Goal: Task Accomplishment & Management: Manage account settings

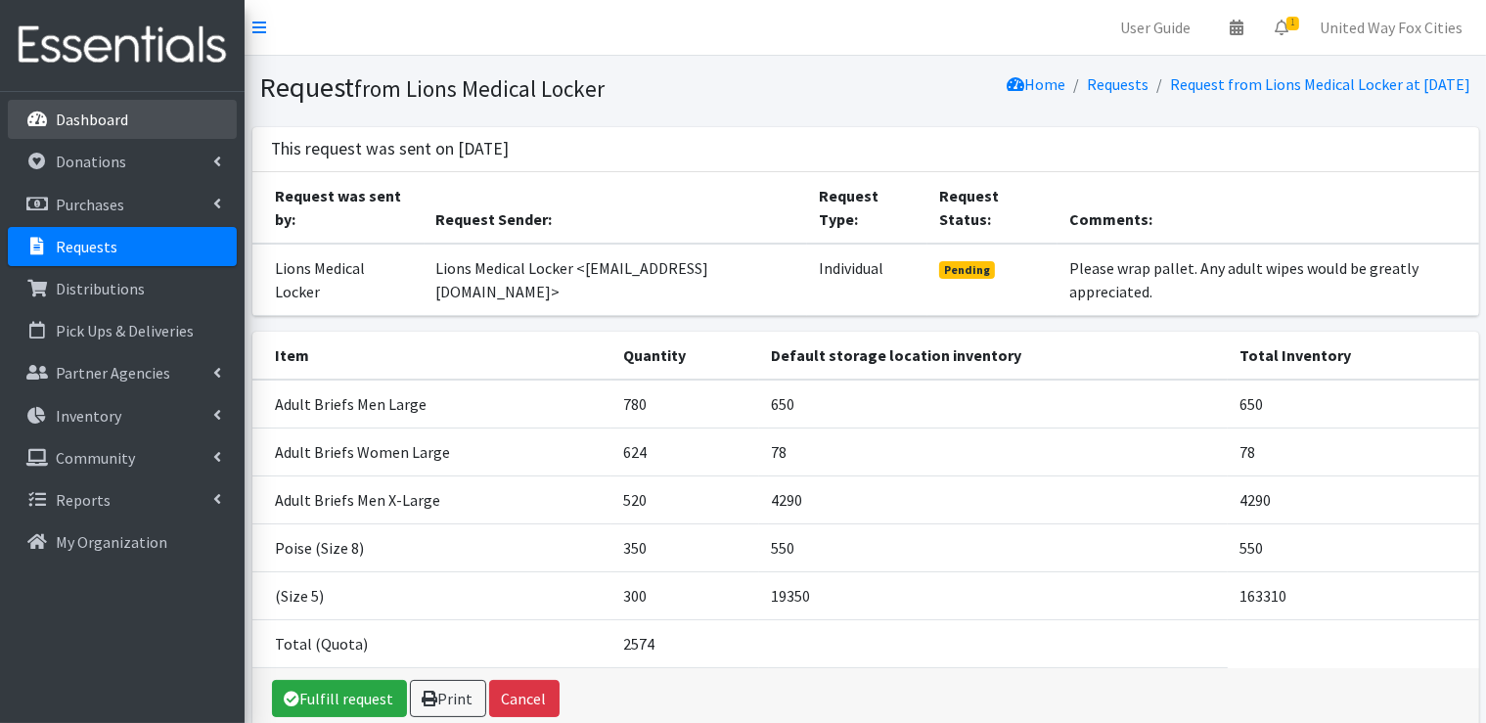
click at [118, 120] on p "Dashboard" at bounding box center [92, 120] width 72 height 20
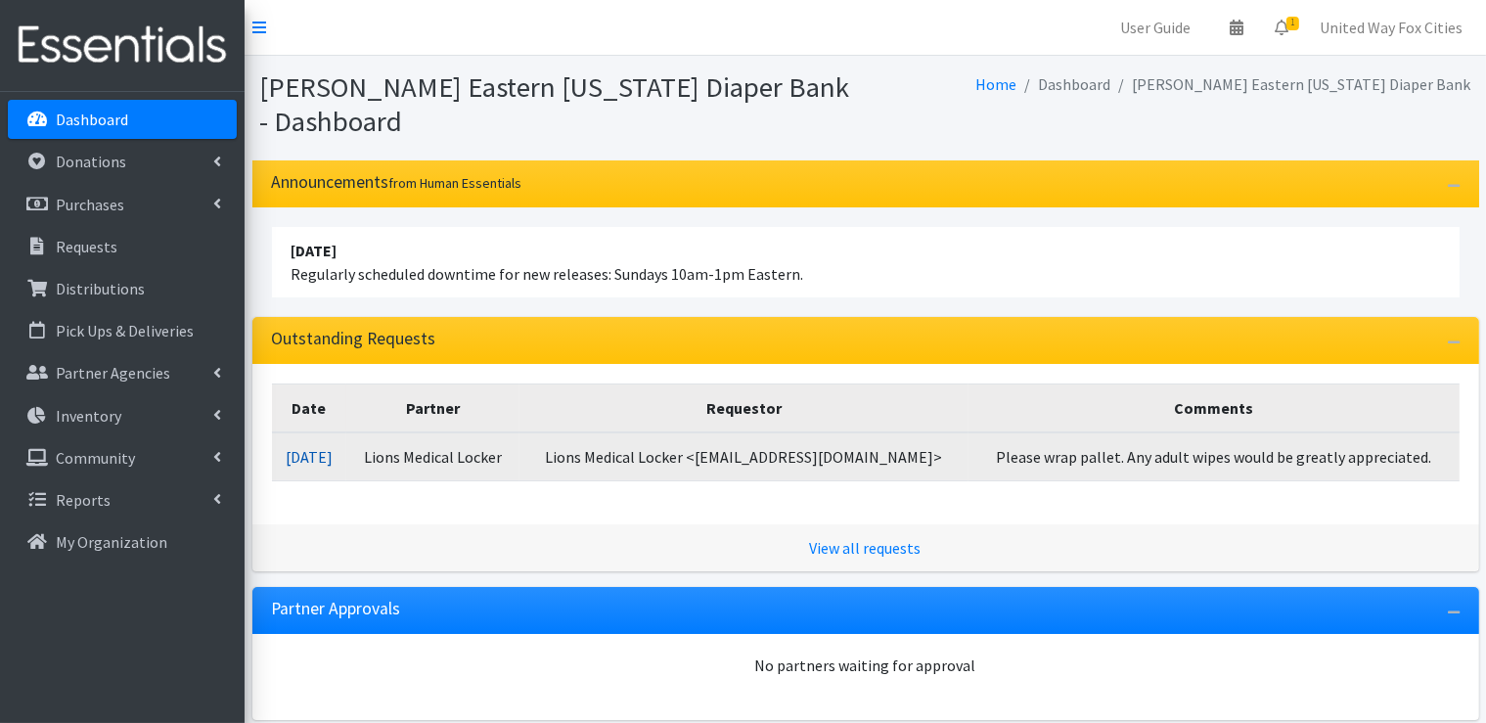
click at [332, 458] on link "09/11/2025" at bounding box center [309, 457] width 47 height 20
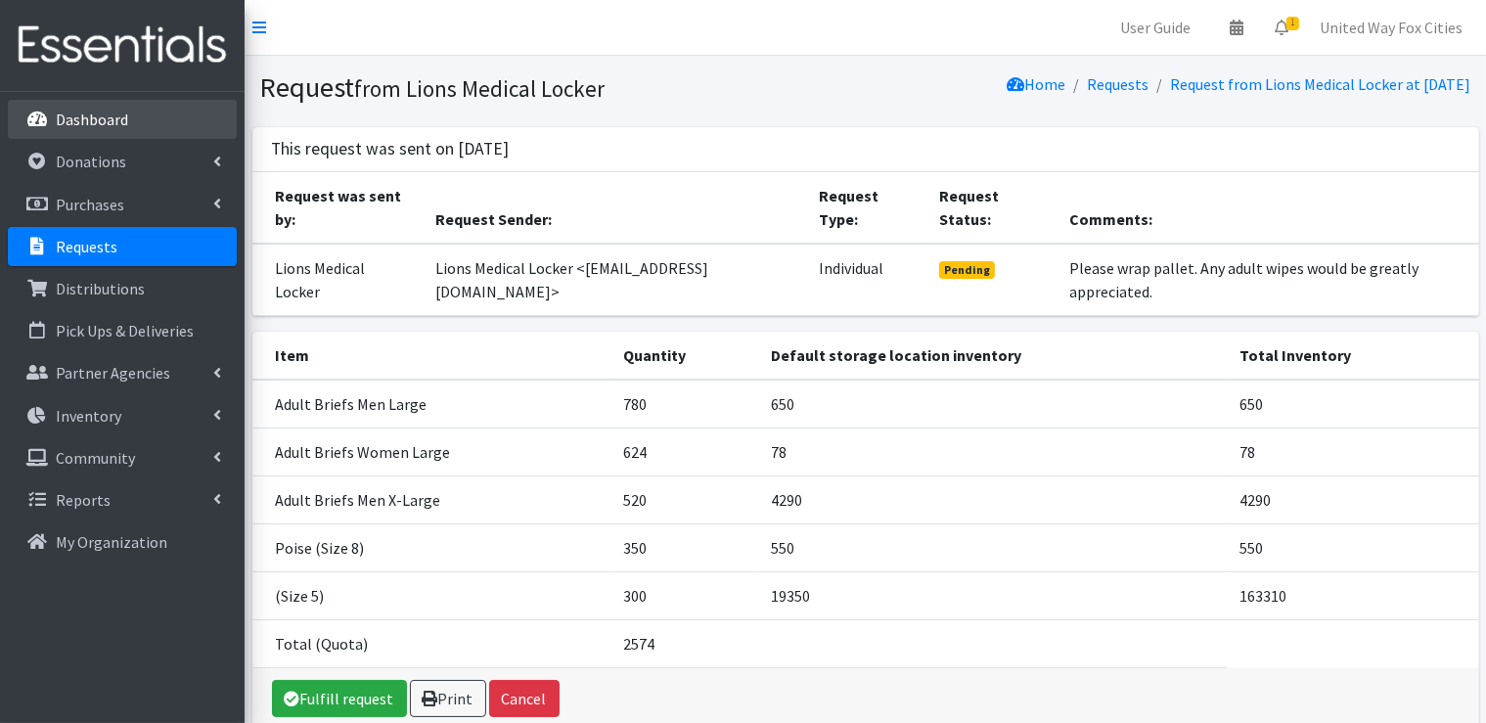
click at [109, 120] on p "Dashboard" at bounding box center [92, 120] width 72 height 20
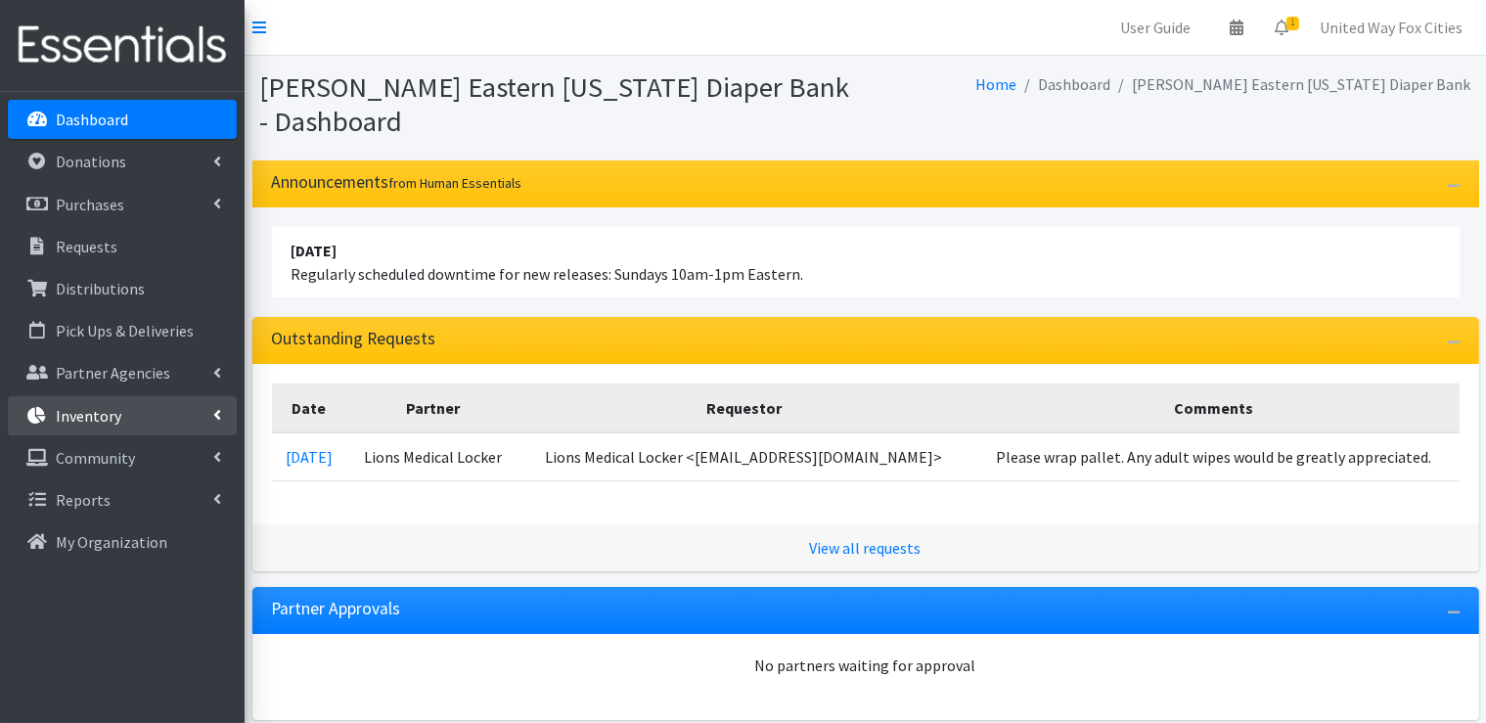
click at [216, 419] on icon at bounding box center [217, 415] width 8 height 16
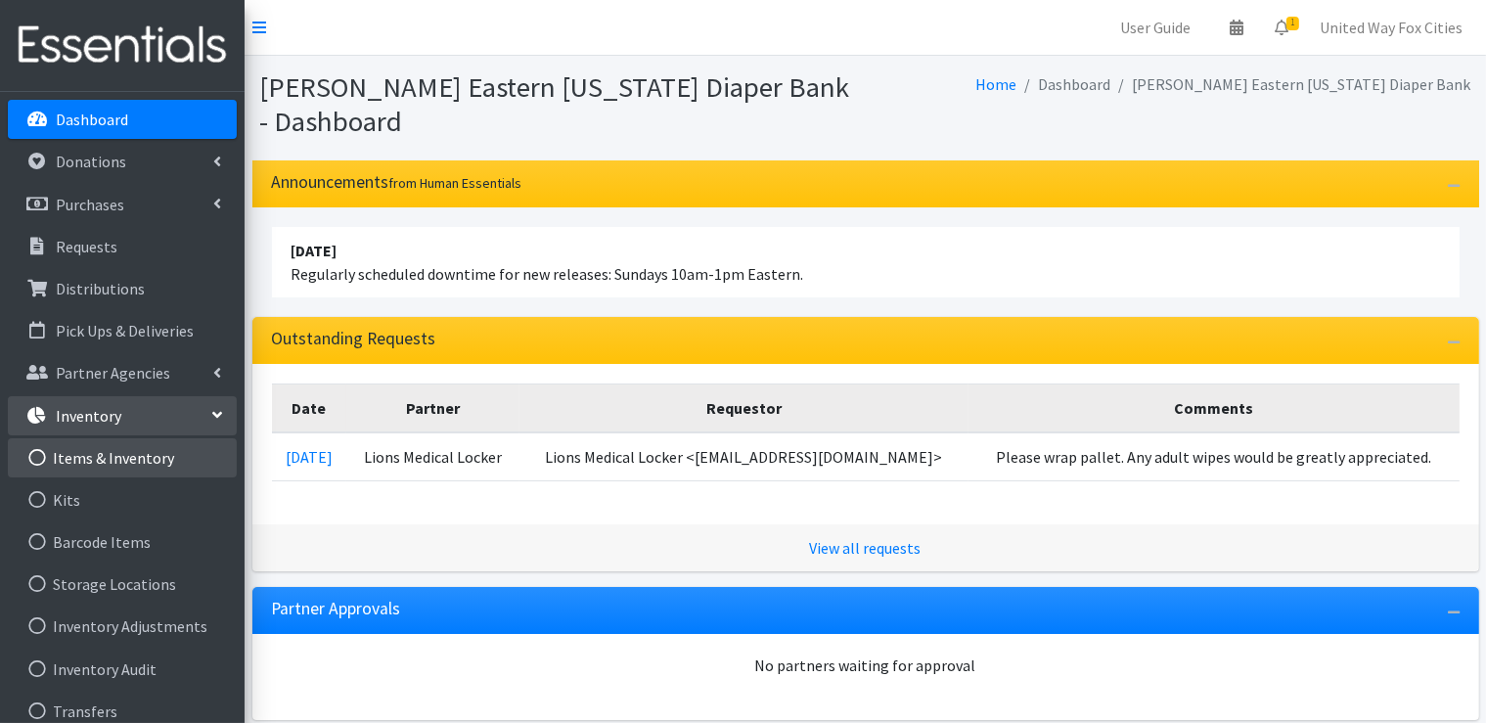
click at [140, 465] on link "Items & Inventory" at bounding box center [122, 457] width 229 height 39
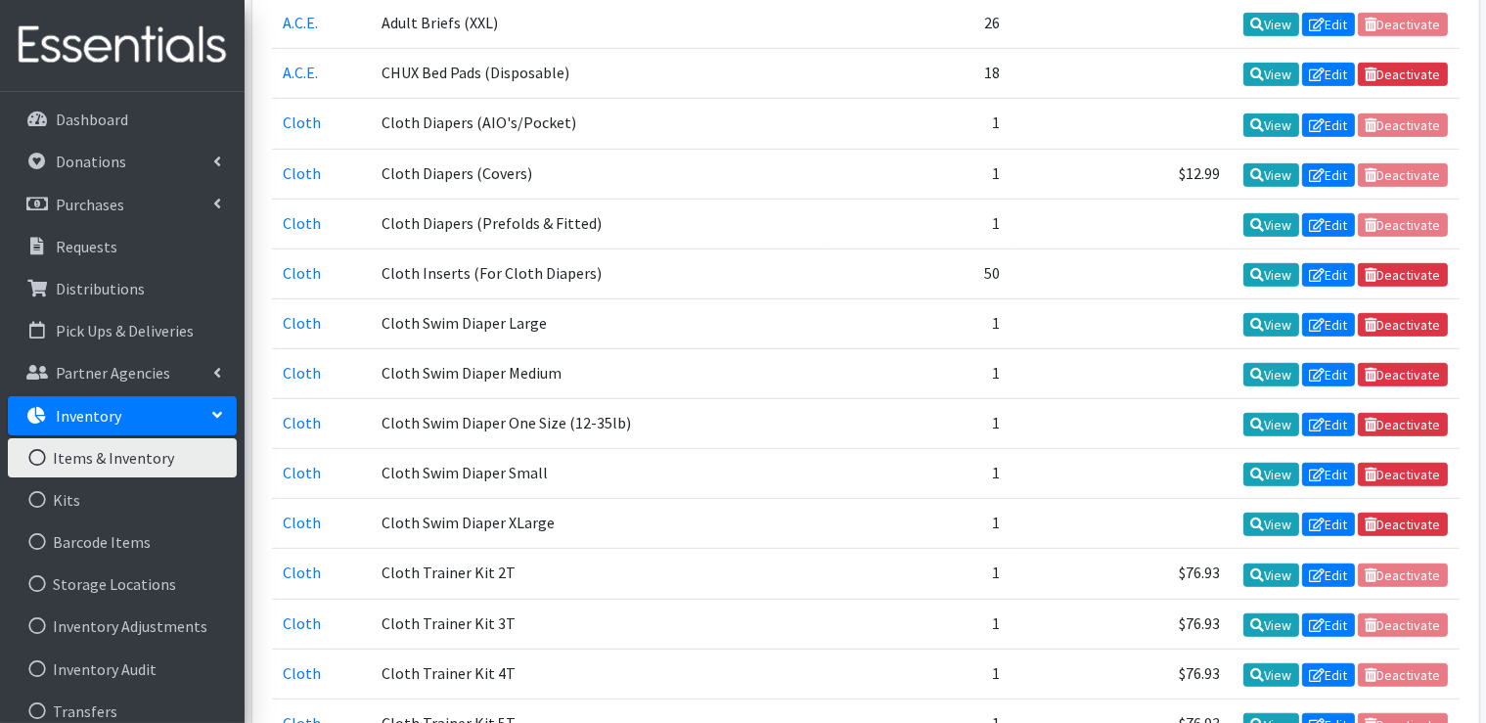
scroll to position [1174, 0]
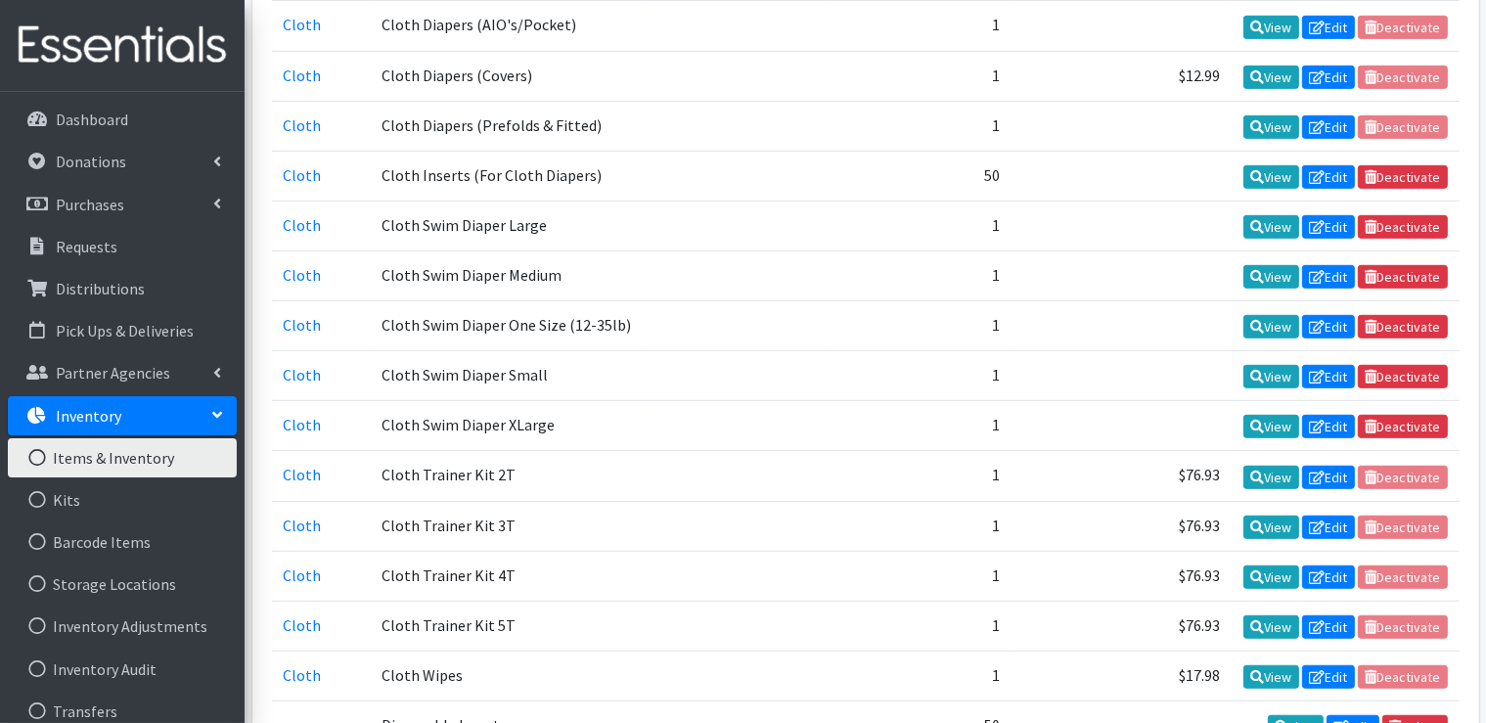
click at [133, 465] on link "Items & Inventory" at bounding box center [122, 457] width 229 height 39
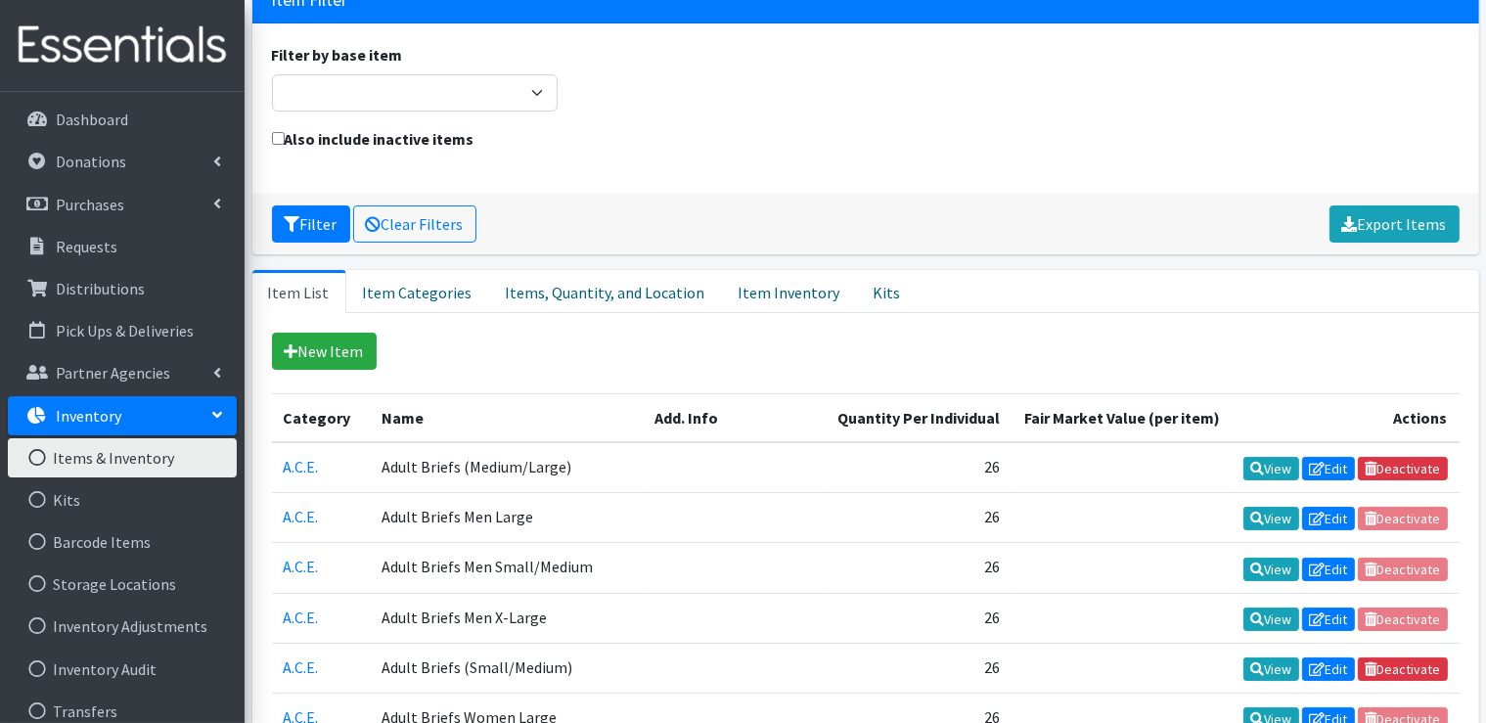
scroll to position [196, 0]
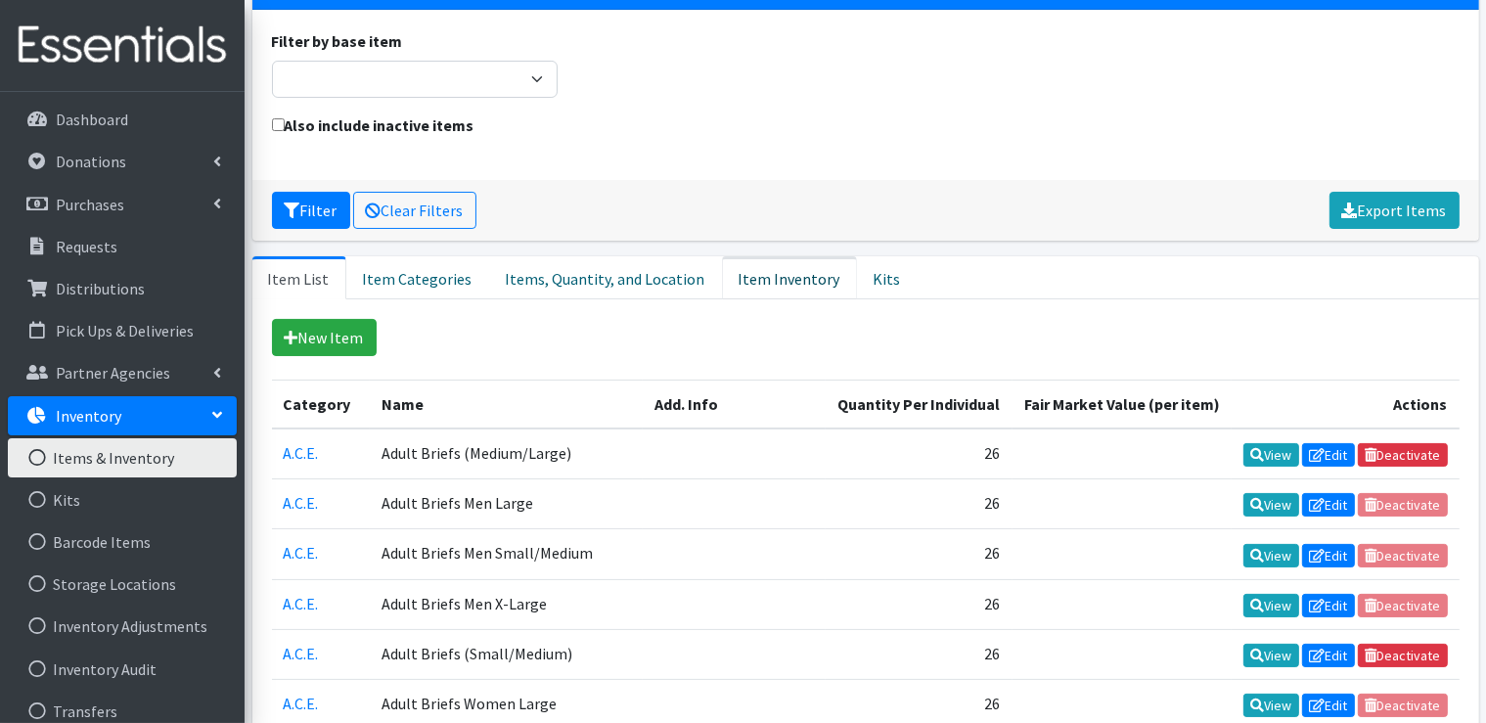
click at [763, 281] on link "Item Inventory" at bounding box center [789, 277] width 135 height 43
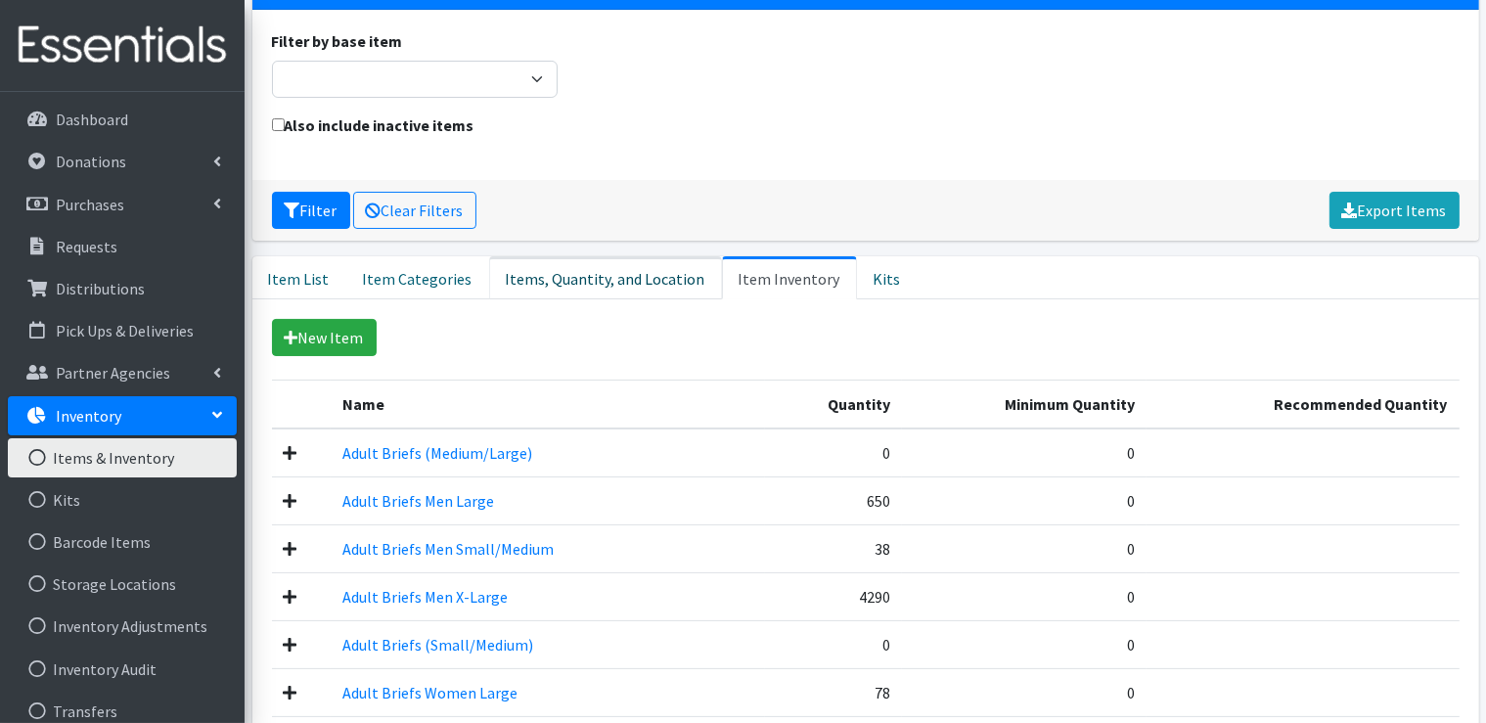
click at [634, 273] on link "Items, Quantity, and Location" at bounding box center [605, 277] width 233 height 43
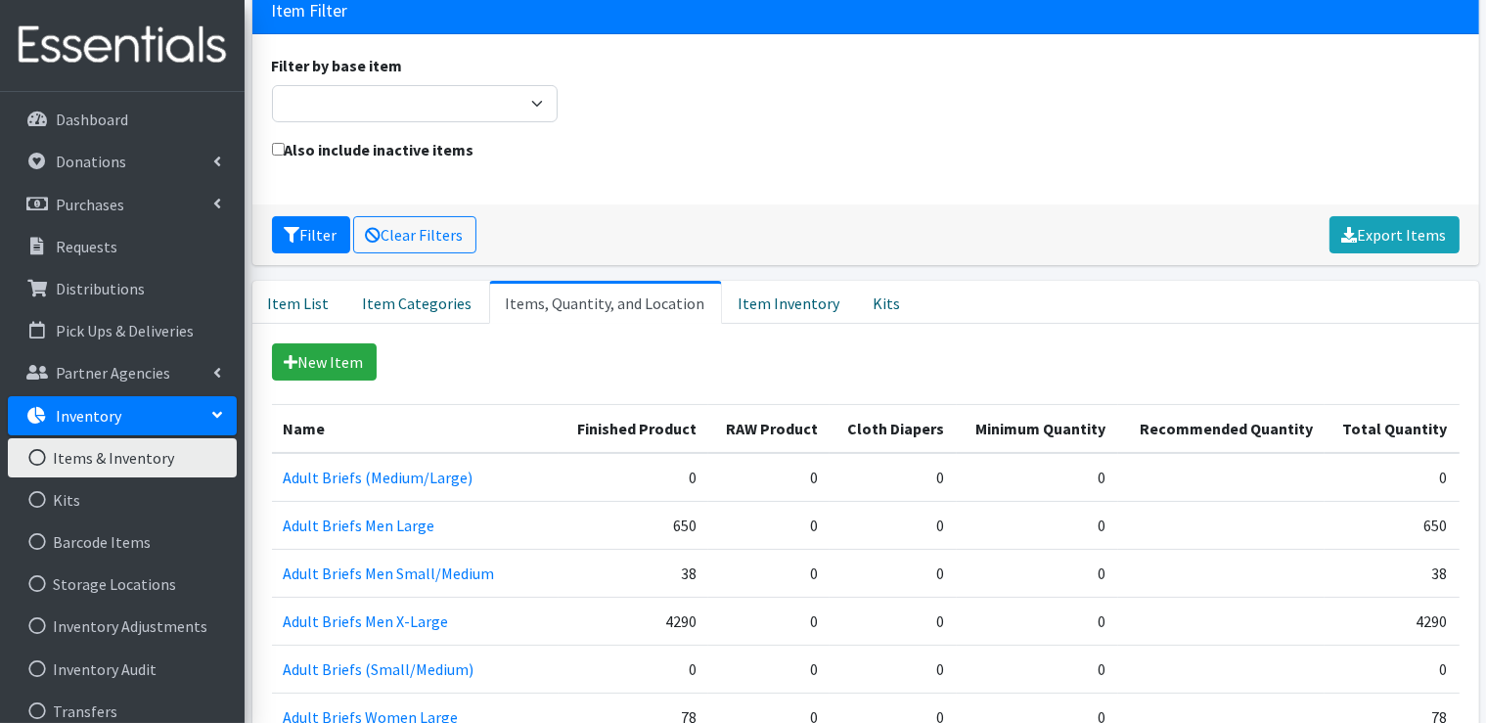
scroll to position [0, 0]
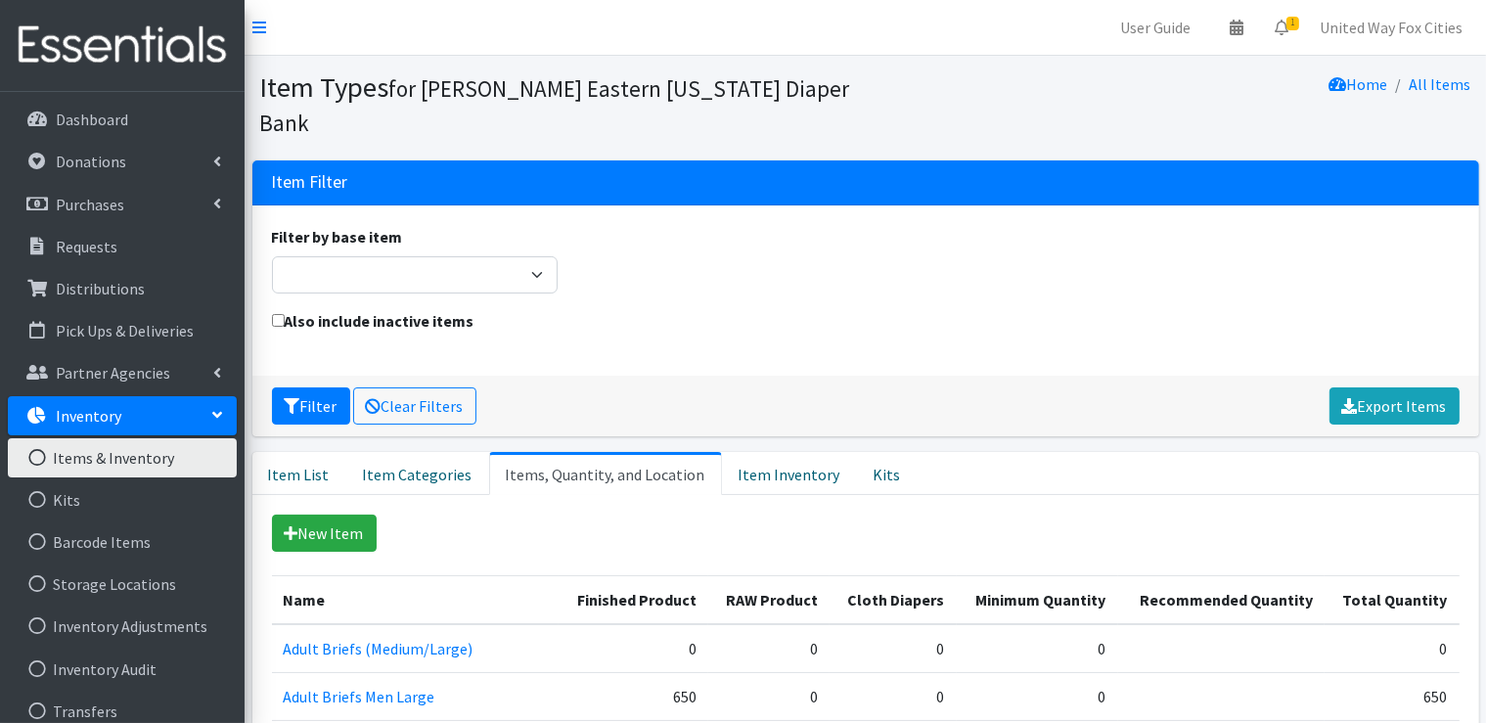
click at [597, 480] on link "Items, Quantity, and Location" at bounding box center [605, 473] width 233 height 43
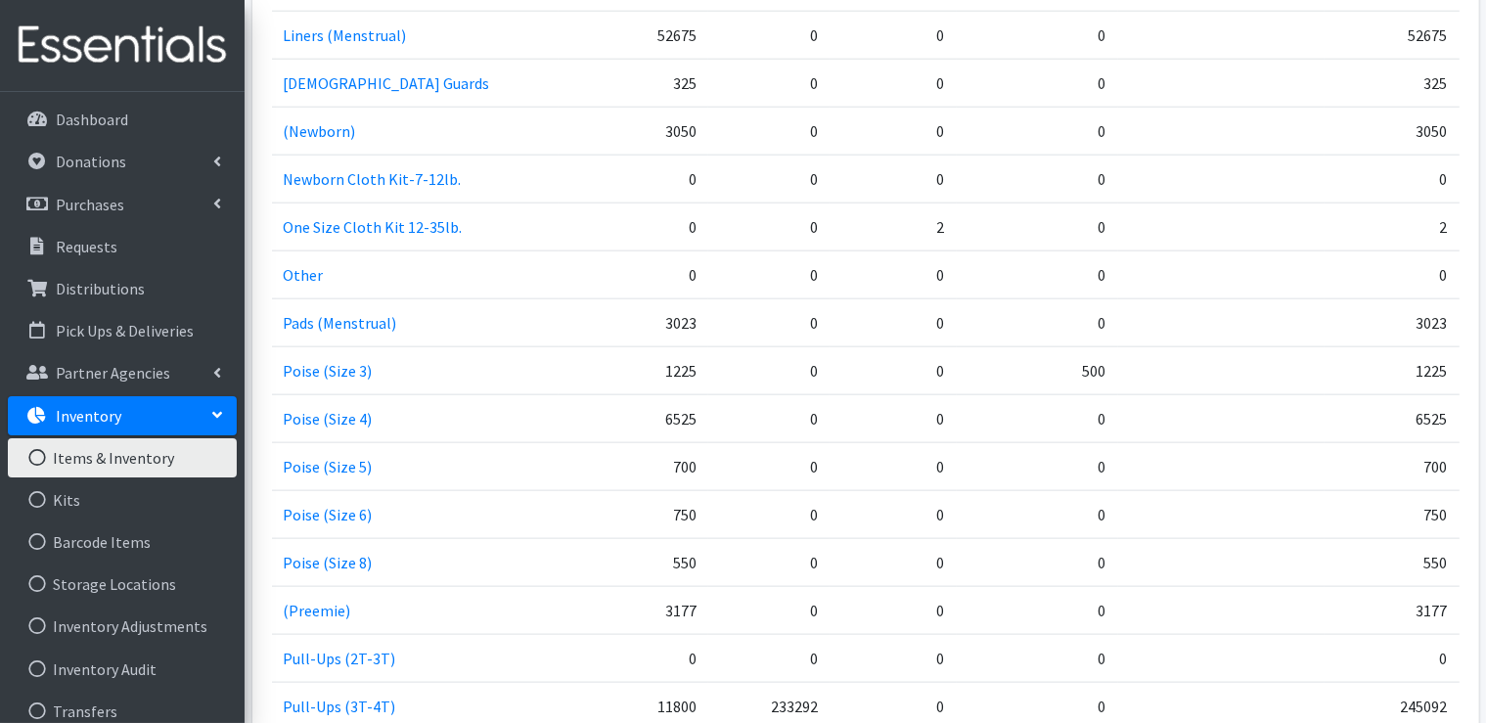
scroll to position [2250, 0]
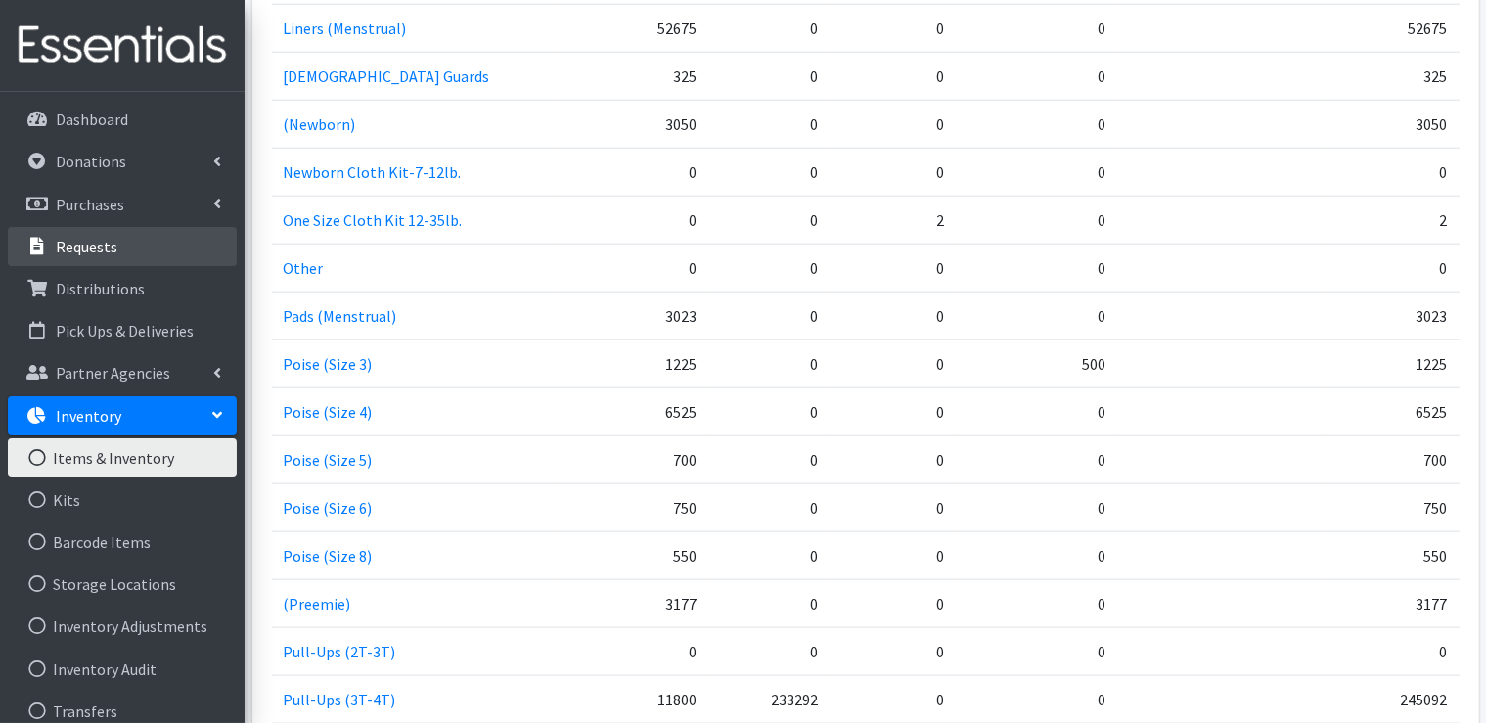
click at [105, 248] on p "Requests" at bounding box center [87, 247] width 62 height 20
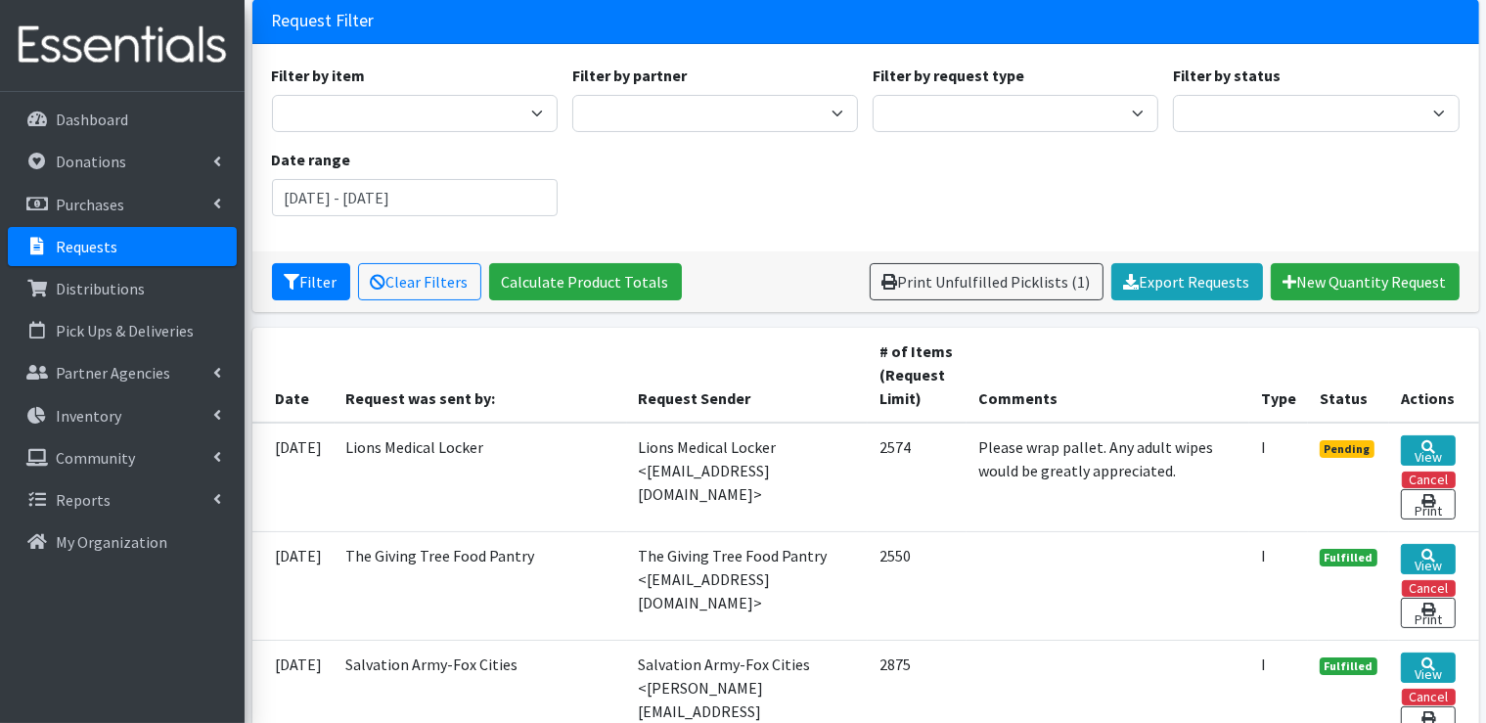
scroll to position [196, 0]
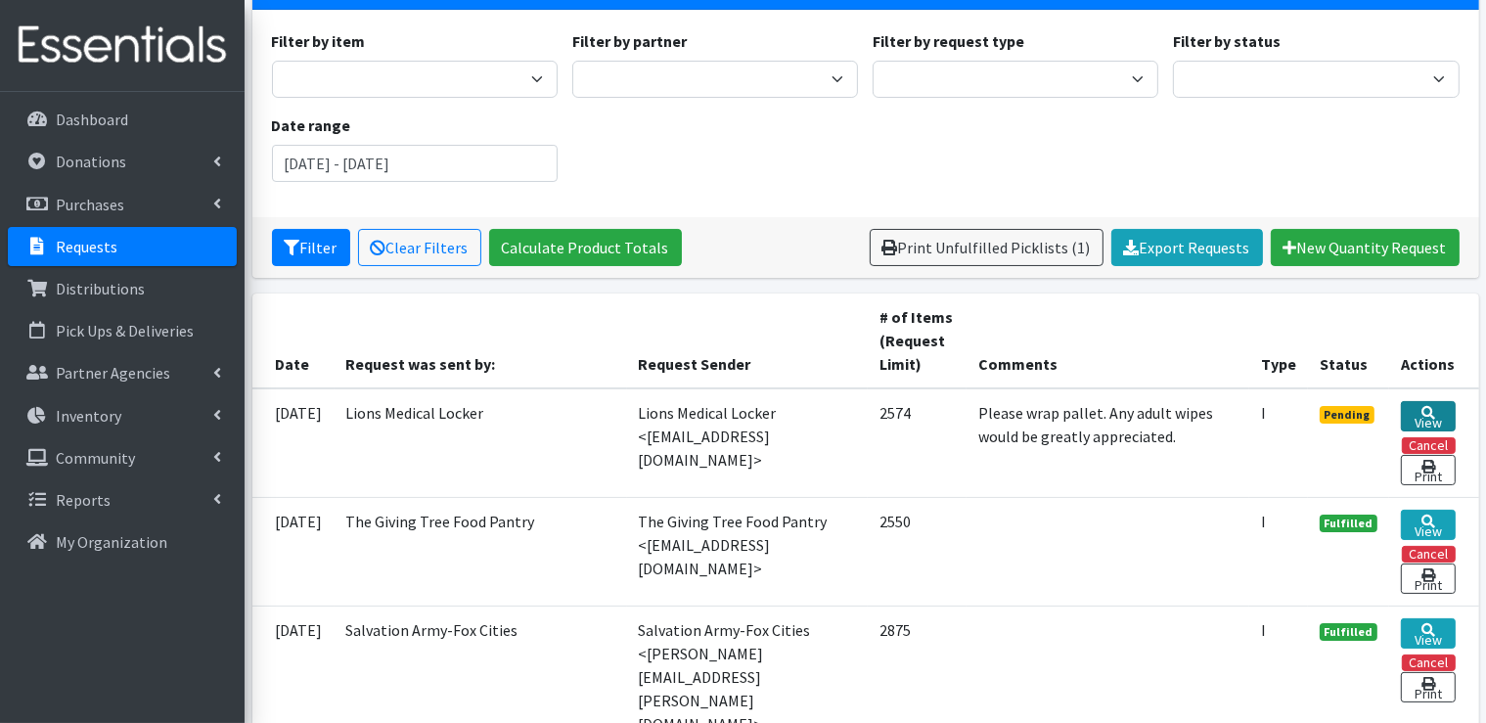
click at [1425, 401] on link "View" at bounding box center [1428, 416] width 54 height 30
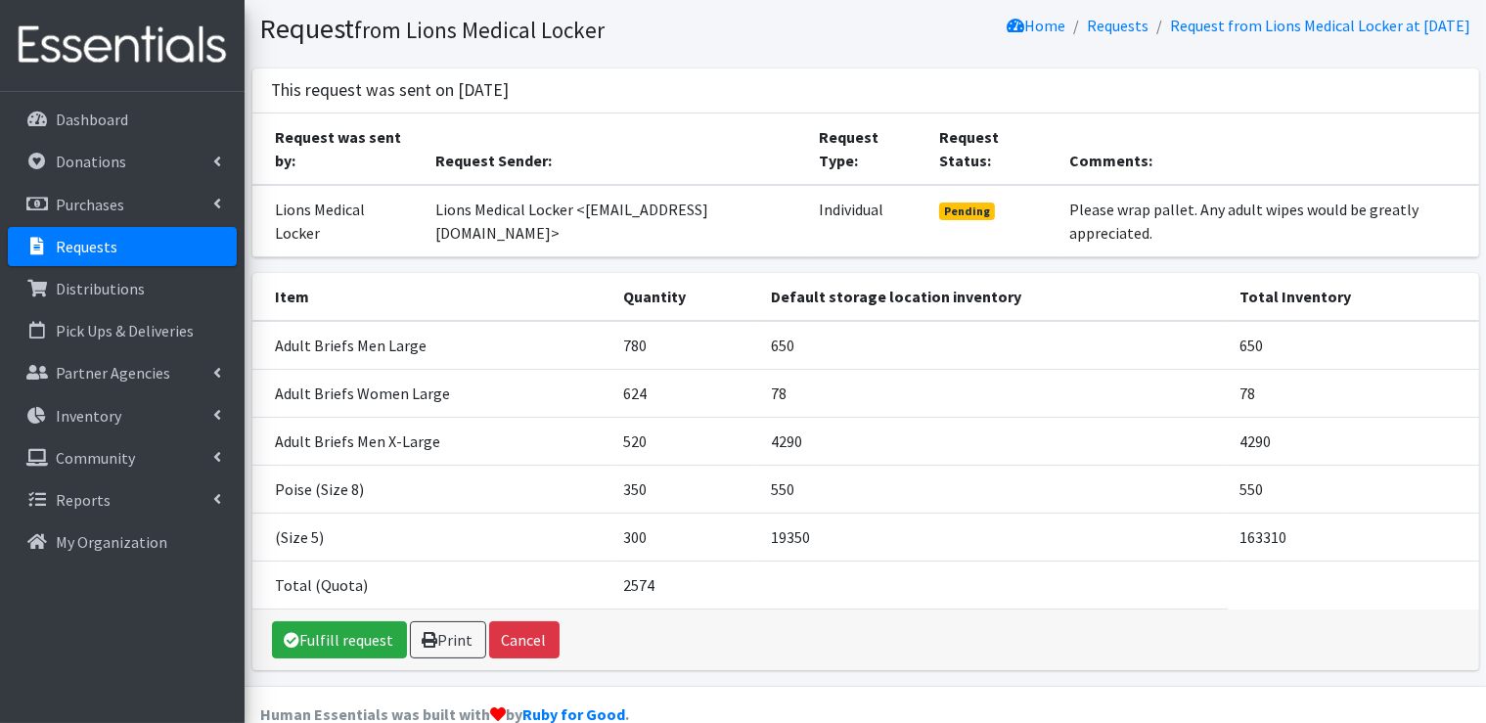
scroll to position [91, 0]
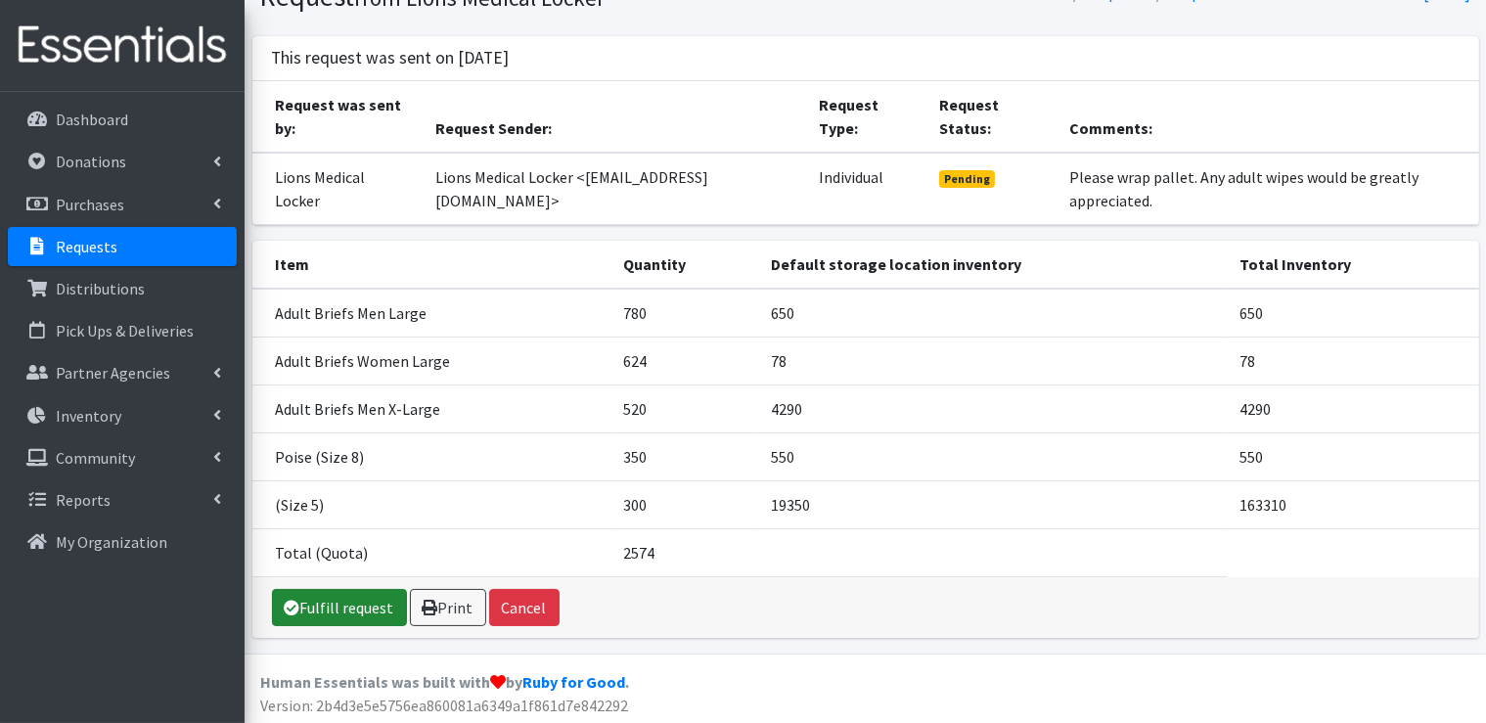
click at [351, 605] on link "Fulfill request" at bounding box center [339, 607] width 135 height 37
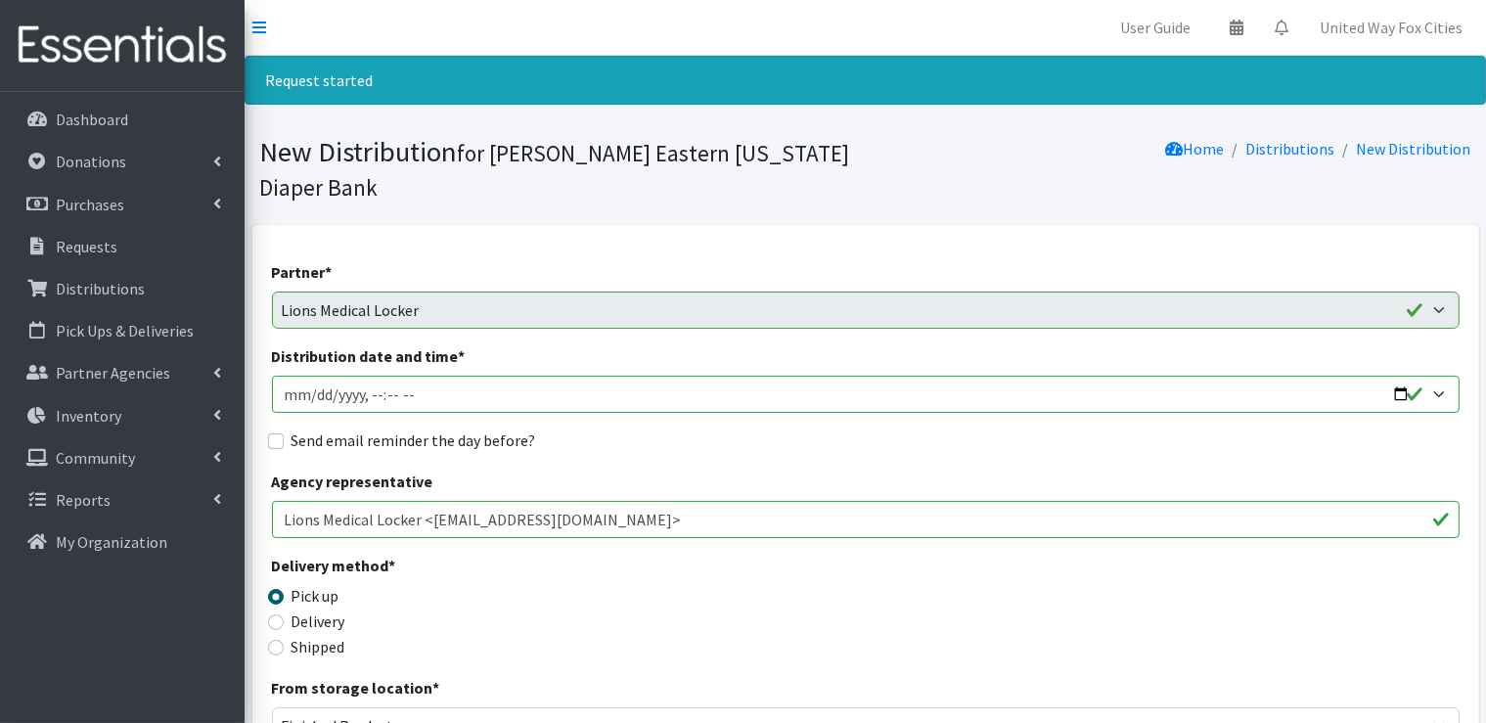
click at [438, 386] on input "Distribution date and time *" at bounding box center [865, 394] width 1187 height 37
click at [1401, 399] on input "Distribution date and time *" at bounding box center [865, 394] width 1187 height 37
type input "2025-09-25T09:00"
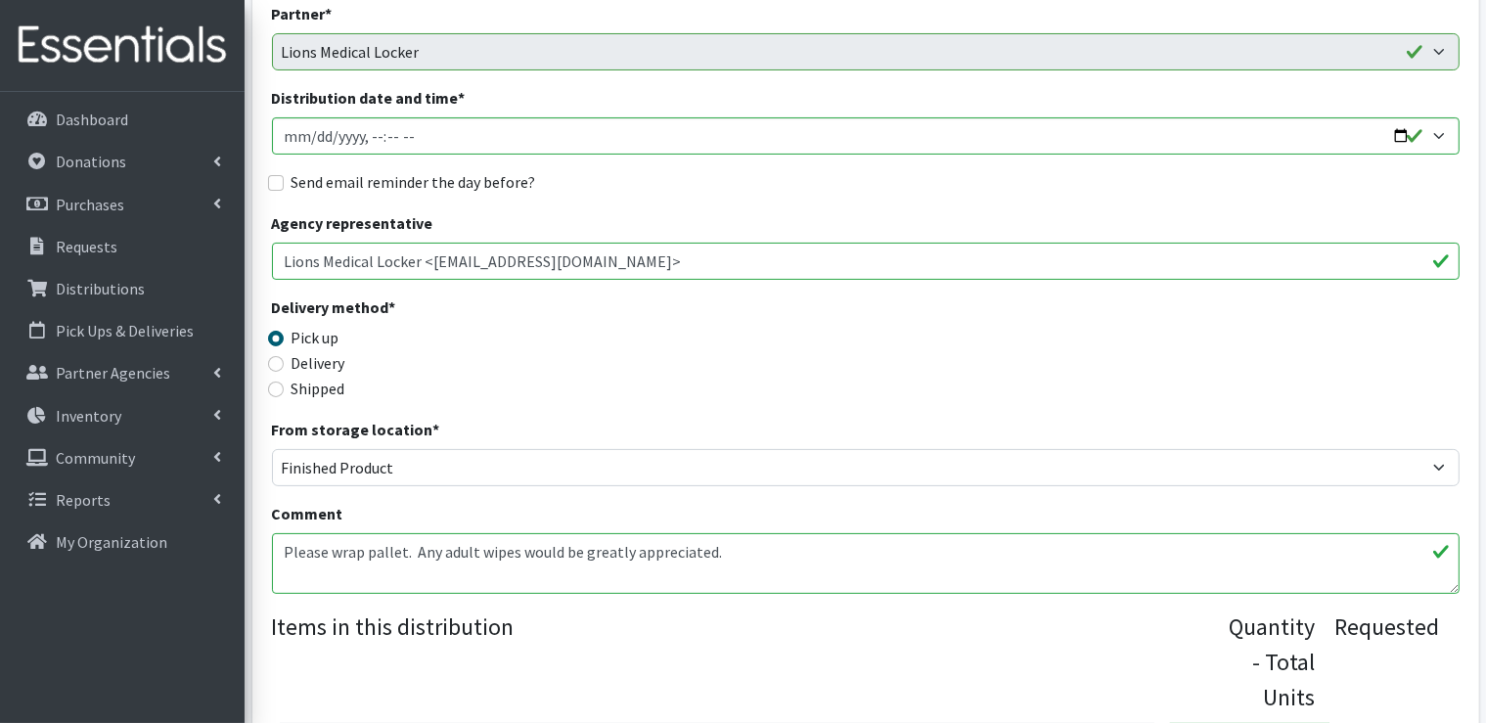
scroll to position [293, 0]
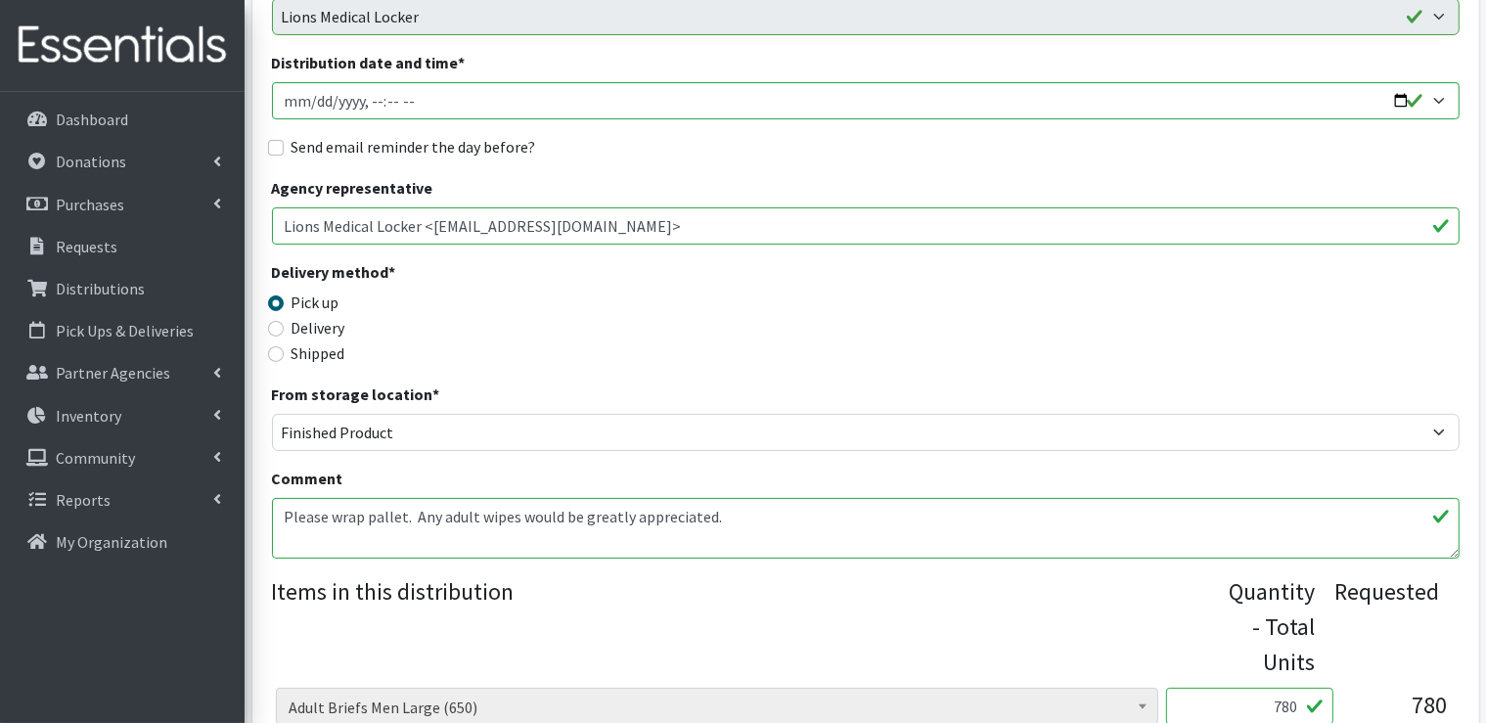
click at [330, 525] on textarea "Please wrap pallet. Any adult wipes would be greatly appreciated." at bounding box center [865, 528] width 1187 height 61
click at [781, 525] on textarea "Please wrap pallet. Any adult wipes would be greatly appreciated." at bounding box center [865, 528] width 1187 height 61
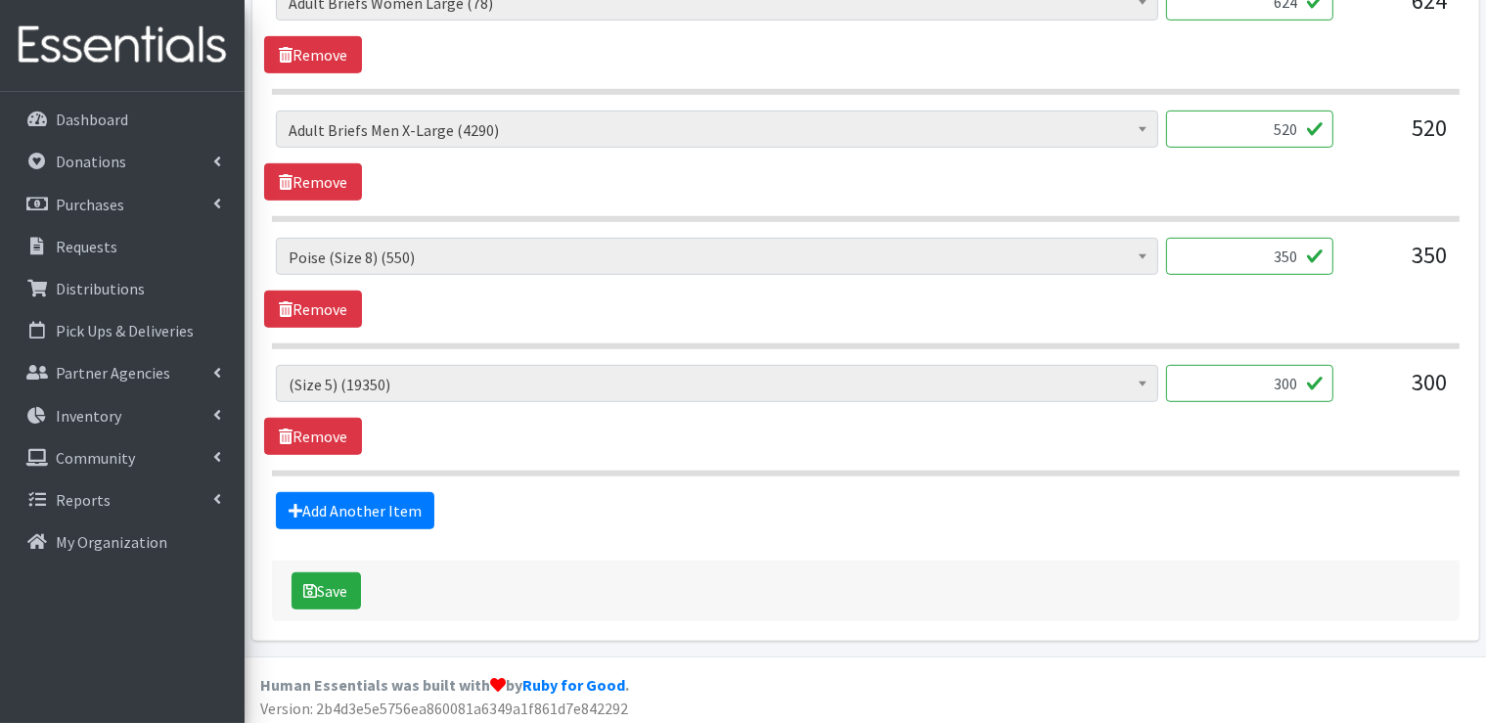
scroll to position [1127, 0]
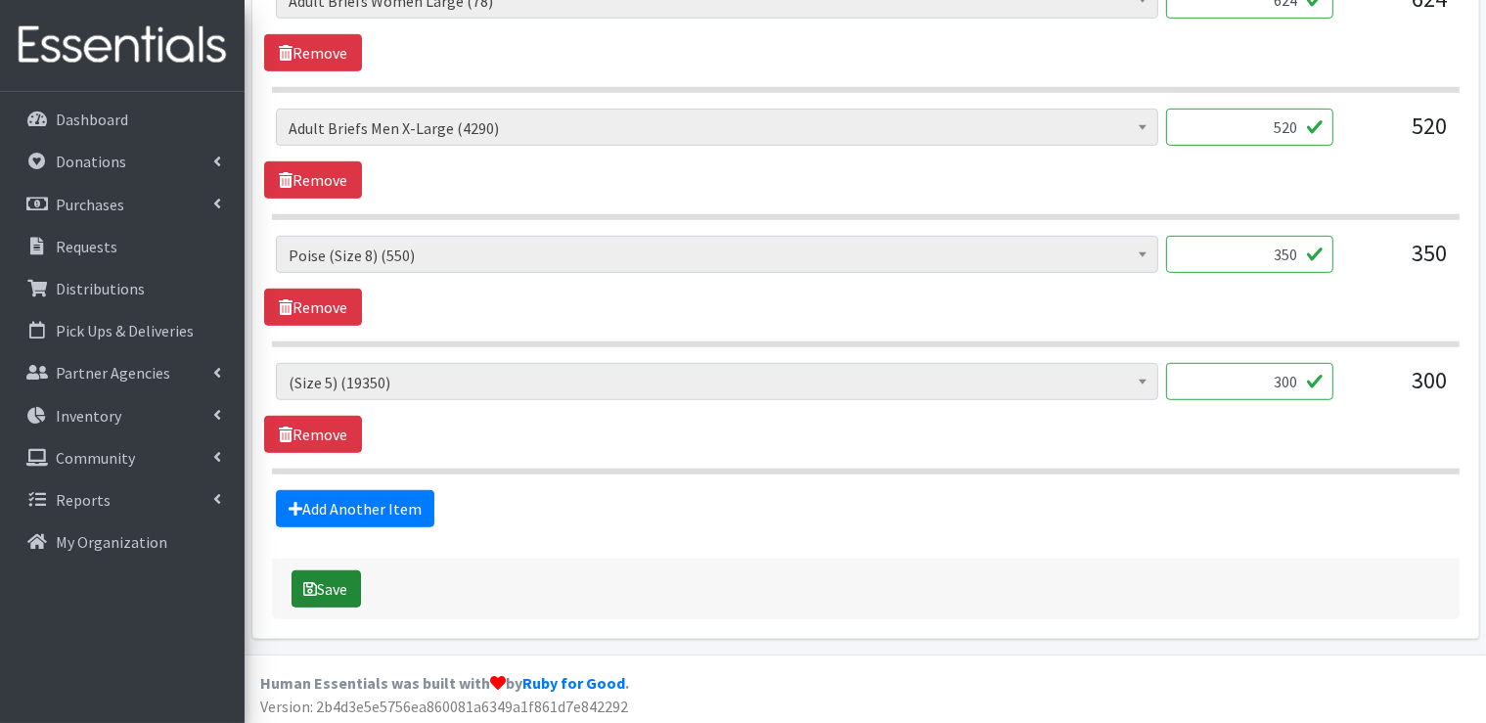
type textarea "Please wrap pallet. Any adult wipes would be greatly appreciated. * Please pick…"
click at [331, 594] on button "Save" at bounding box center [325, 588] width 69 height 37
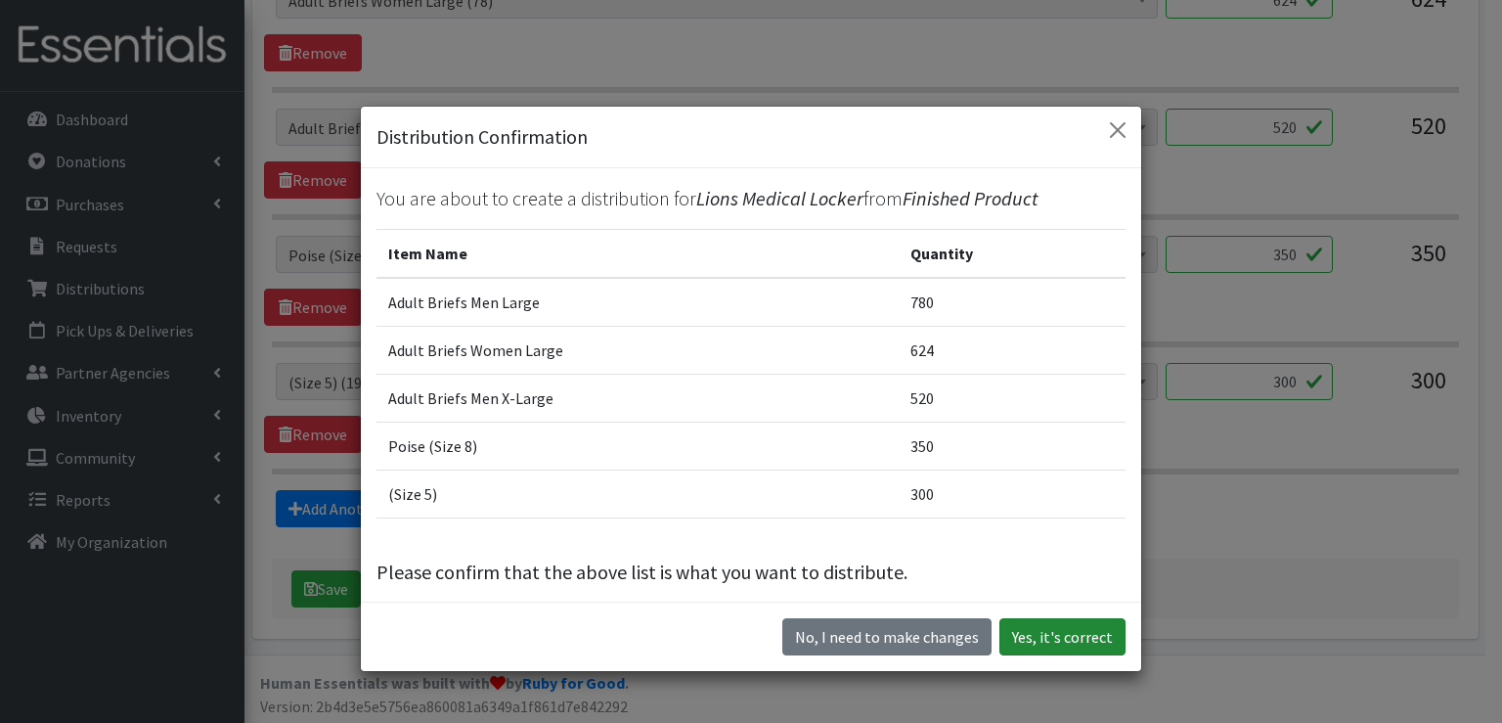
click at [1046, 643] on button "Yes, it's correct" at bounding box center [1063, 636] width 126 height 37
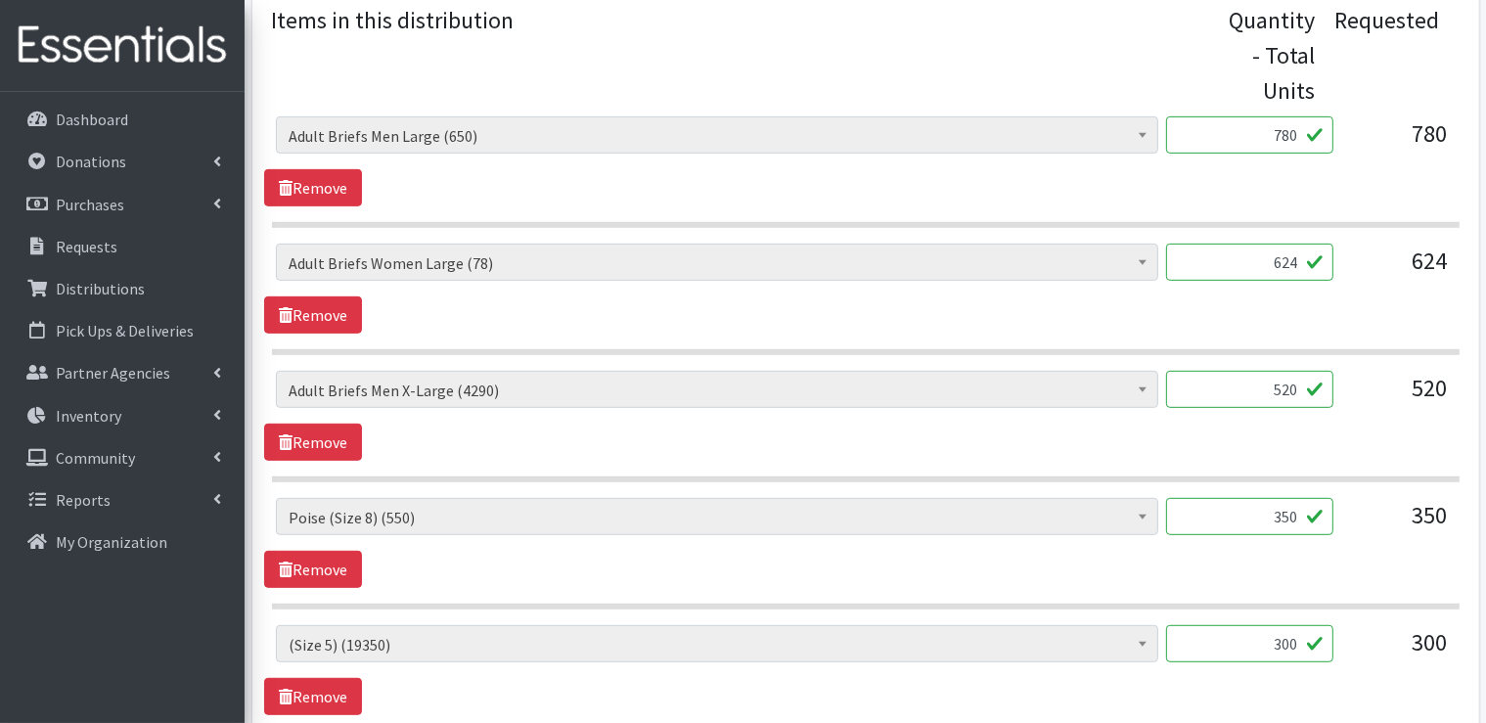
scroll to position [782, 0]
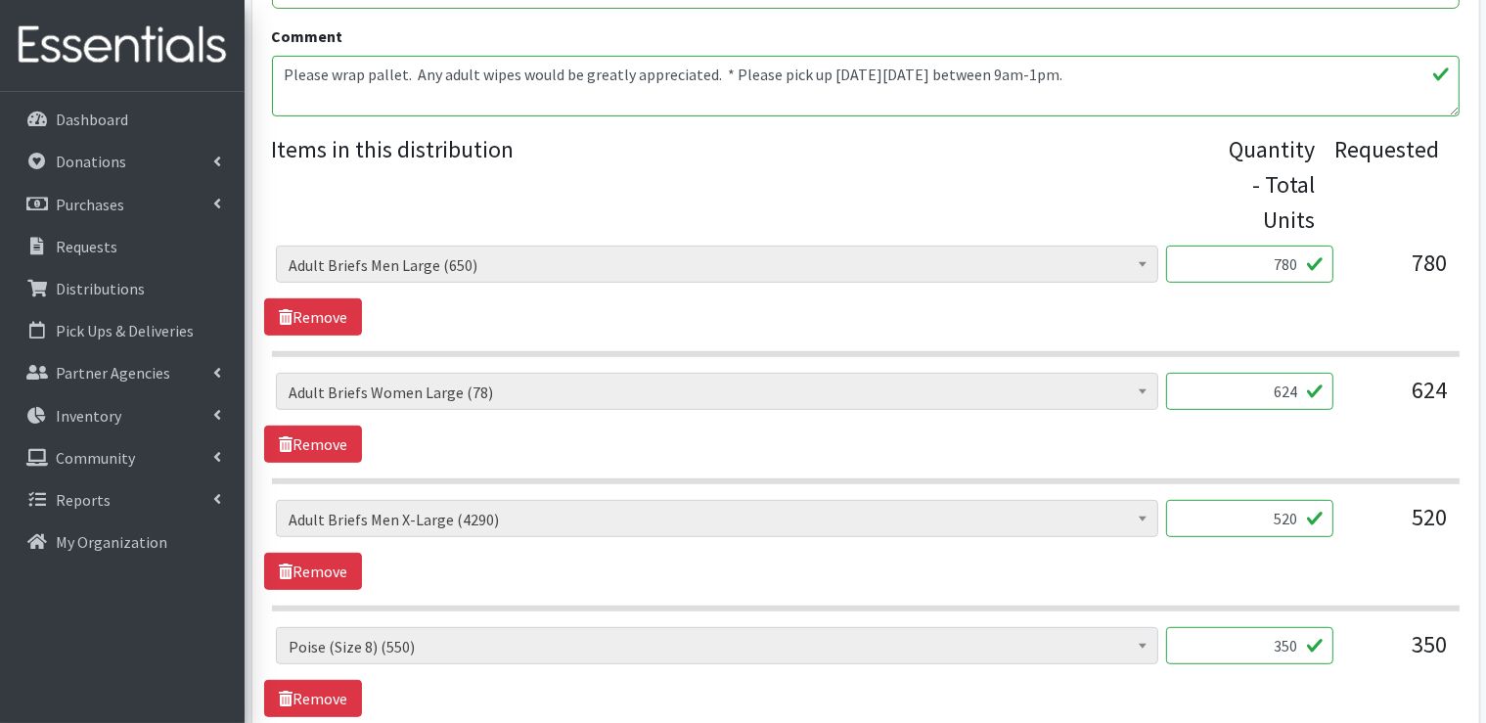
click at [1296, 263] on input "780" at bounding box center [1249, 264] width 167 height 37
type input "7"
click at [1305, 386] on input "624" at bounding box center [1249, 391] width 167 height 37
type input "6"
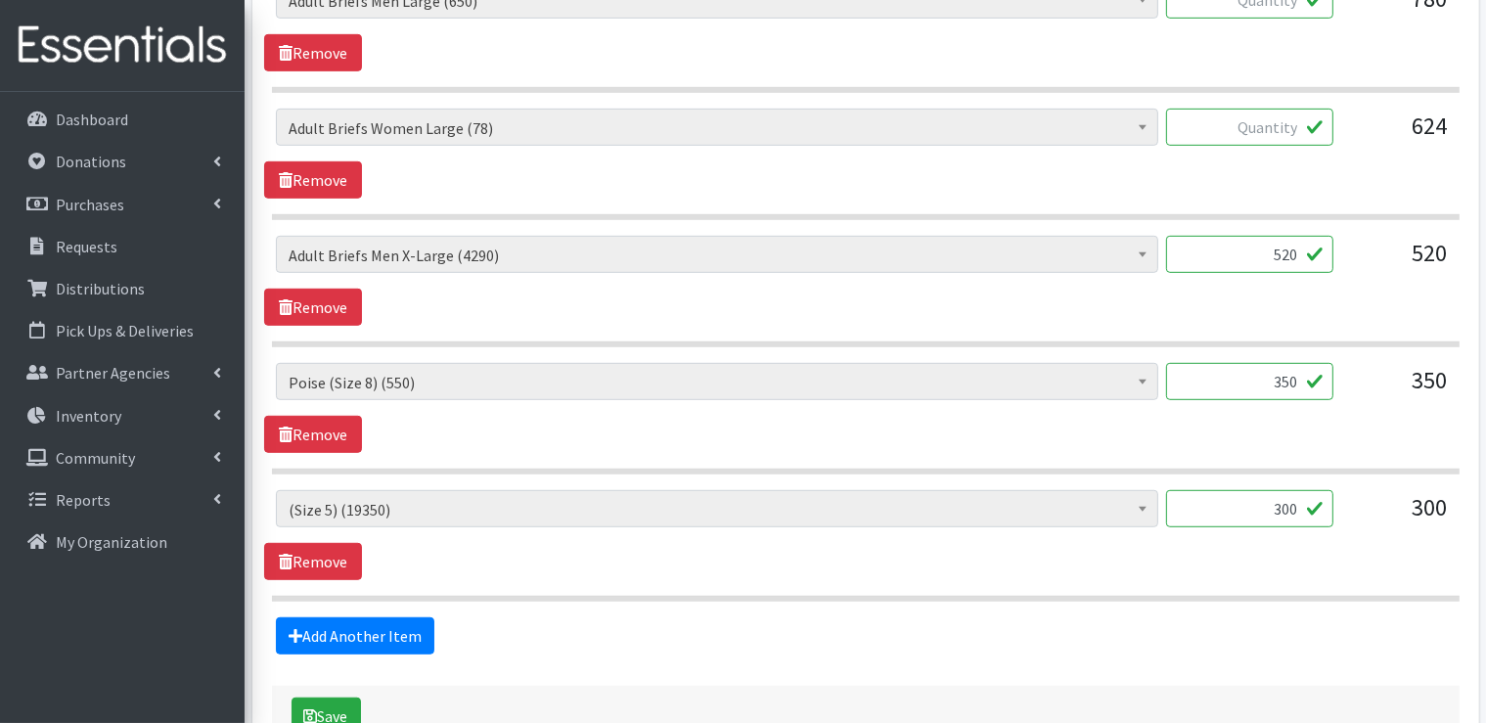
scroll to position [1174, 0]
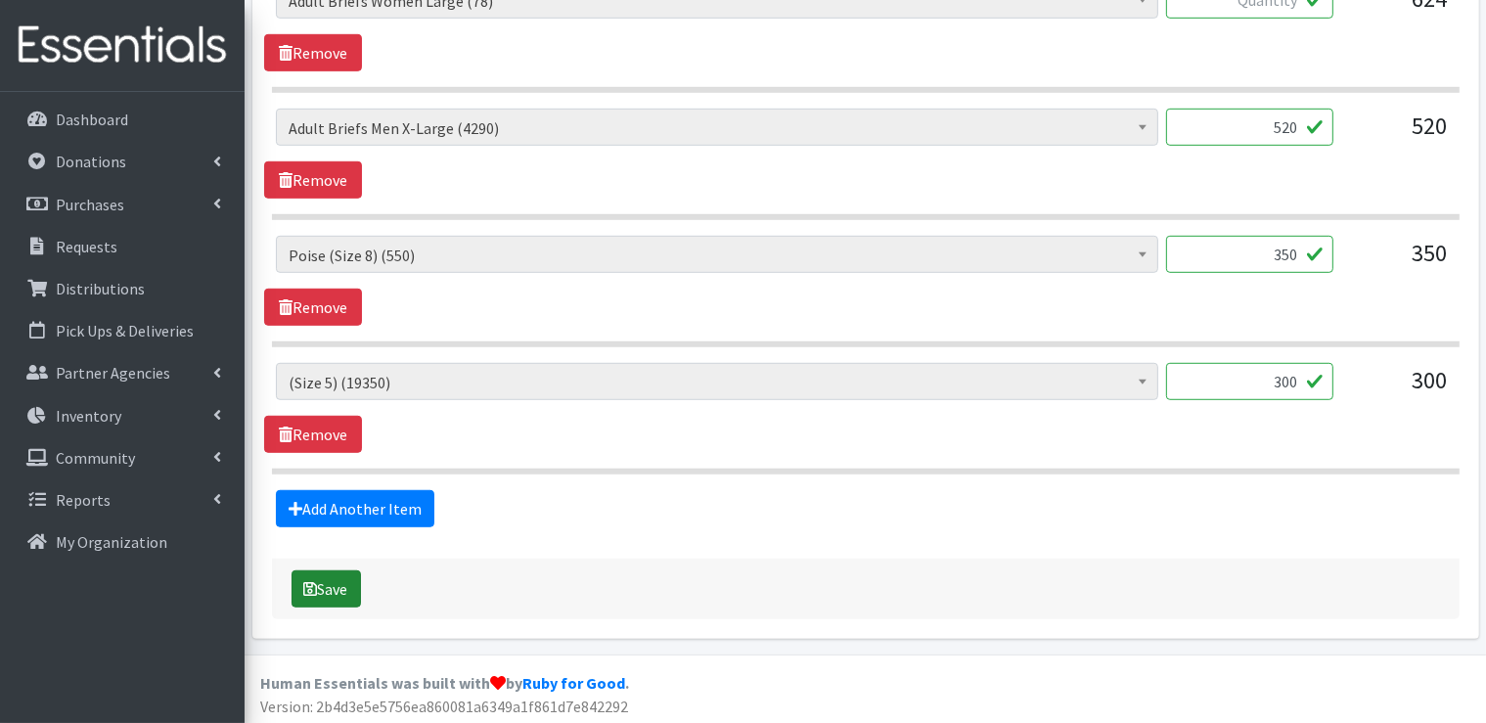
click at [343, 587] on button "Save" at bounding box center [325, 588] width 69 height 37
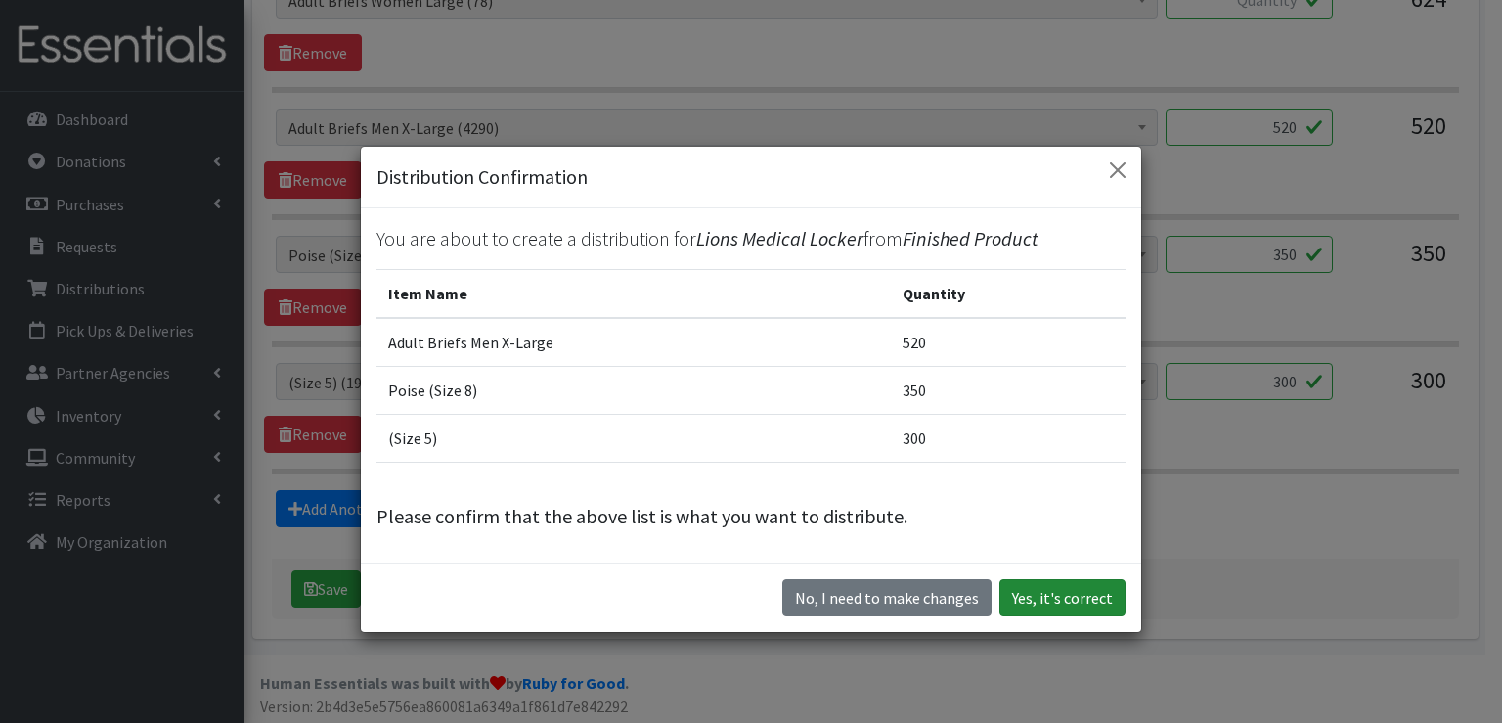
click at [1048, 602] on button "Yes, it's correct" at bounding box center [1063, 597] width 126 height 37
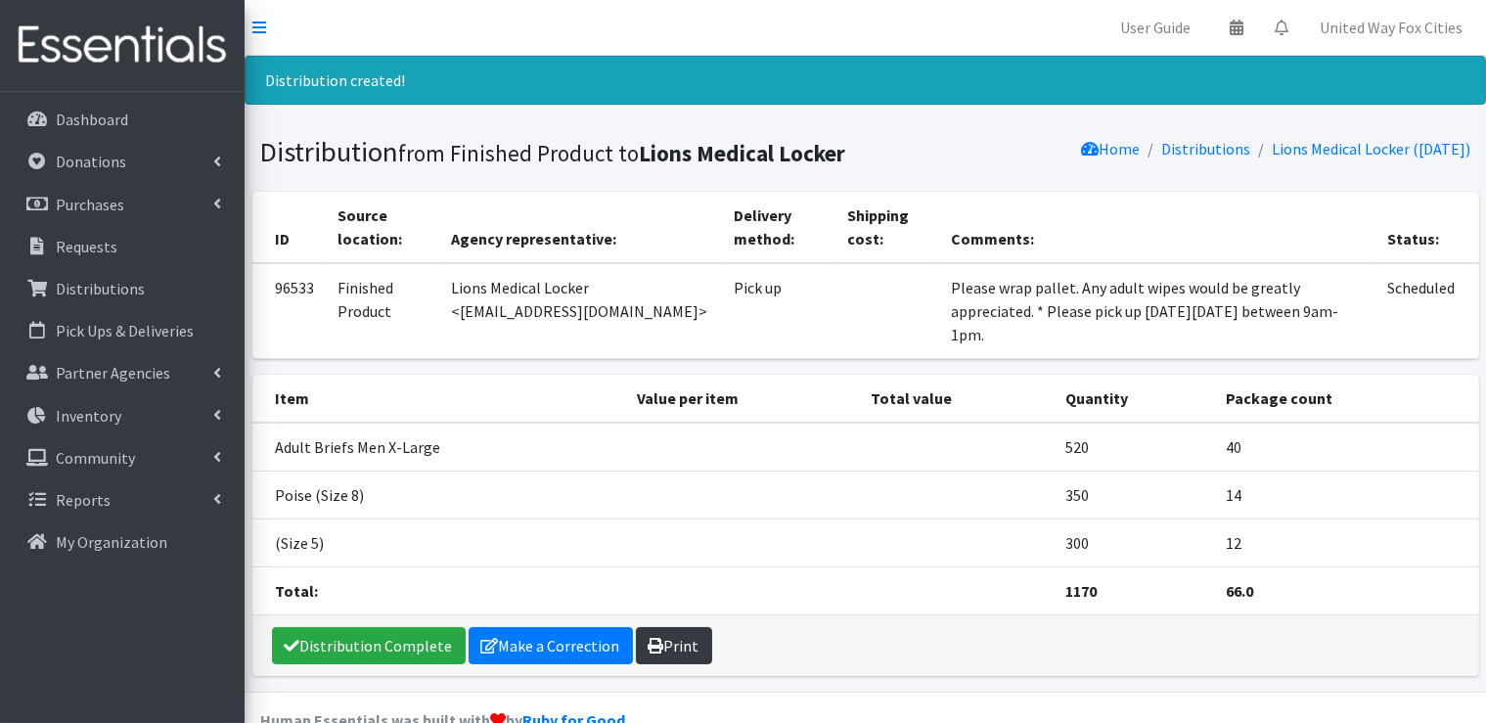
click at [685, 627] on link "Print" at bounding box center [674, 645] width 76 height 37
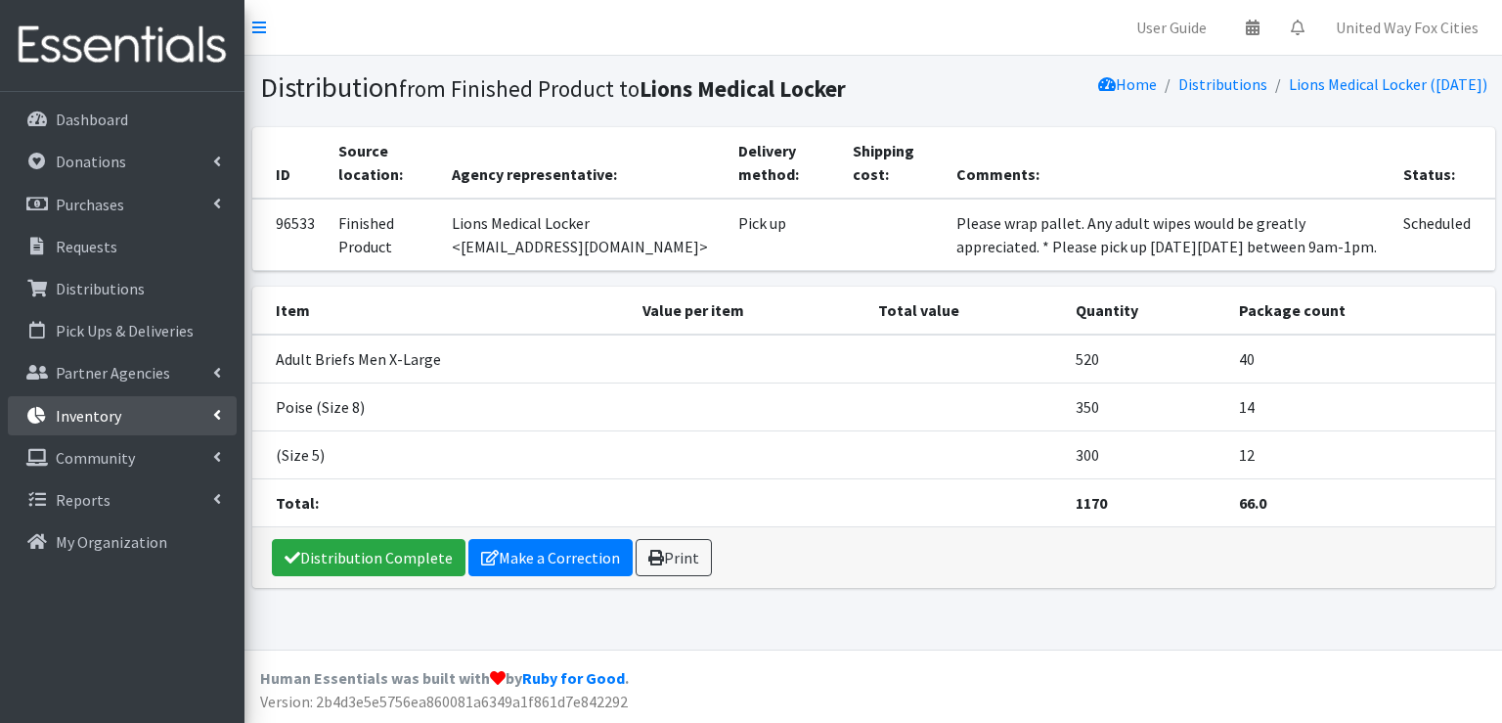
click at [218, 413] on icon at bounding box center [217, 415] width 8 height 16
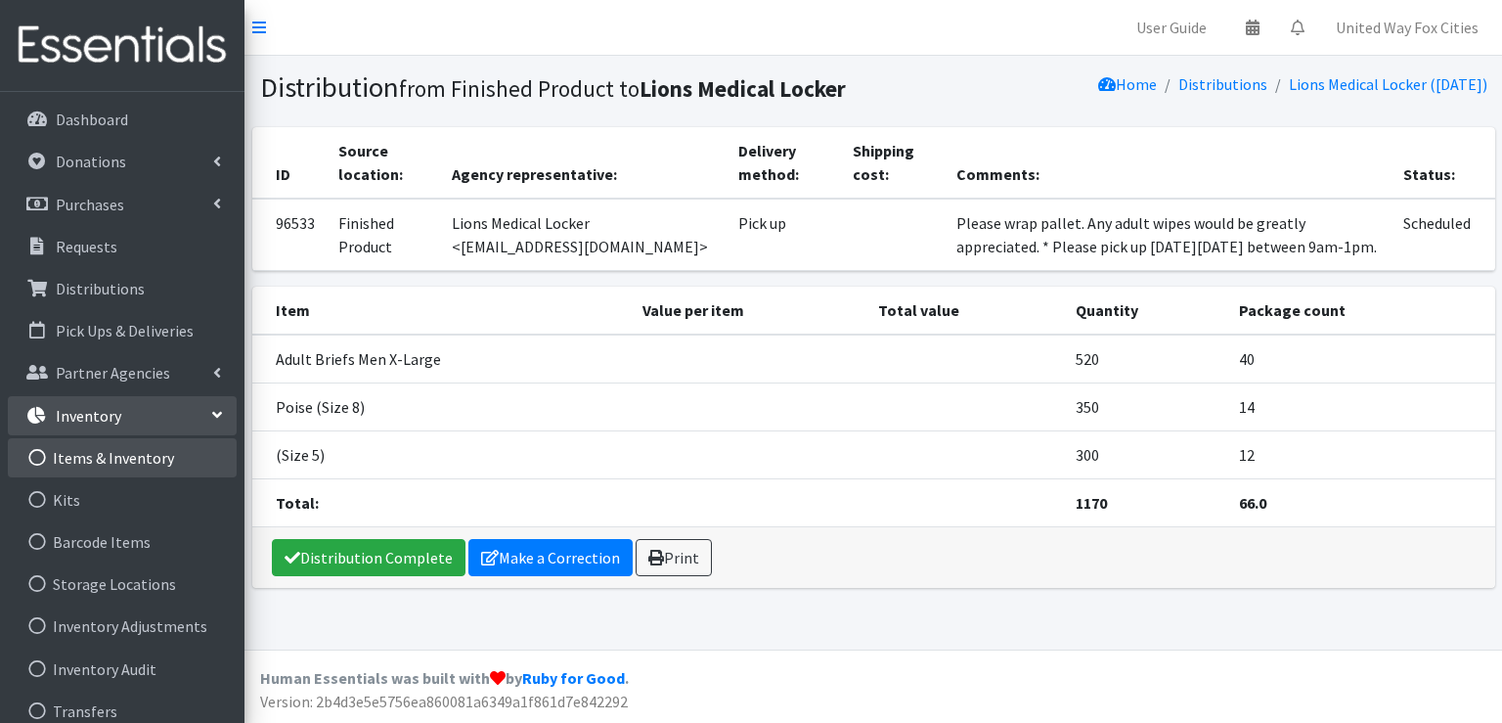
click at [131, 460] on link "Items & Inventory" at bounding box center [122, 457] width 229 height 39
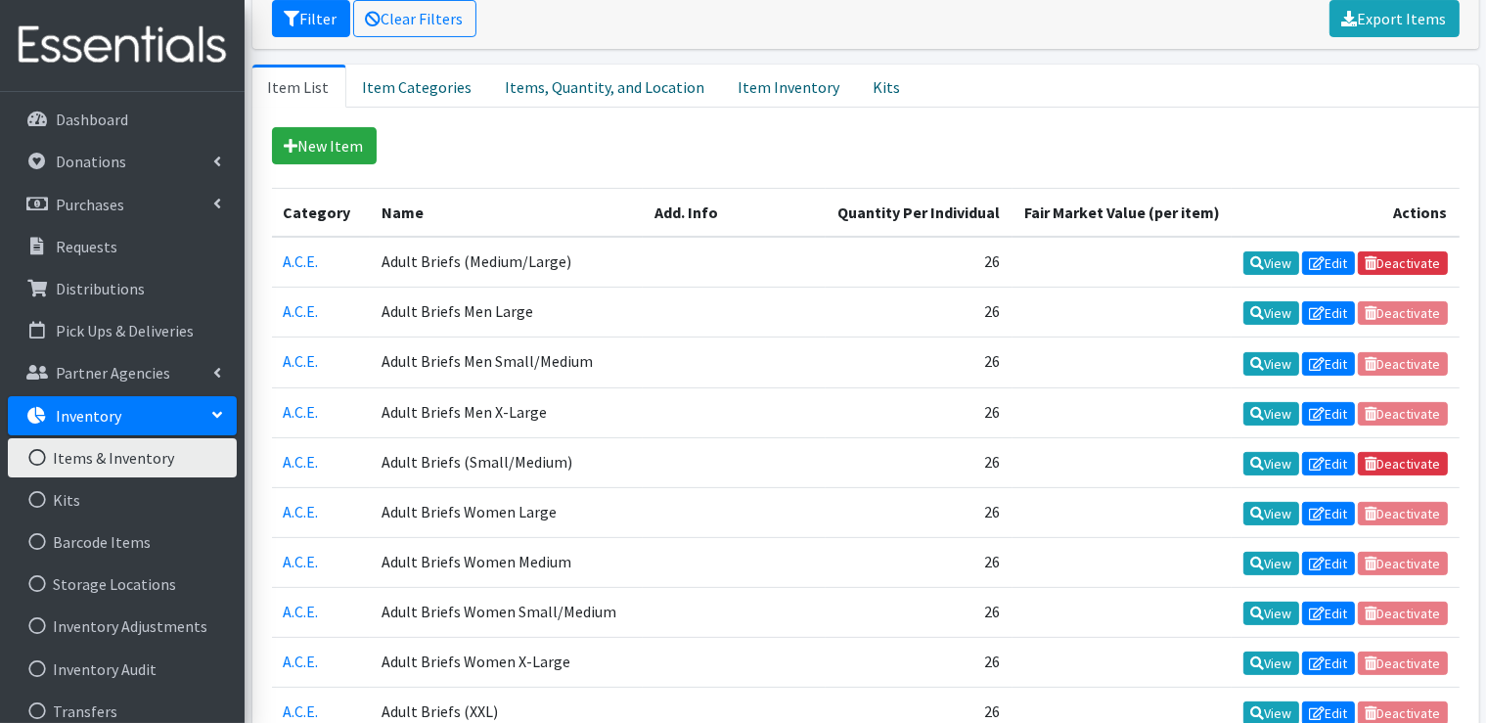
scroll to position [391, 0]
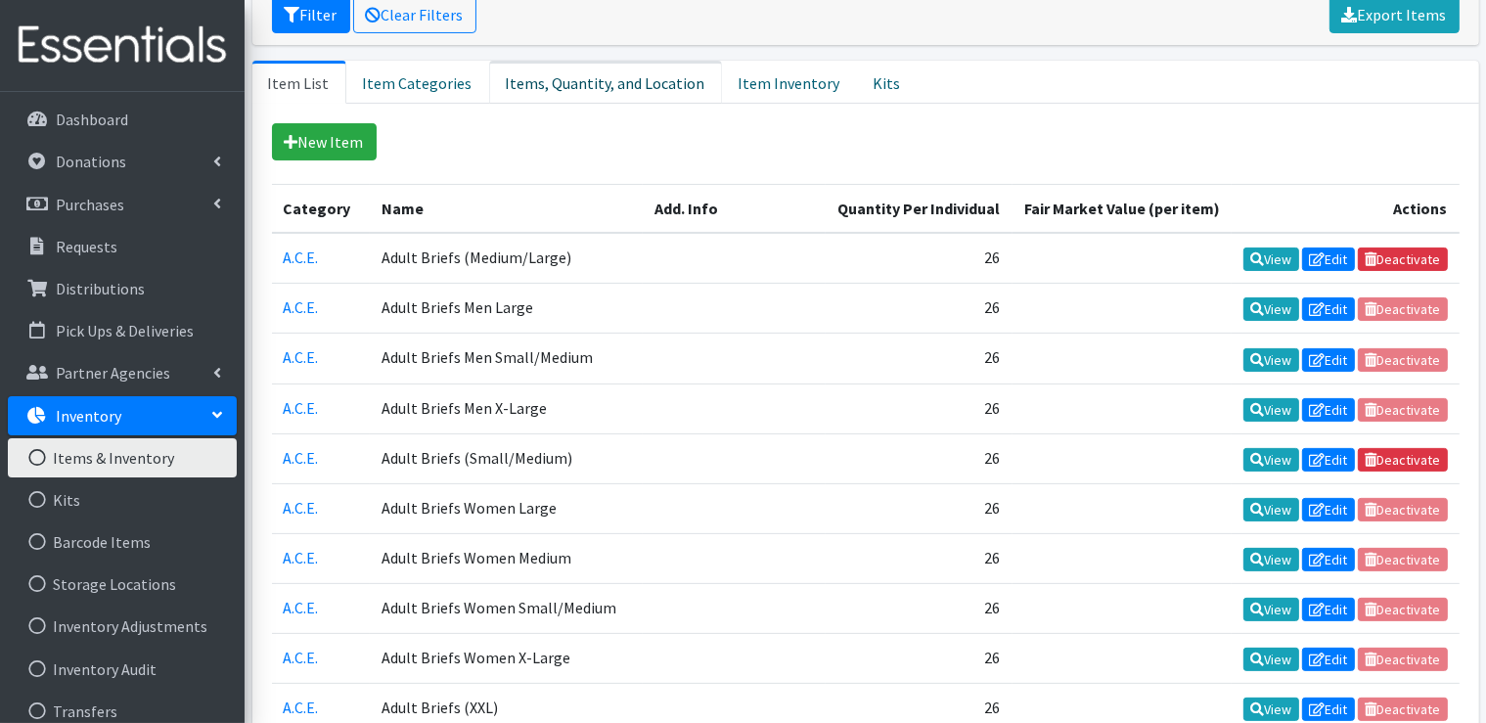
click at [599, 86] on link "Items, Quantity, and Location" at bounding box center [605, 82] width 233 height 43
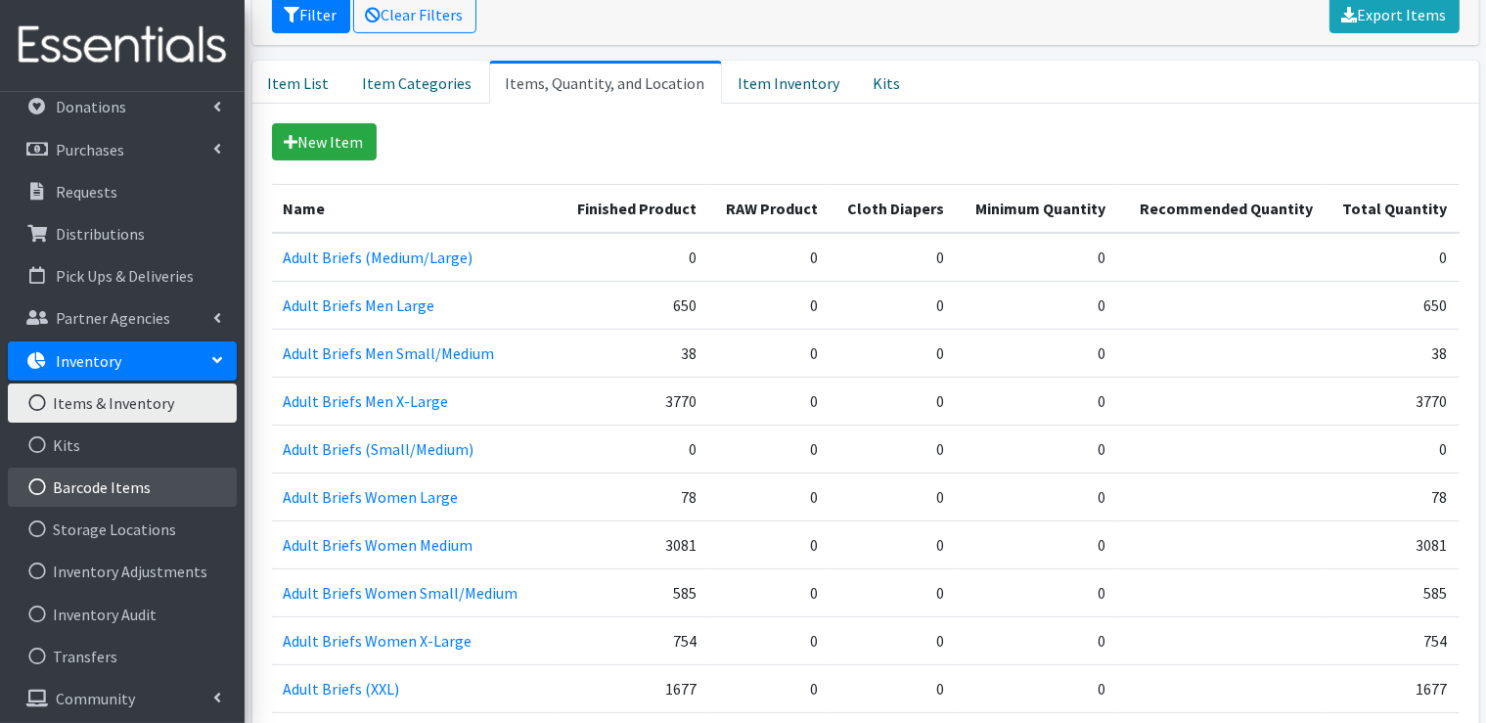
scroll to position [101, 0]
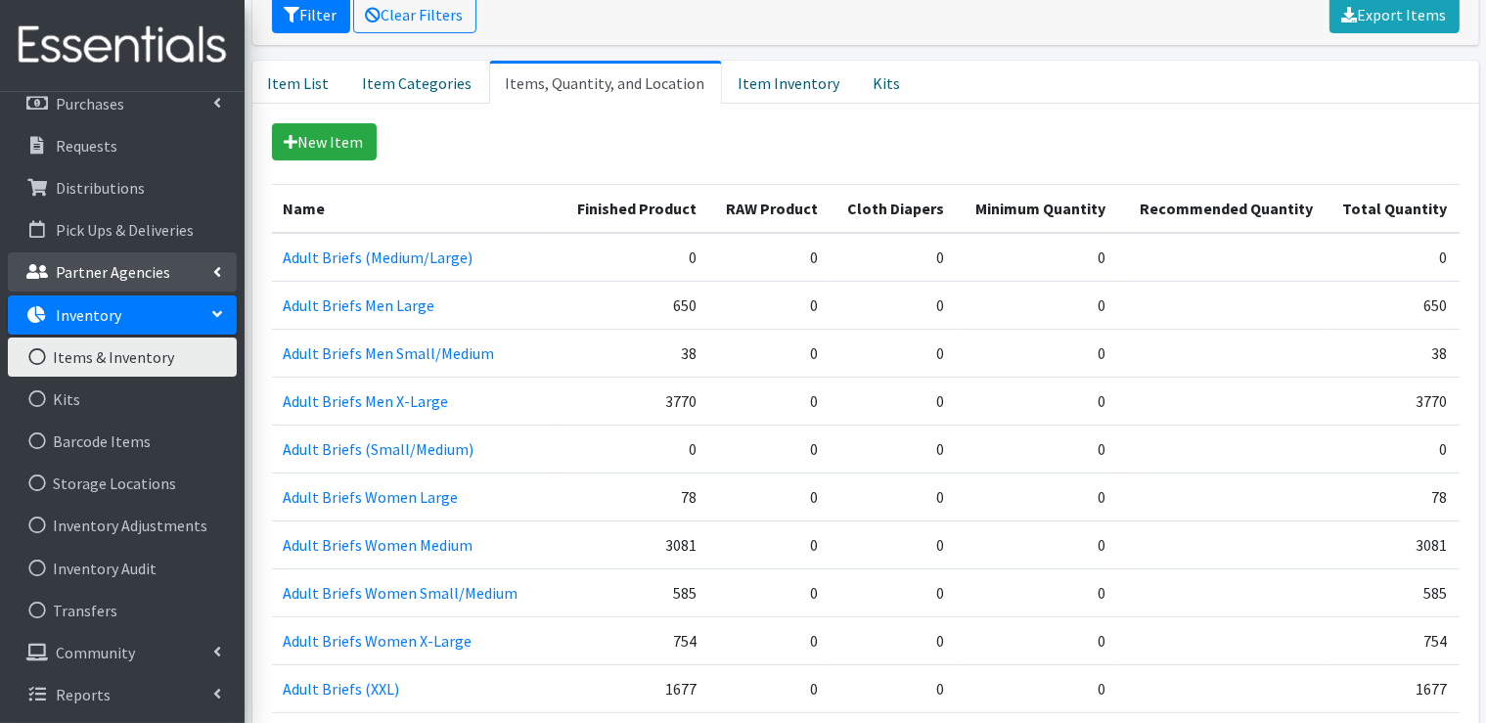
click at [193, 274] on link "Partner Agencies" at bounding box center [122, 271] width 229 height 39
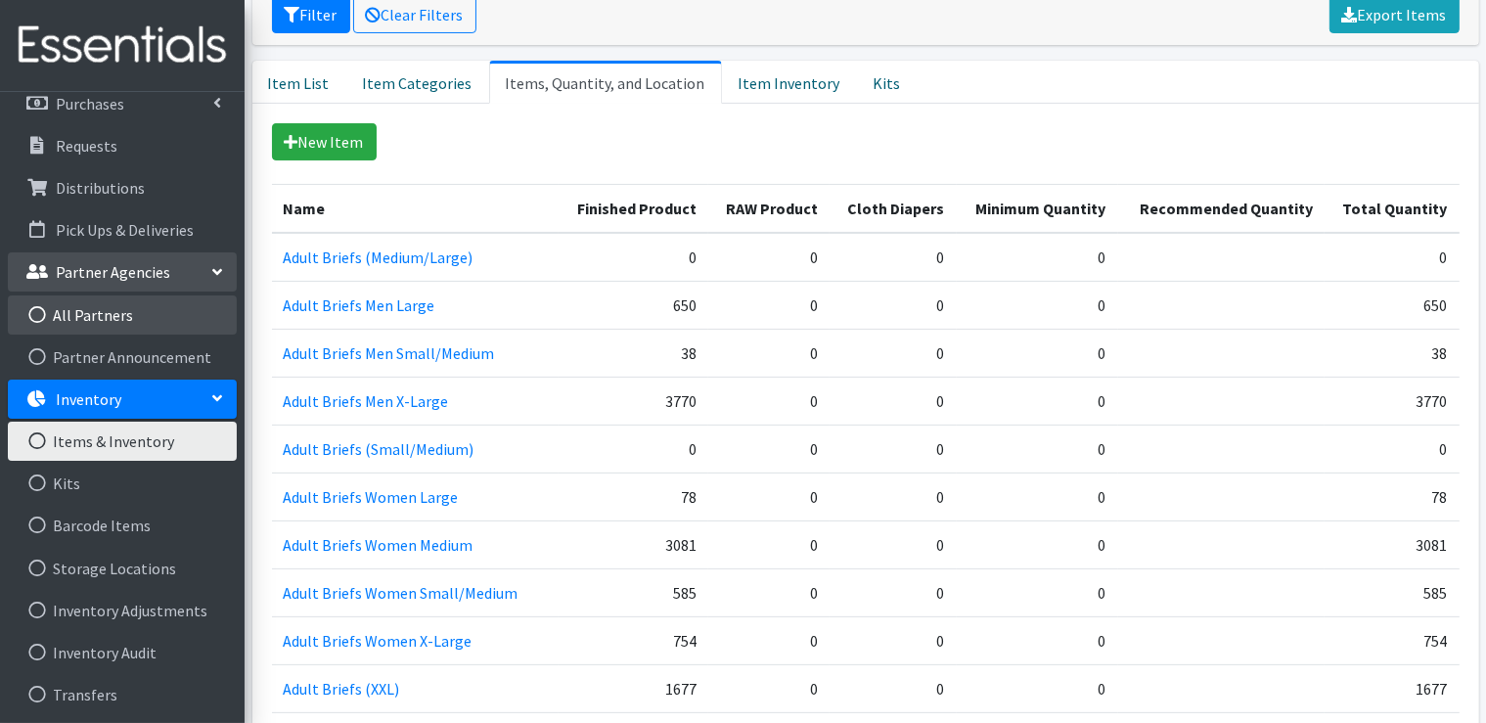
click at [101, 313] on link "All Partners" at bounding box center [122, 314] width 229 height 39
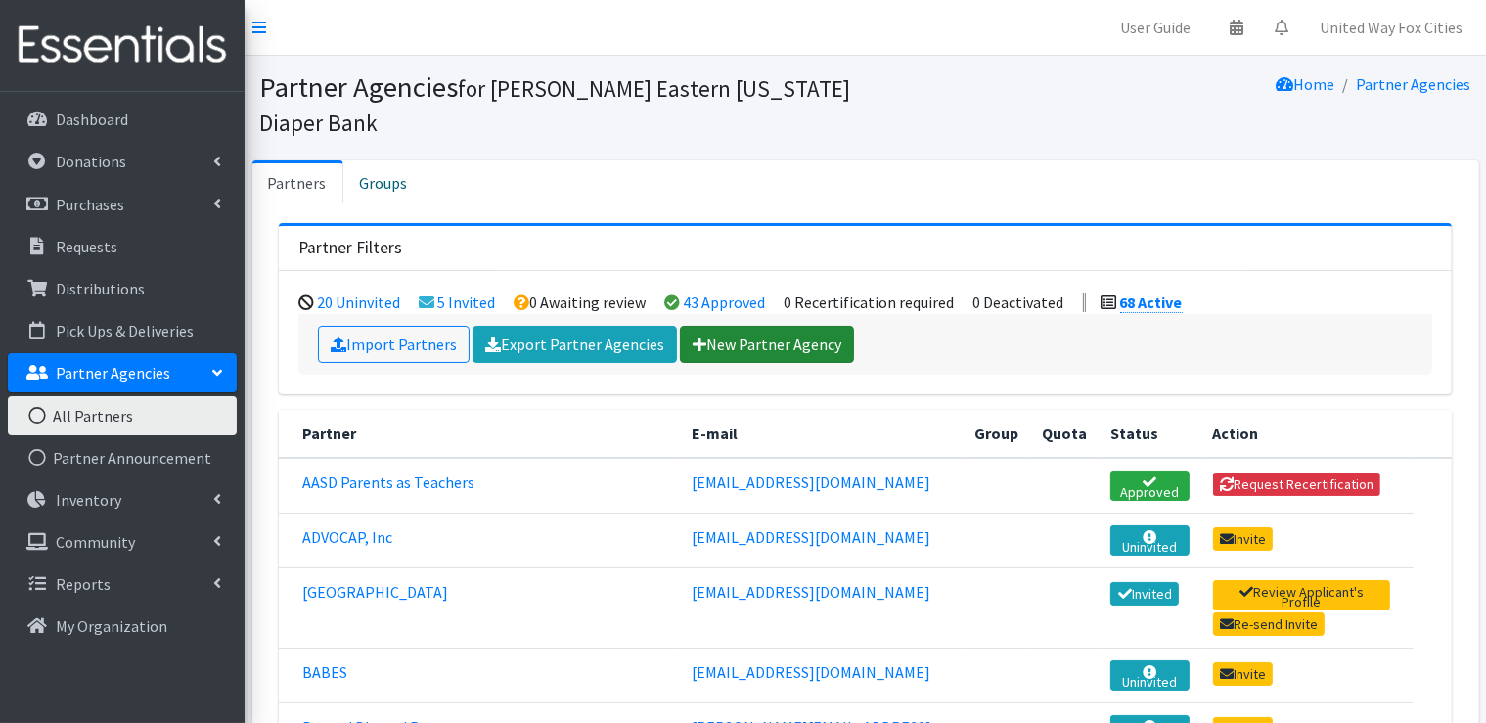
click at [751, 347] on link "New Partner Agency" at bounding box center [767, 344] width 174 height 37
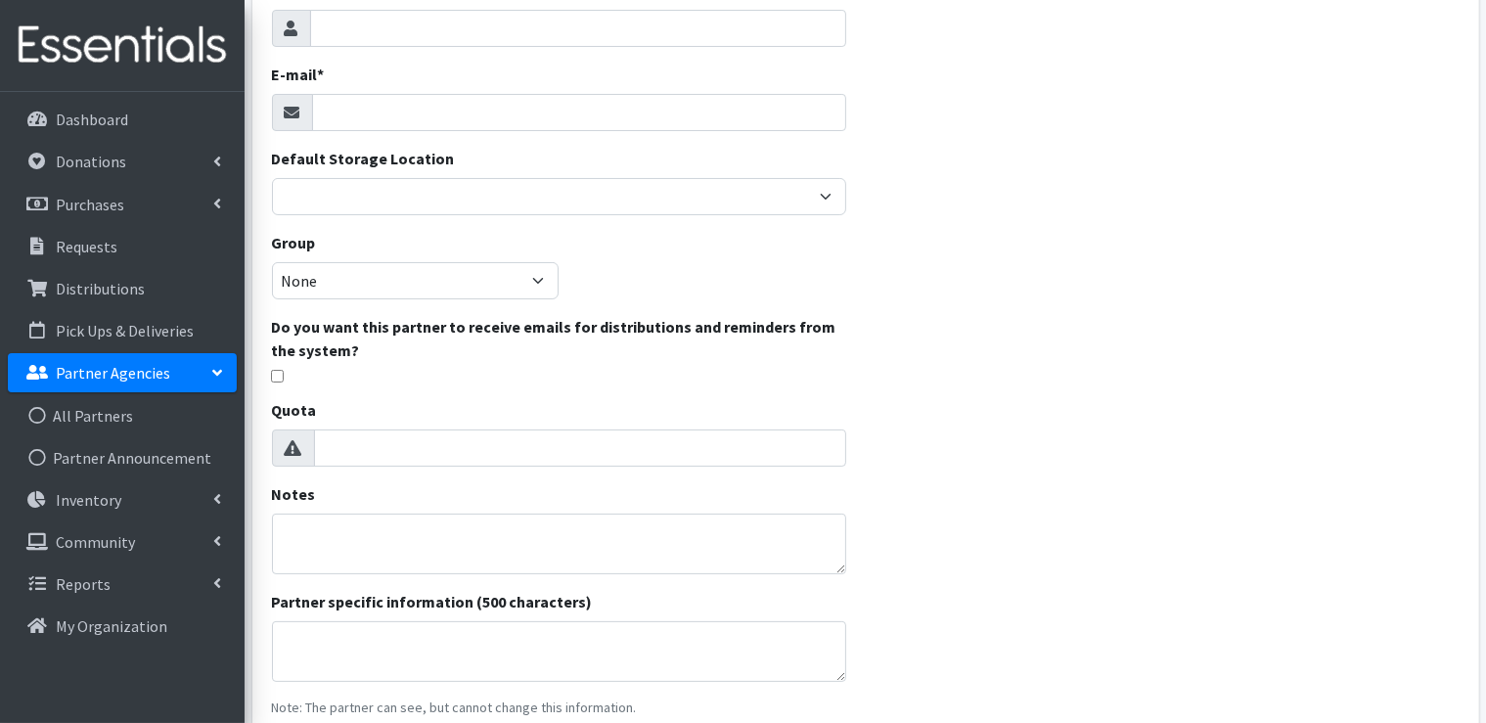
scroll to position [293, 0]
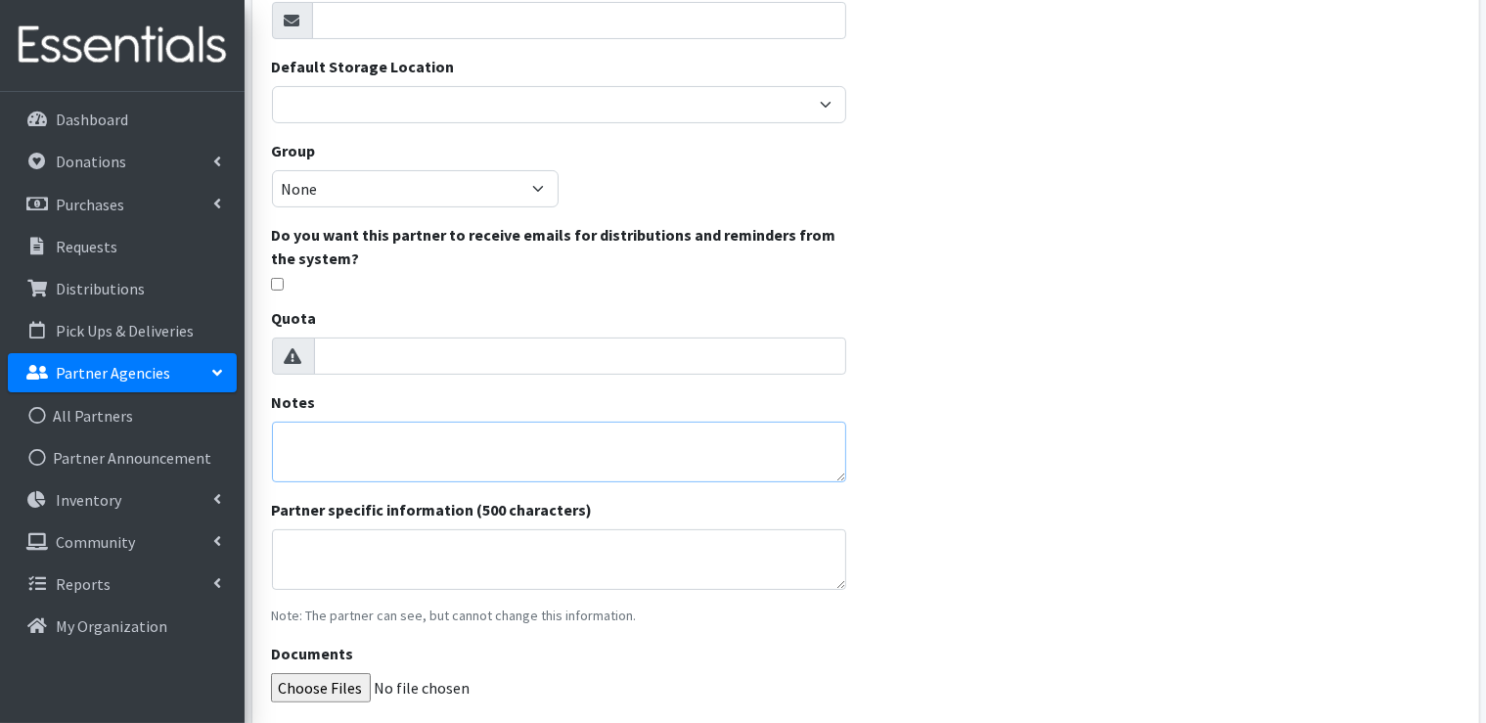
click at [383, 429] on textarea "Notes" at bounding box center [559, 452] width 574 height 61
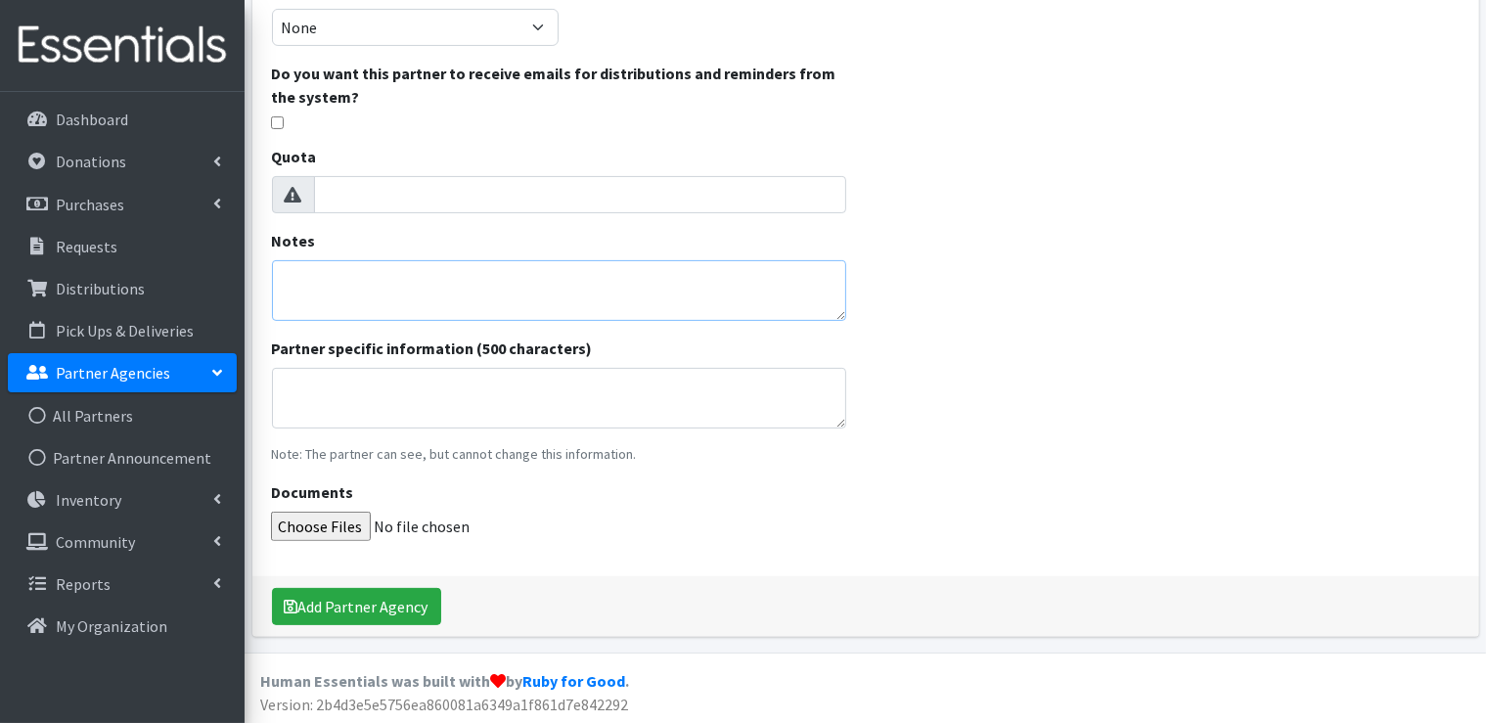
scroll to position [0, 0]
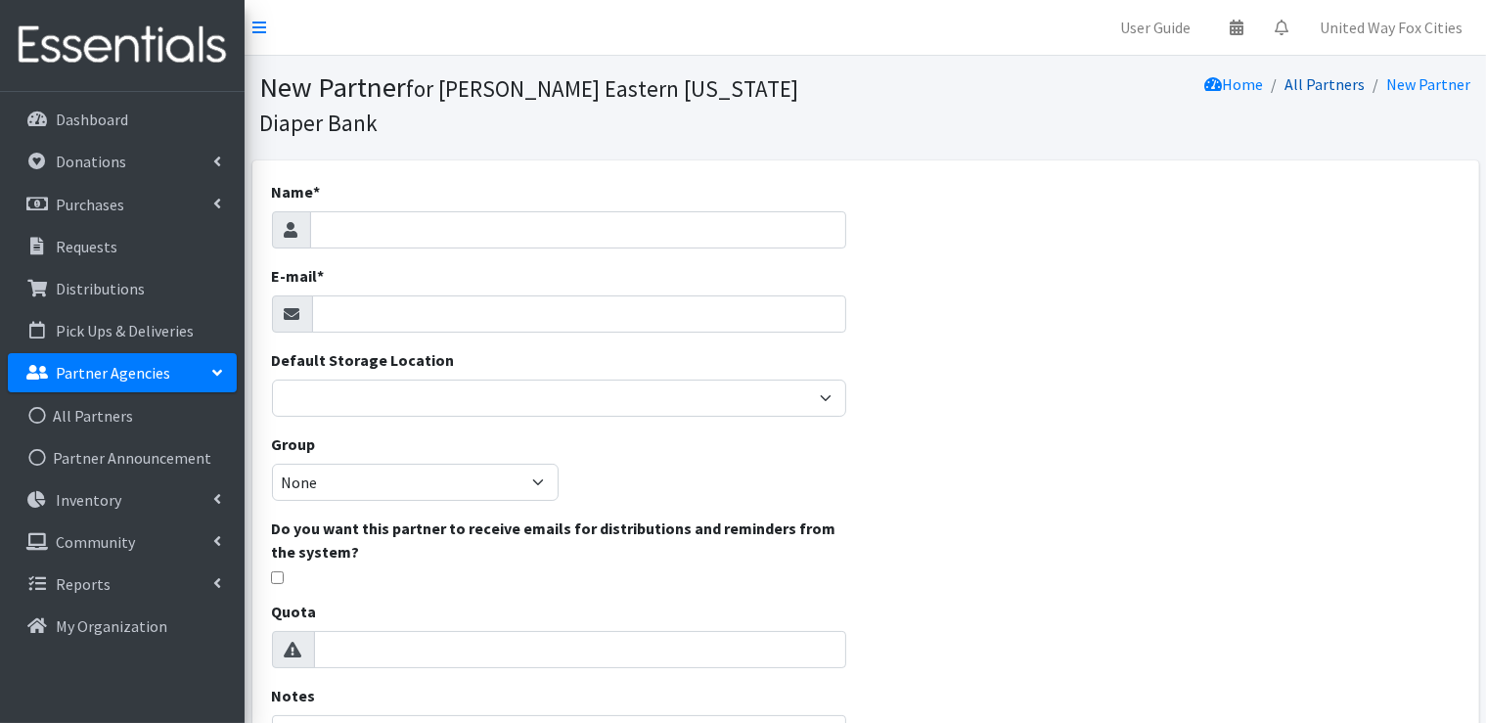
click at [1321, 85] on link "All Partners" at bounding box center [1325, 84] width 80 height 20
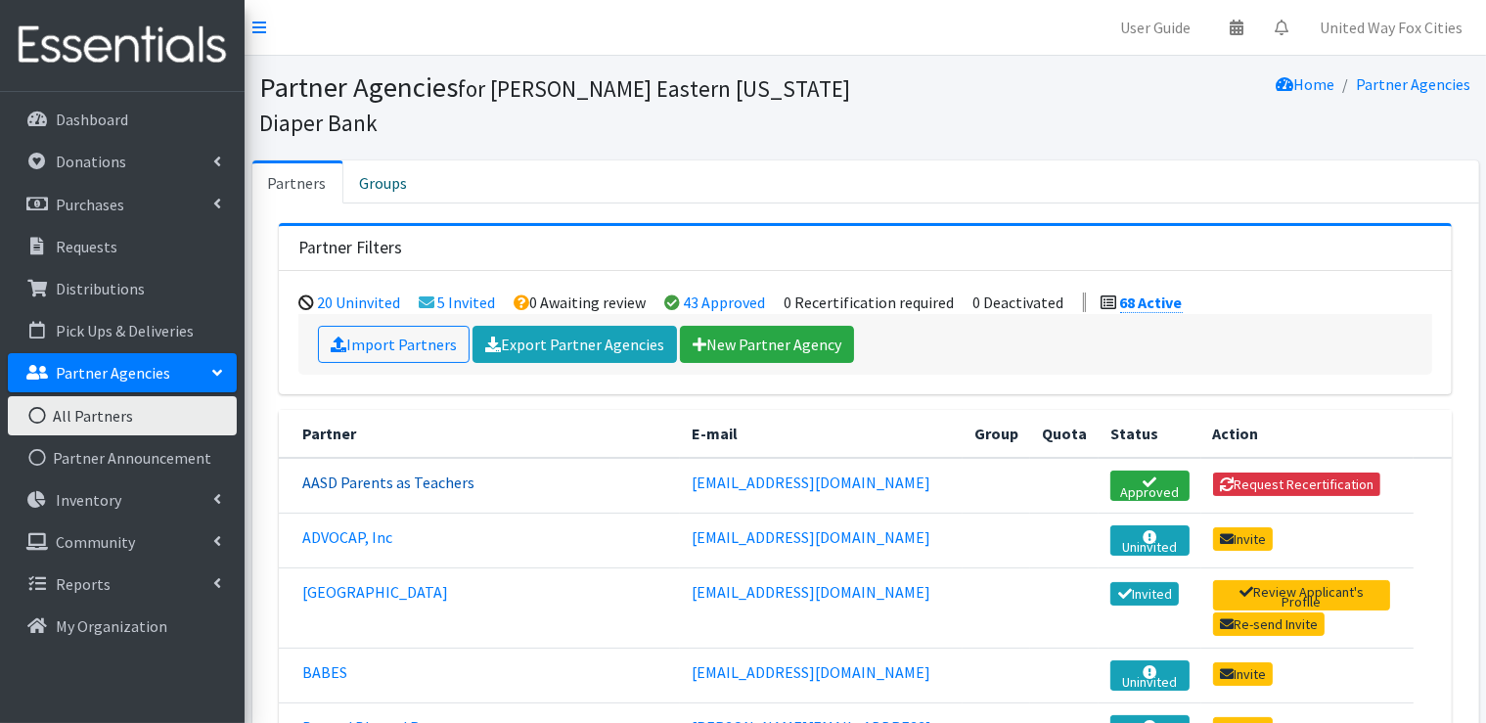
click at [391, 479] on link "AASD Parents as Teachers" at bounding box center [388, 482] width 172 height 20
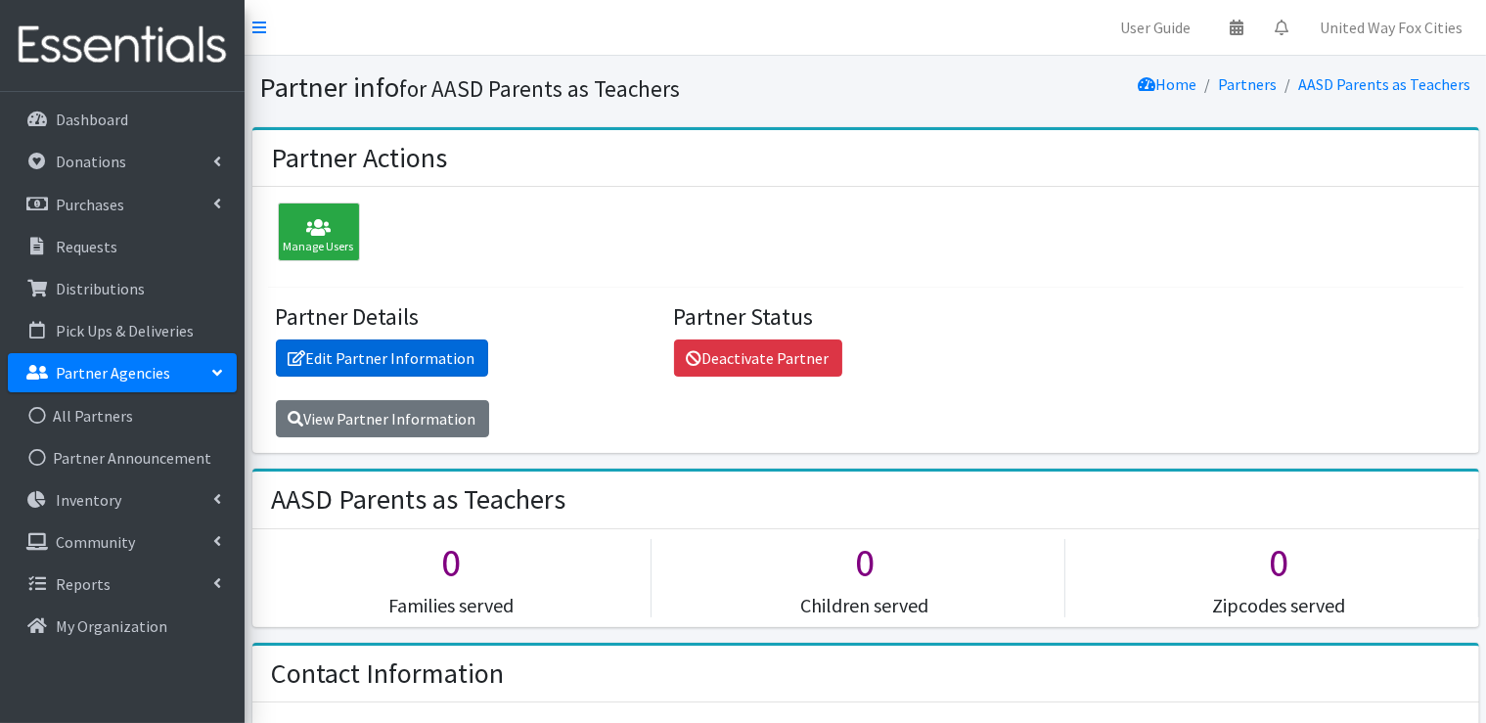
click at [425, 362] on link "Edit Partner Information" at bounding box center [382, 357] width 212 height 37
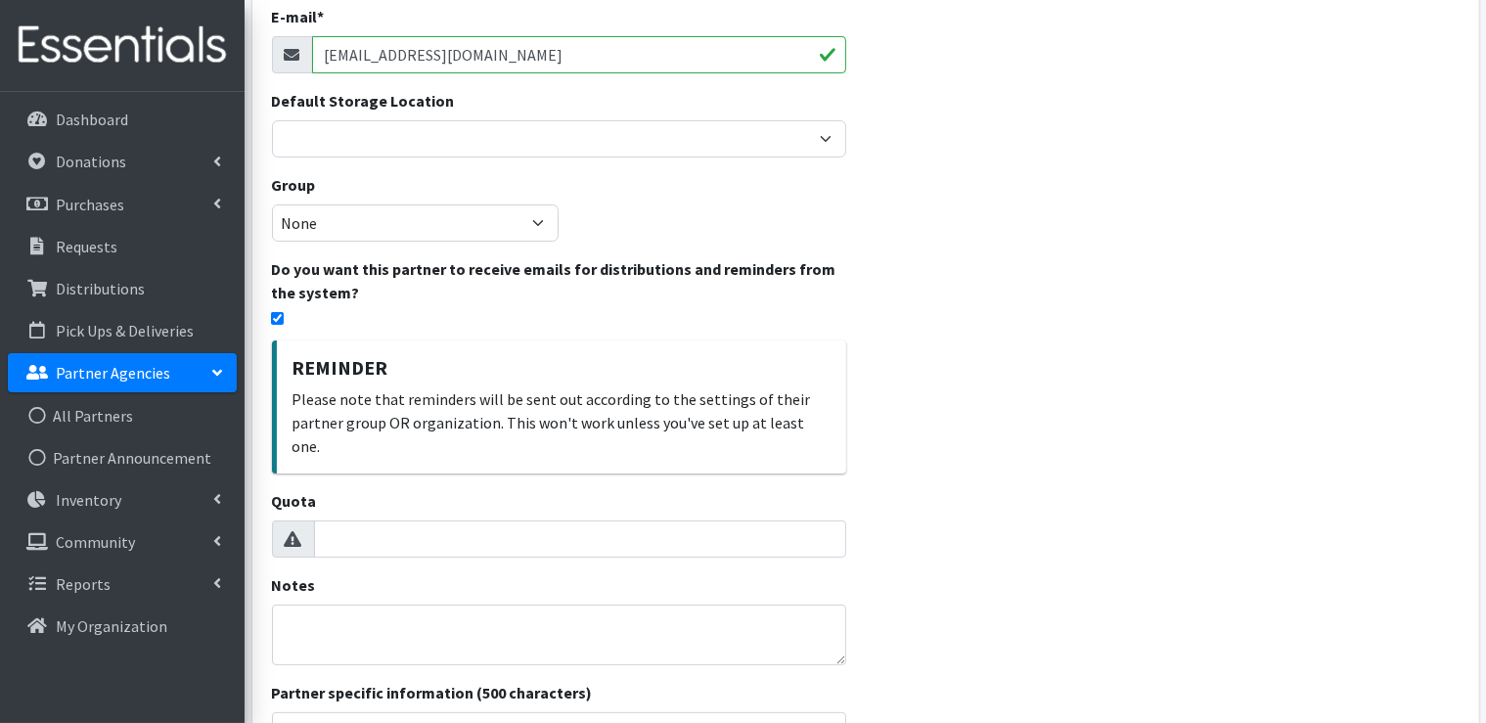
scroll to position [293, 0]
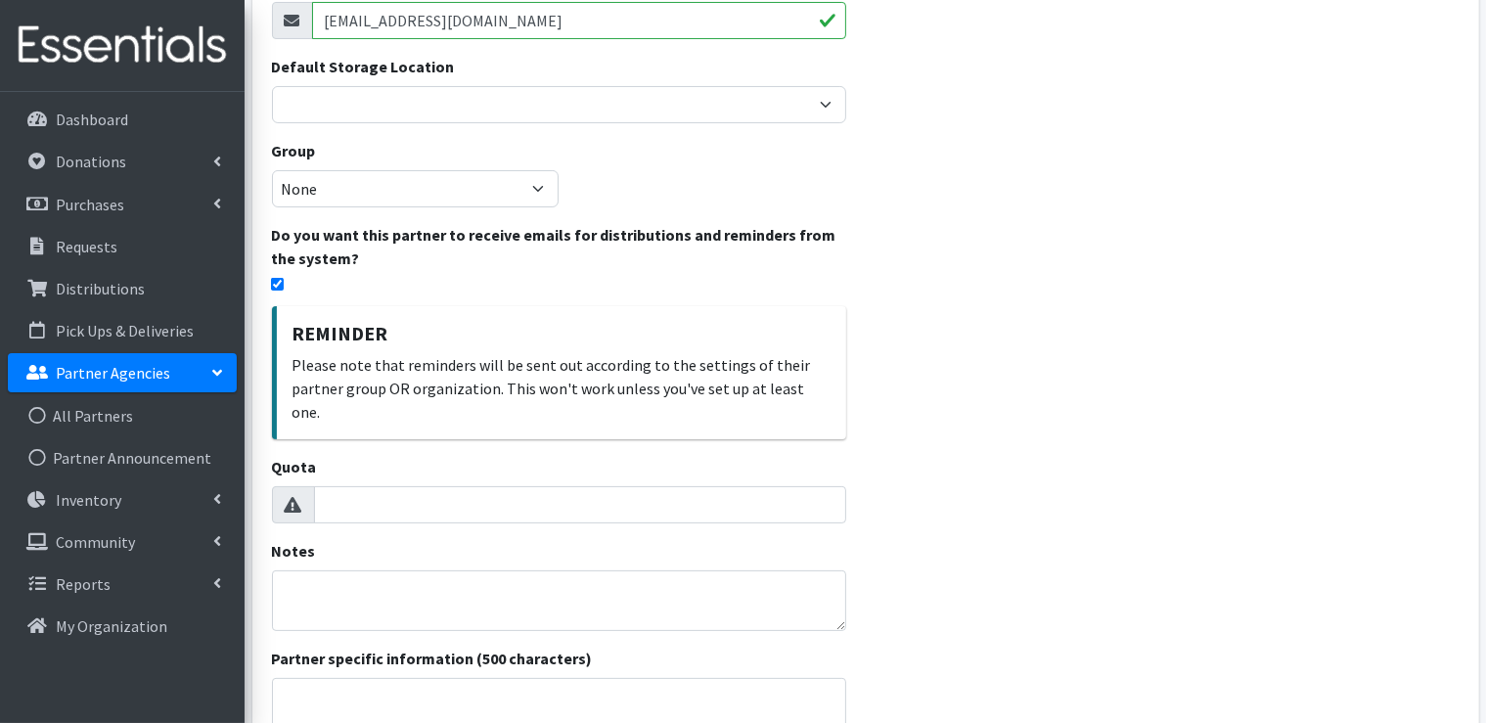
click at [347, 540] on div "Notes" at bounding box center [559, 585] width 574 height 92
click at [332, 570] on textarea "Notes" at bounding box center [559, 600] width 574 height 61
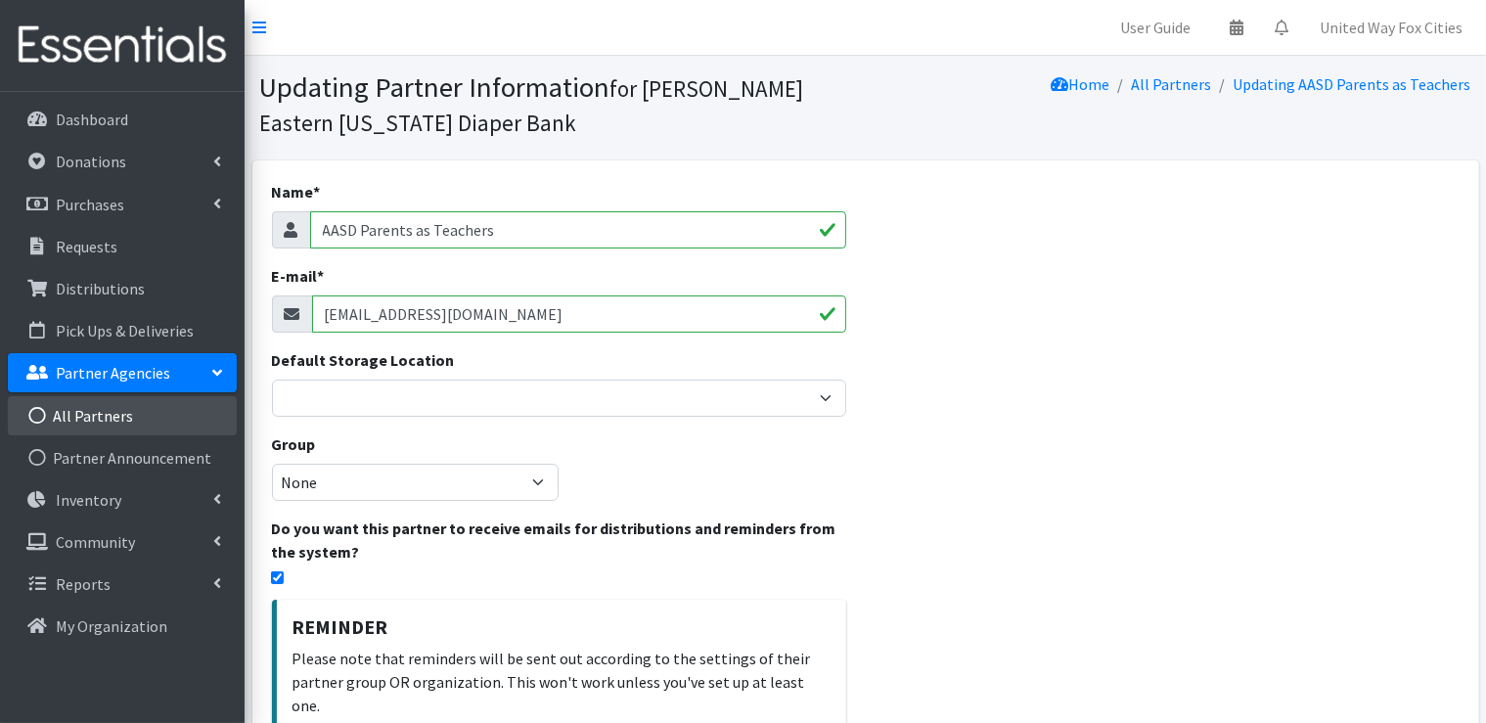
click at [117, 417] on link "All Partners" at bounding box center [122, 415] width 229 height 39
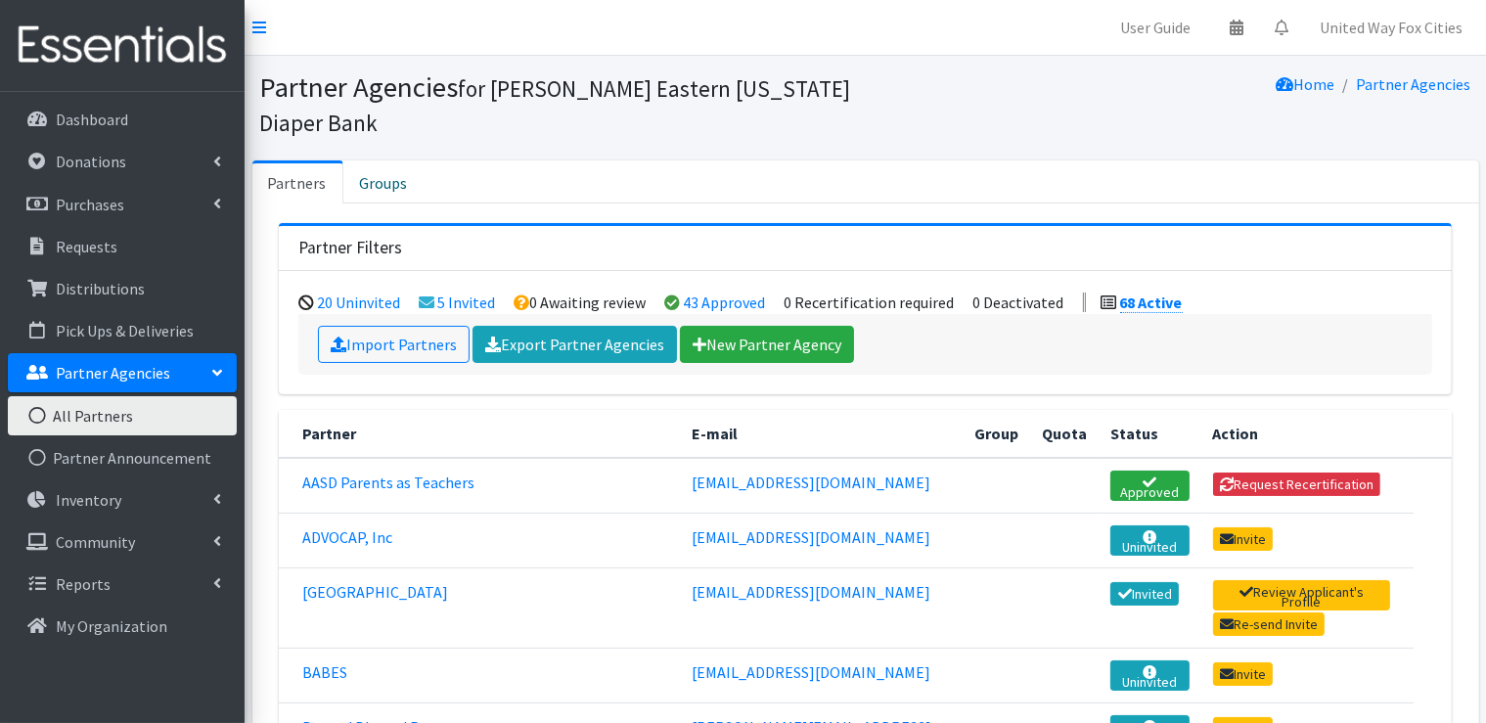
scroll to position [98, 0]
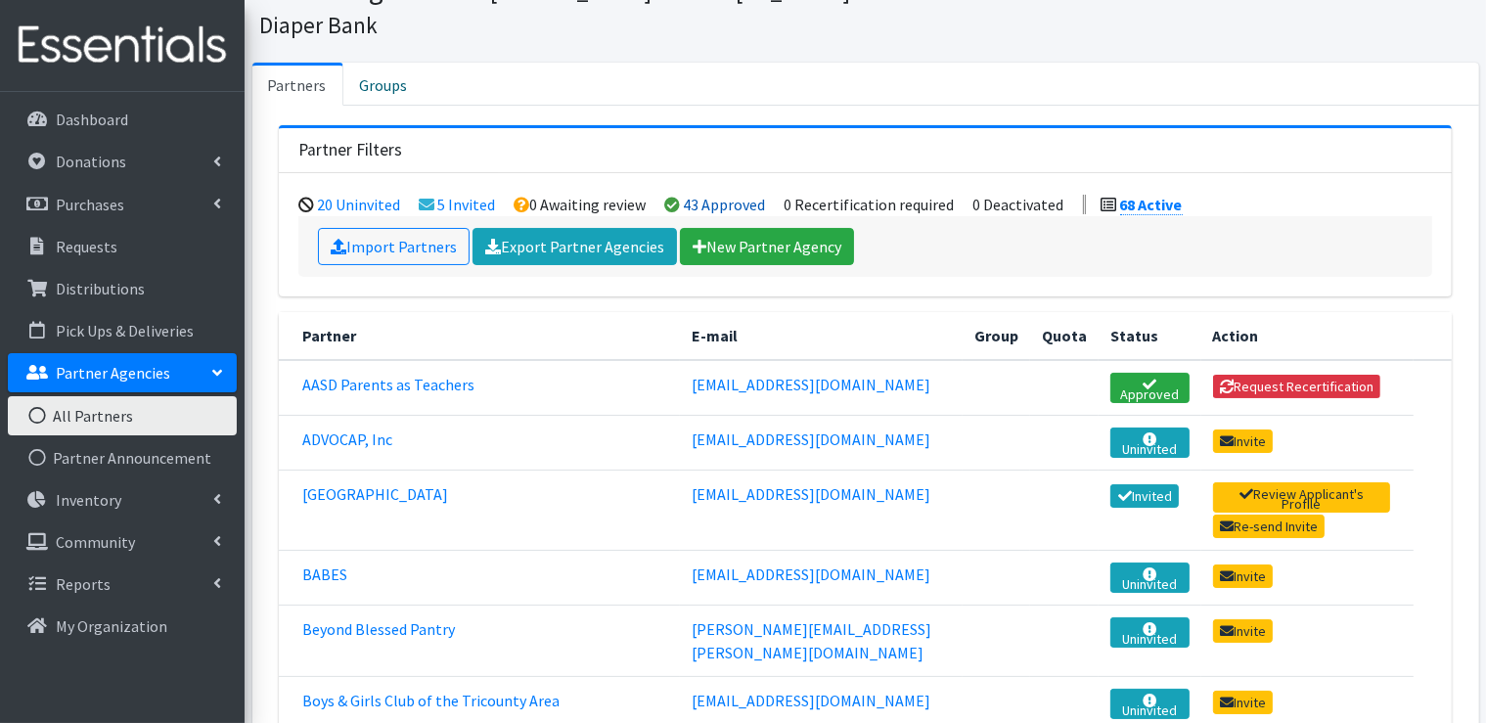
click at [705, 207] on link "43 Approved" at bounding box center [725, 205] width 82 height 20
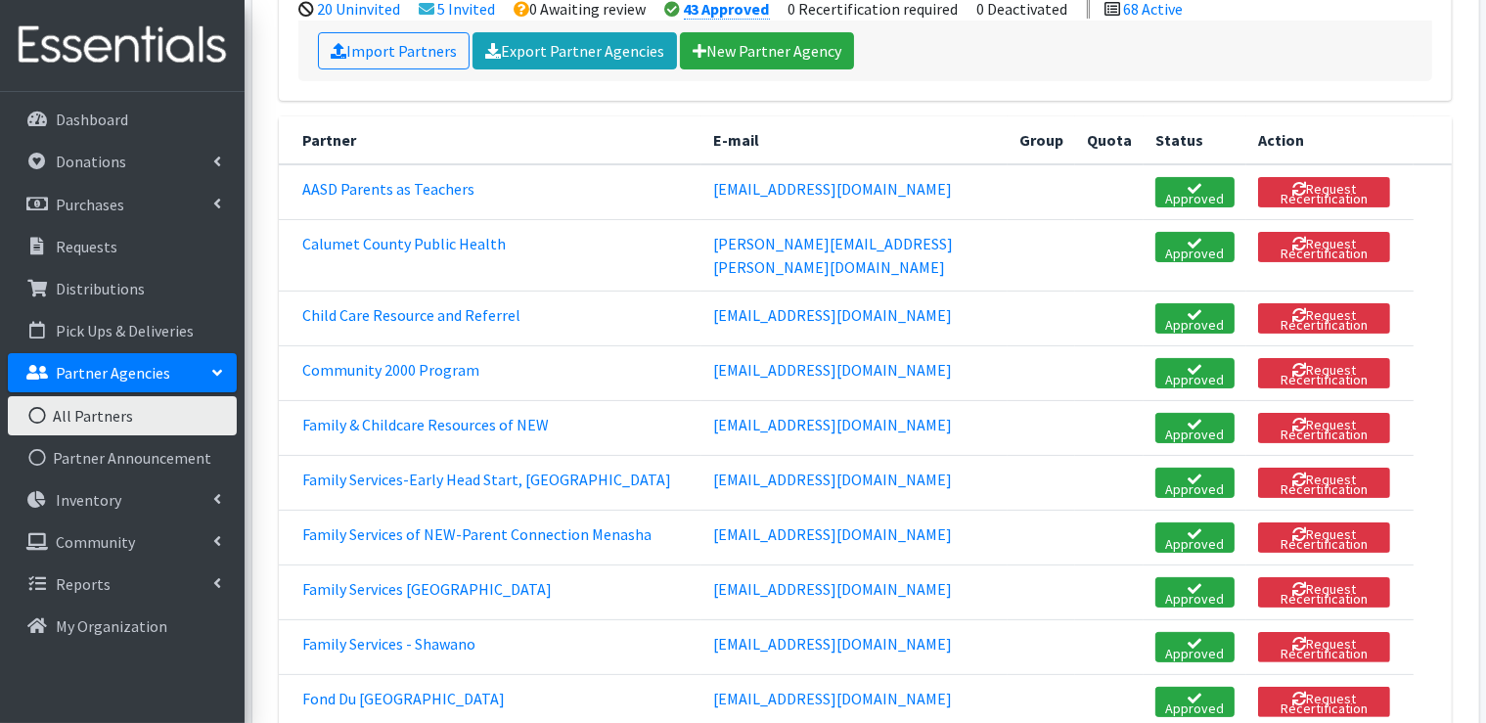
scroll to position [391, 0]
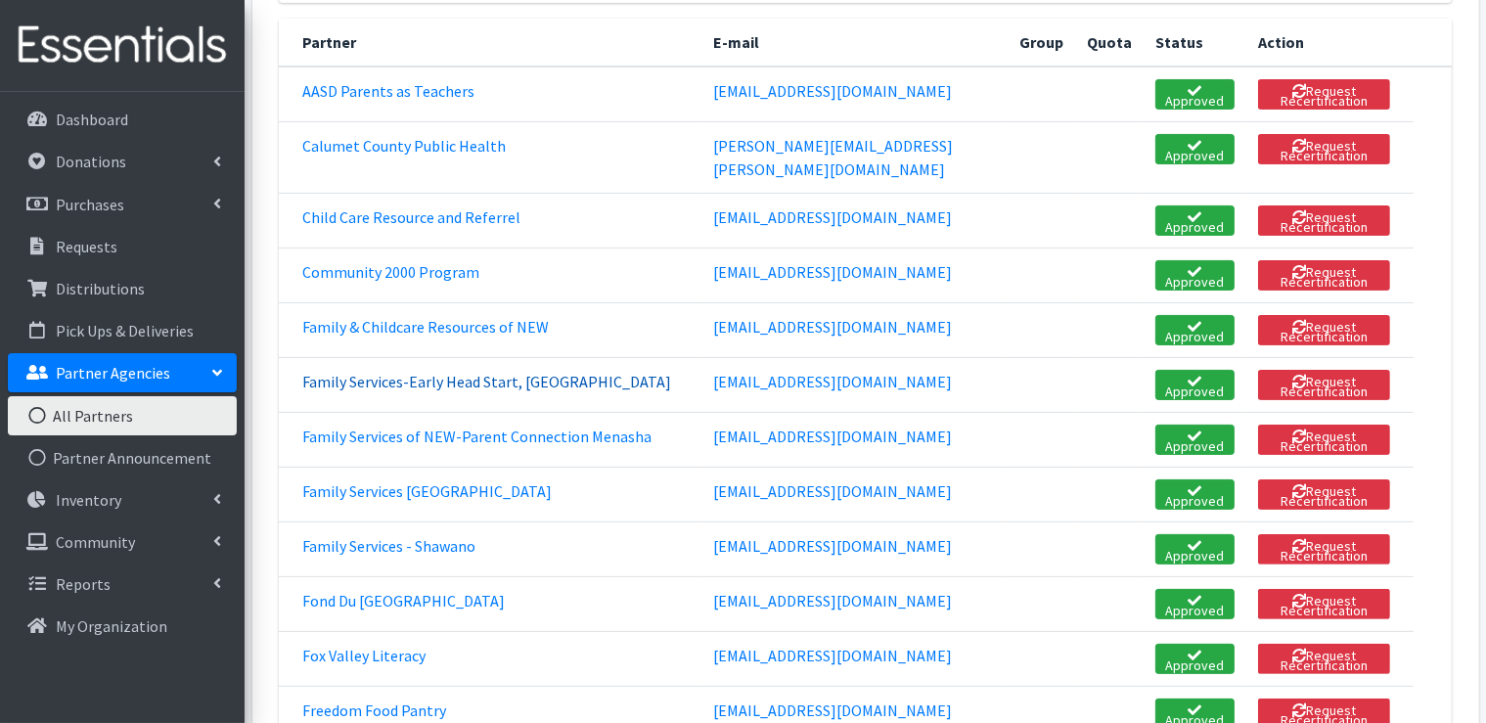
click at [485, 372] on link "Family Services-Early Head Start, [GEOGRAPHIC_DATA]" at bounding box center [486, 382] width 369 height 20
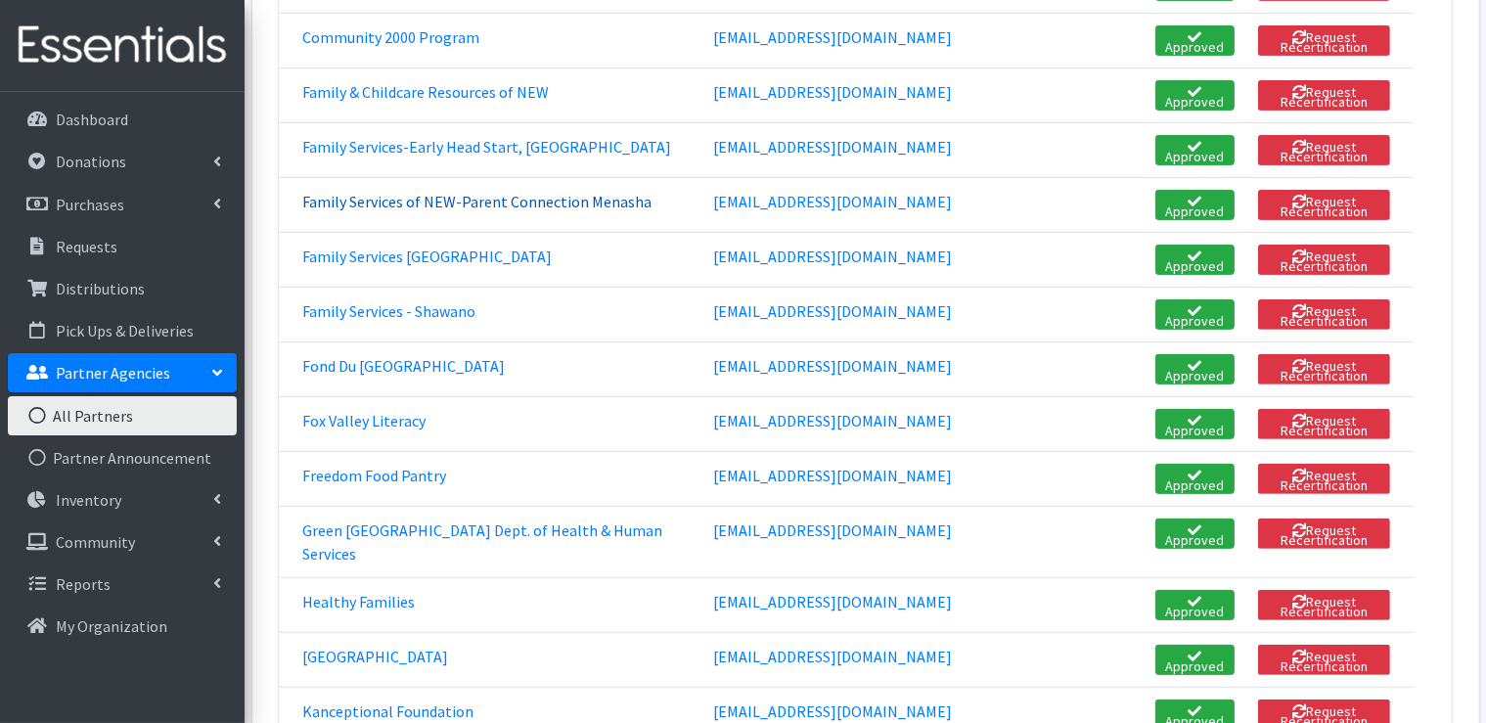
scroll to position [685, 0]
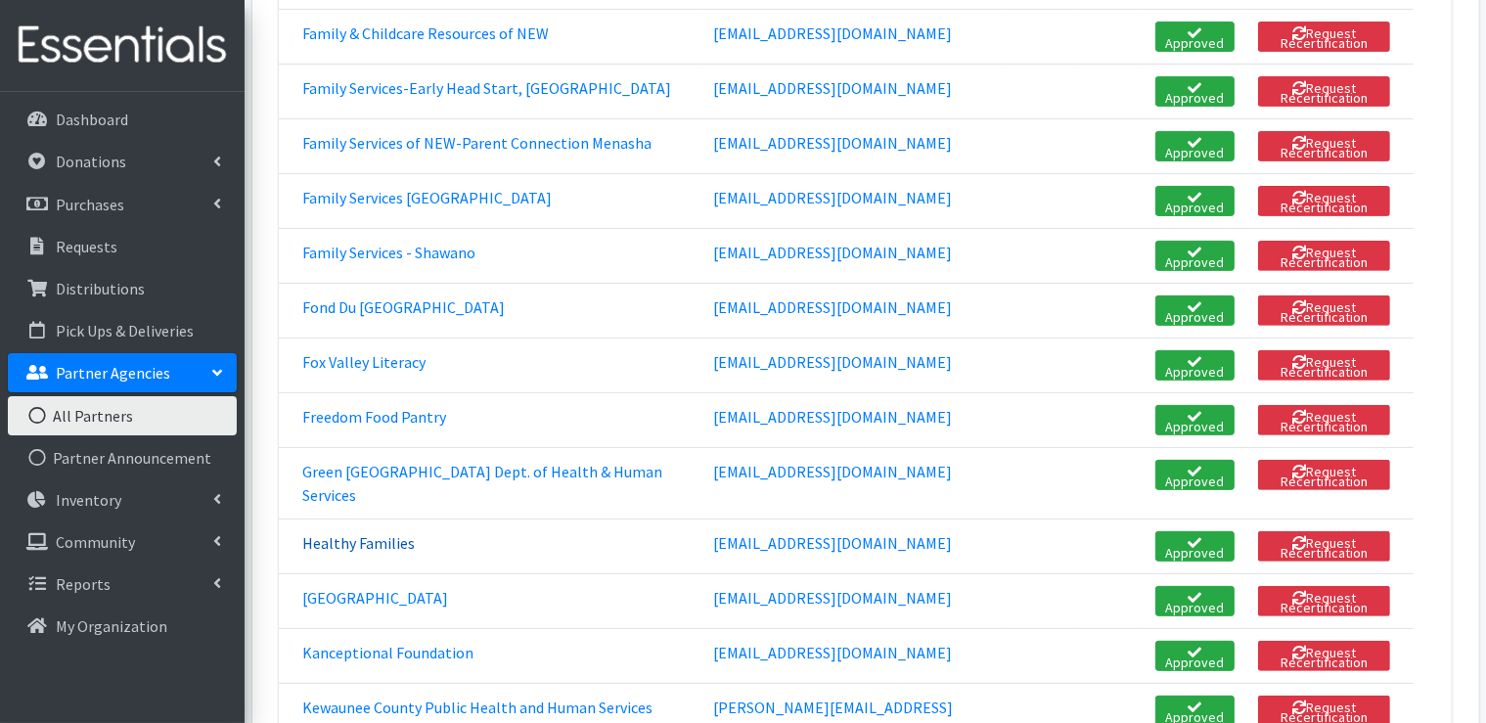
click at [381, 533] on link "Healthy Families" at bounding box center [358, 543] width 112 height 20
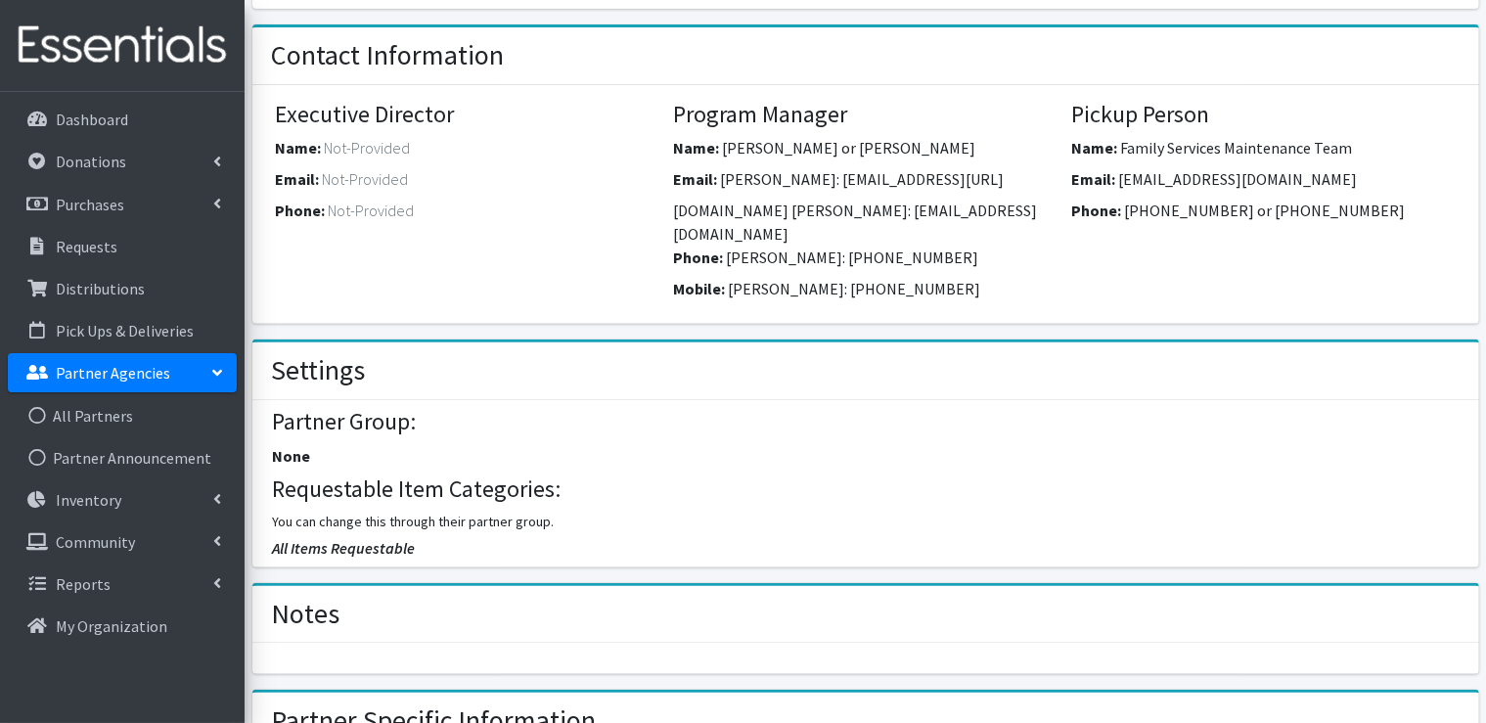
scroll to position [293, 0]
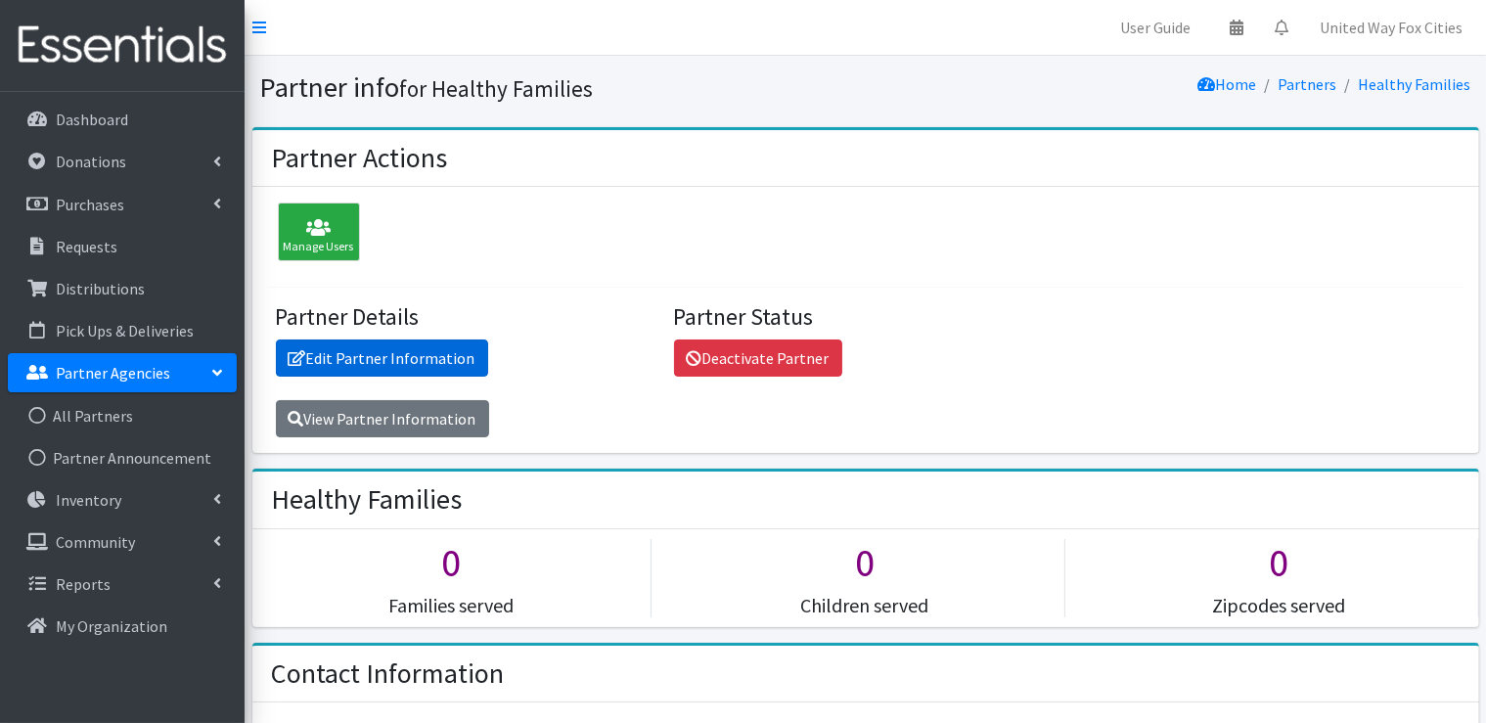
click at [416, 364] on link "Edit Partner Information" at bounding box center [382, 357] width 212 height 37
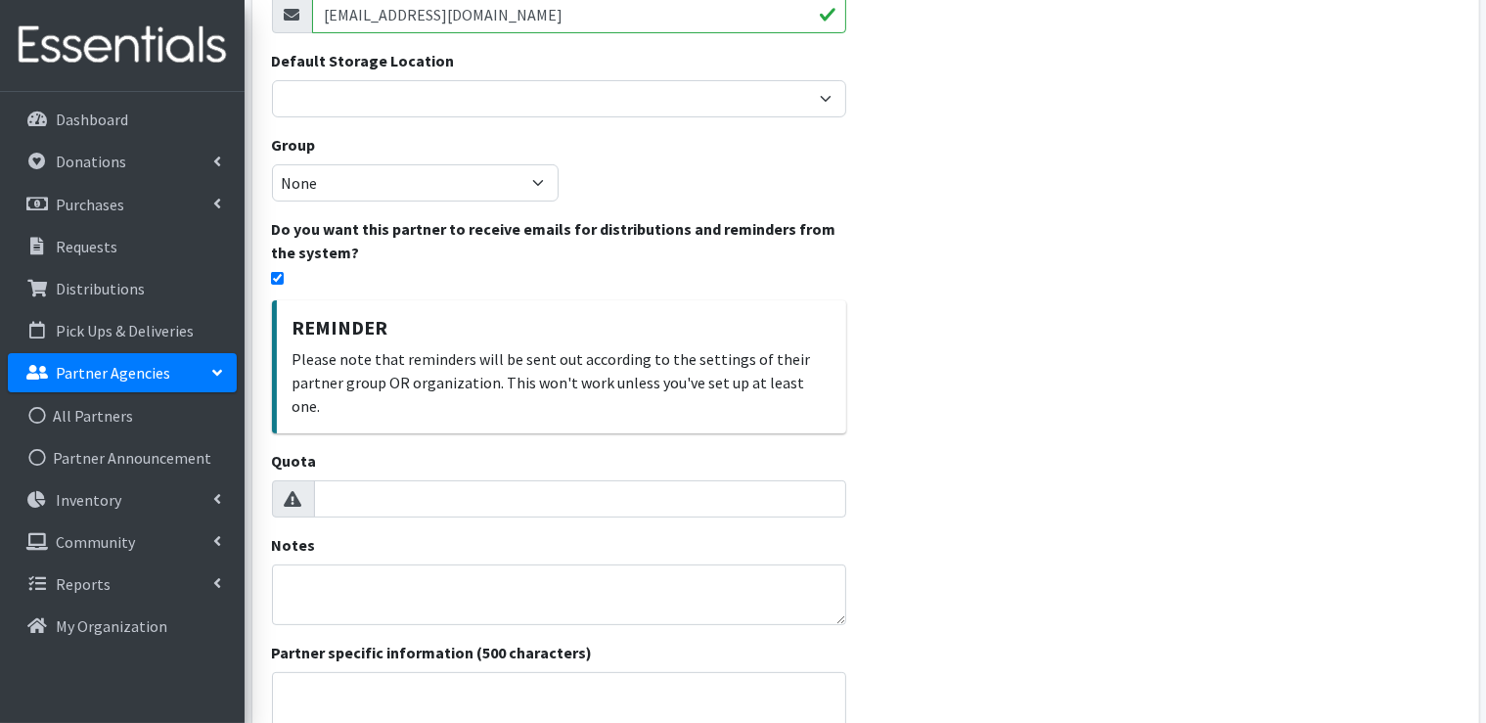
scroll to position [391, 0]
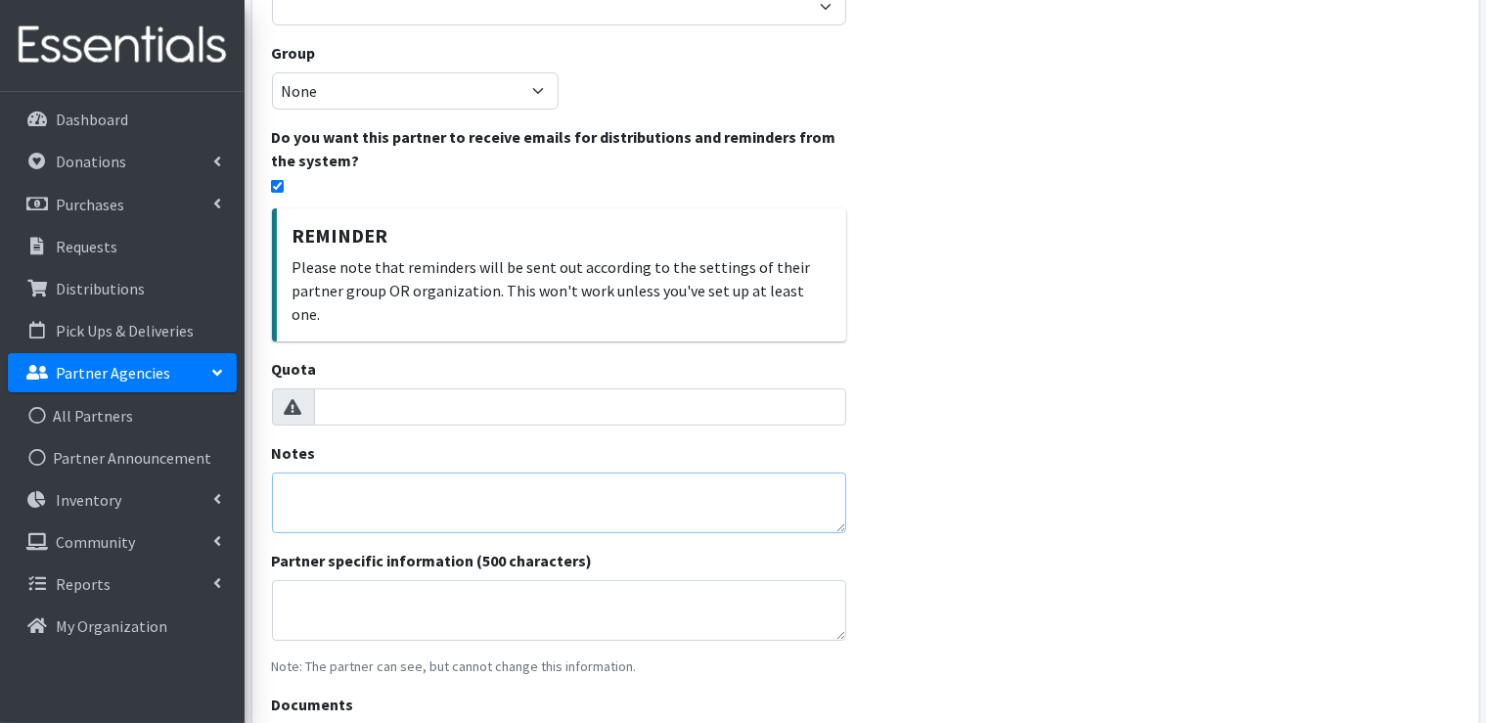
click at [360, 472] on textarea "Notes" at bounding box center [559, 502] width 574 height 61
type textarea "P"
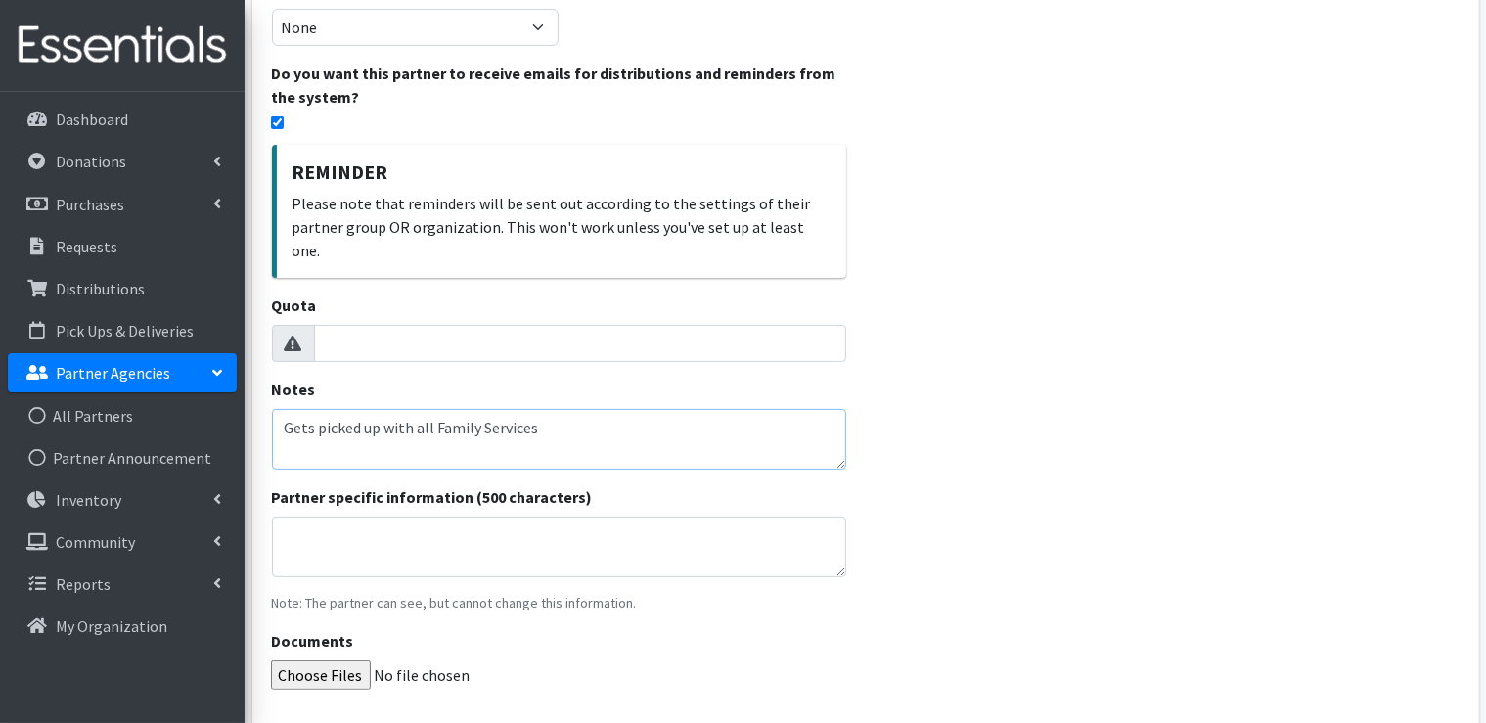
scroll to position [580, 0]
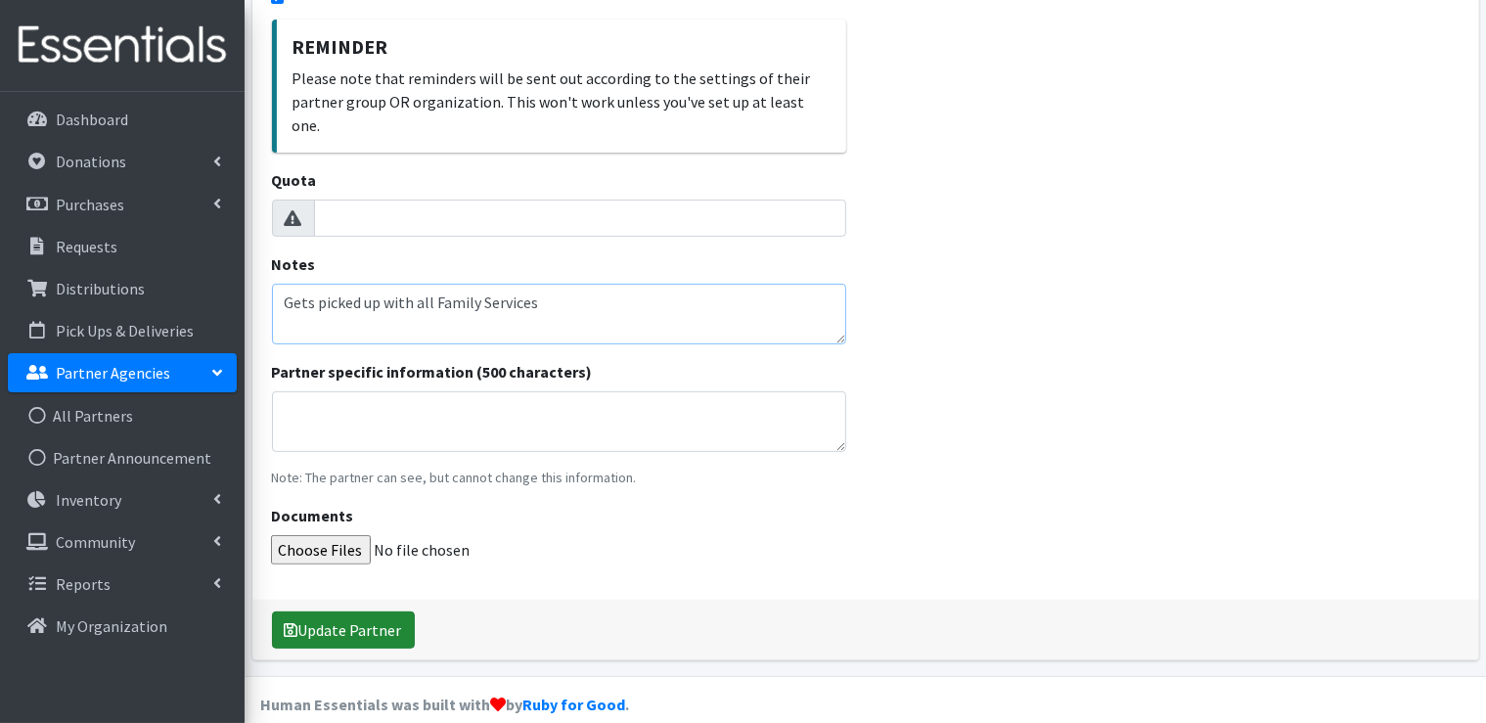
type textarea "Gets picked up with all Family Services"
click at [351, 611] on button "Update Partner" at bounding box center [343, 629] width 143 height 37
click at [122, 415] on link "All Partners" at bounding box center [122, 415] width 229 height 39
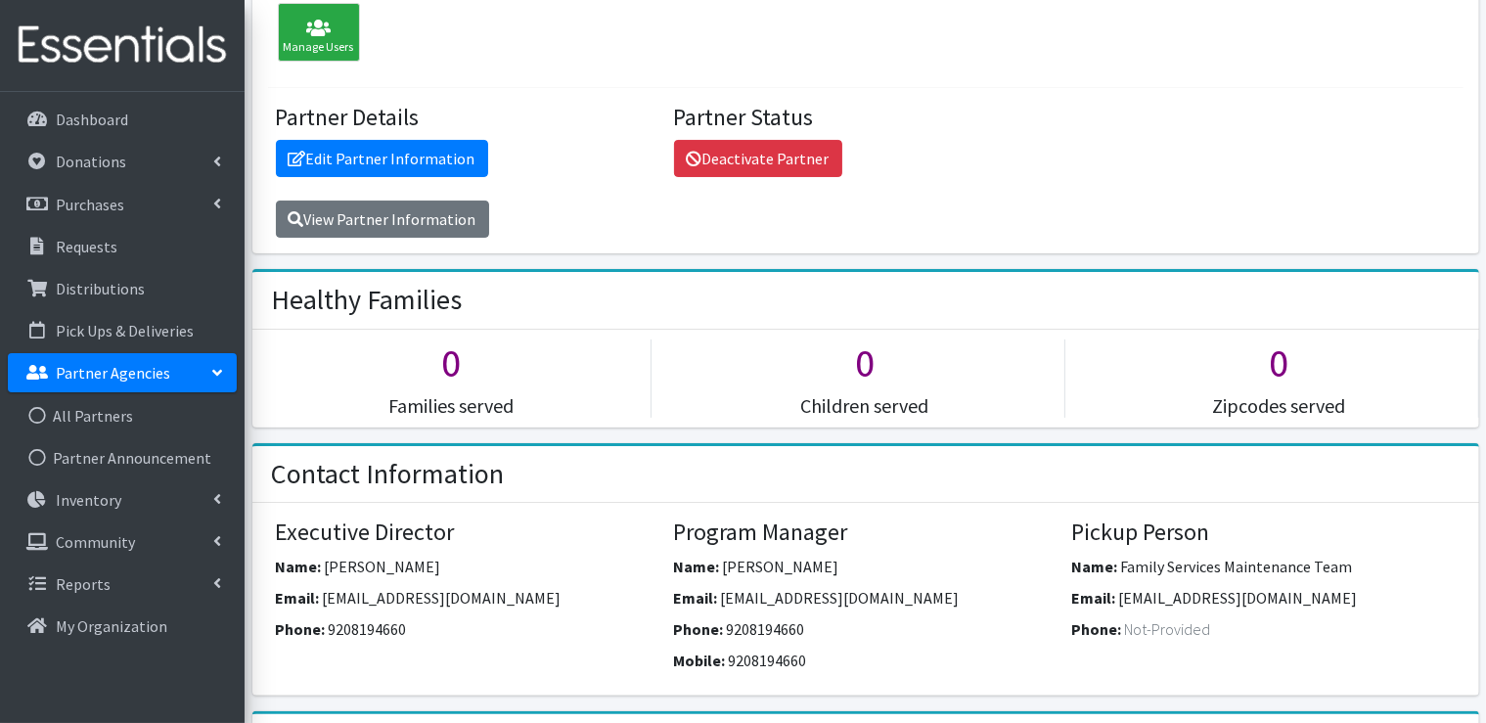
scroll to position [391, 0]
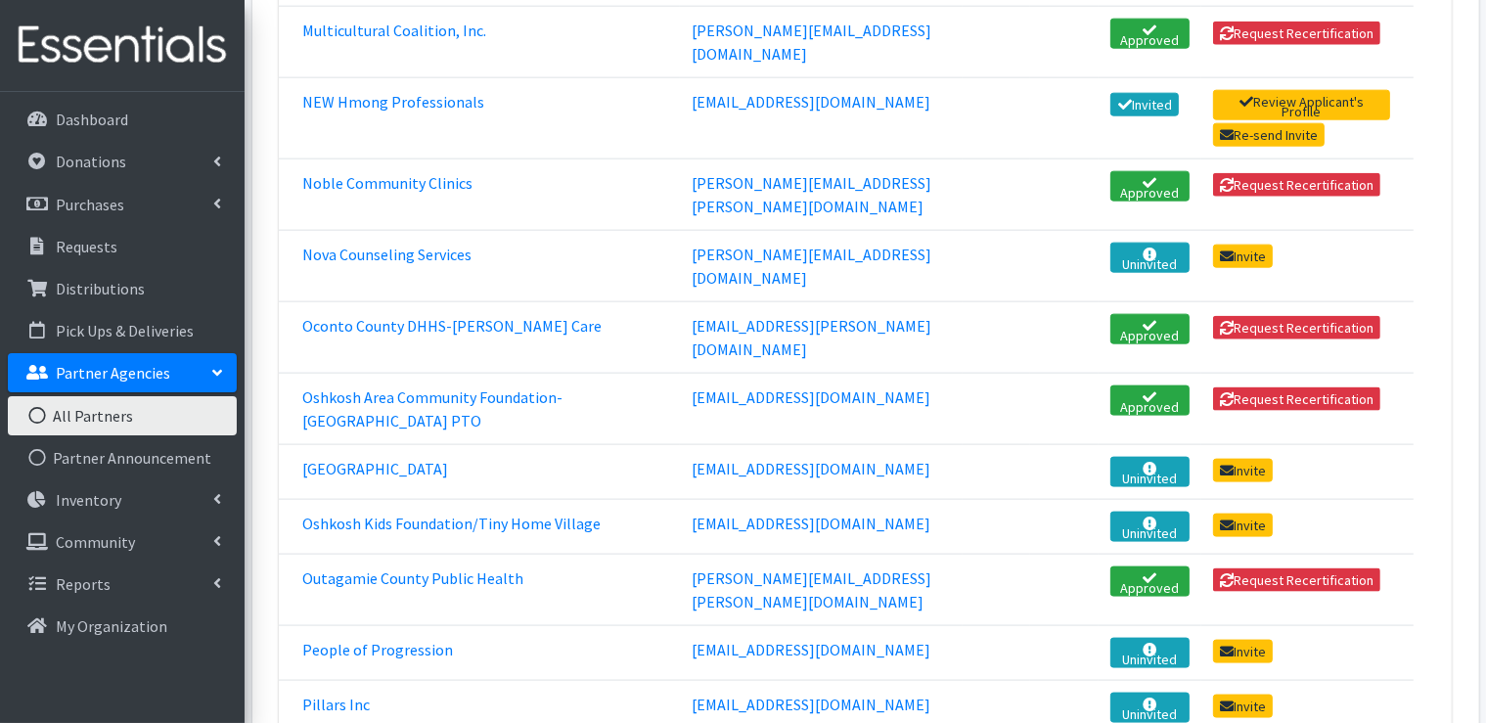
scroll to position [2445, 0]
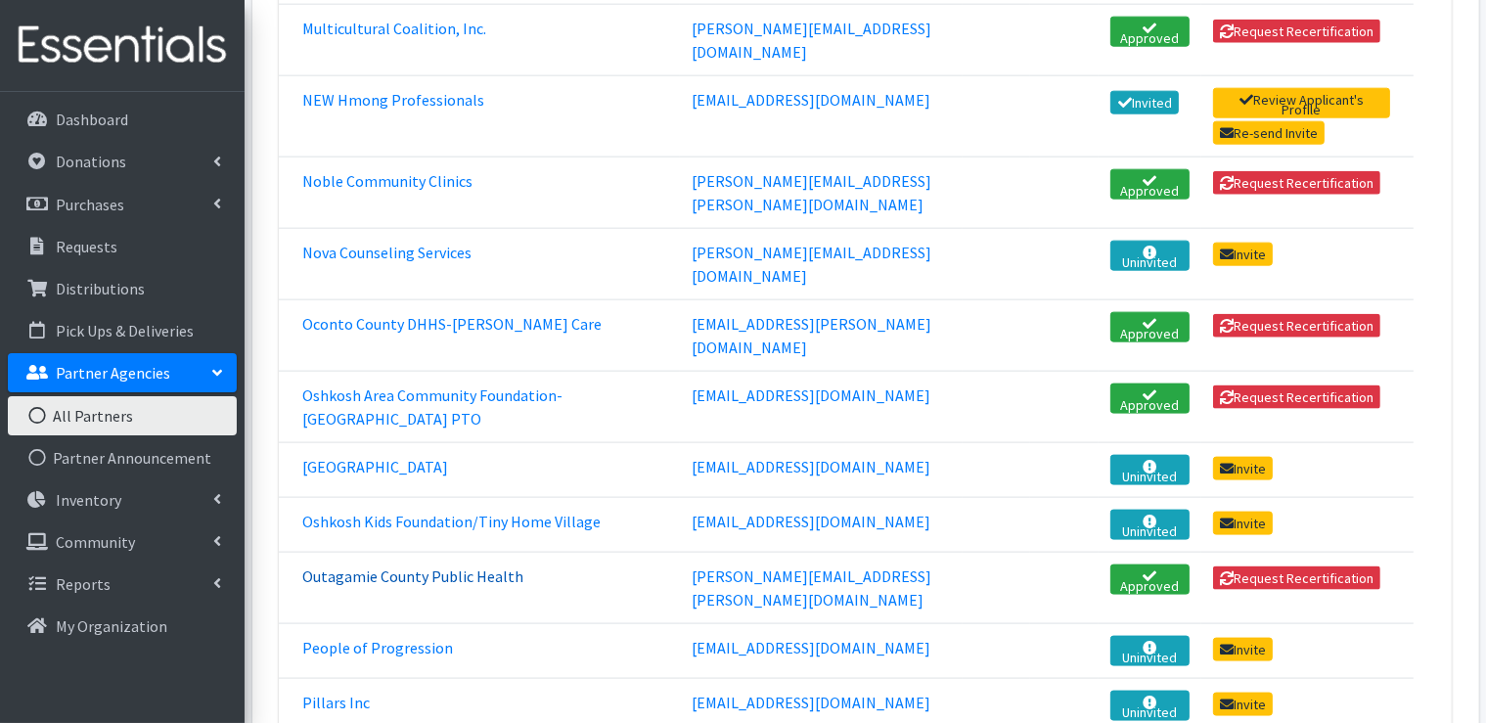
click at [429, 566] on link "Outagamie County Public Health" at bounding box center [412, 576] width 221 height 20
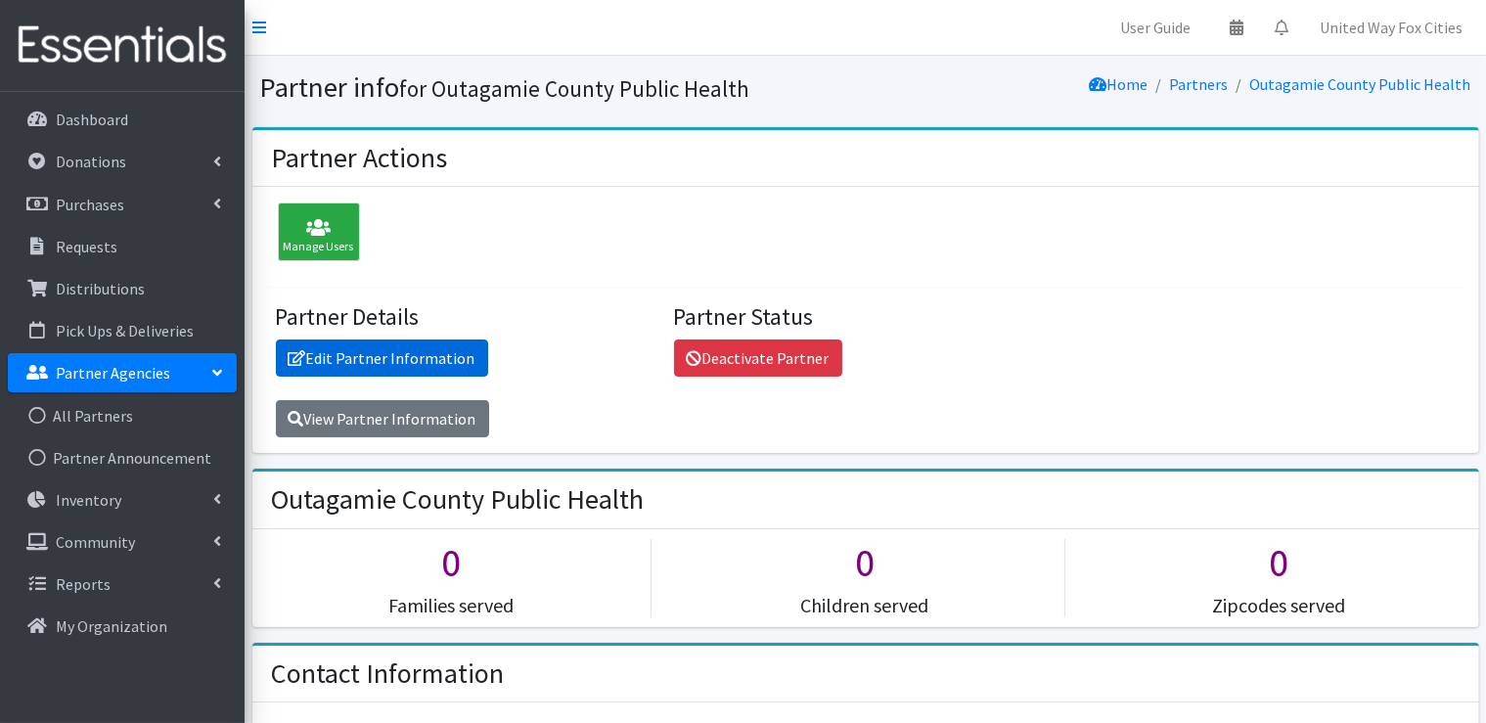
click at [416, 363] on link "Edit Partner Information" at bounding box center [382, 357] width 212 height 37
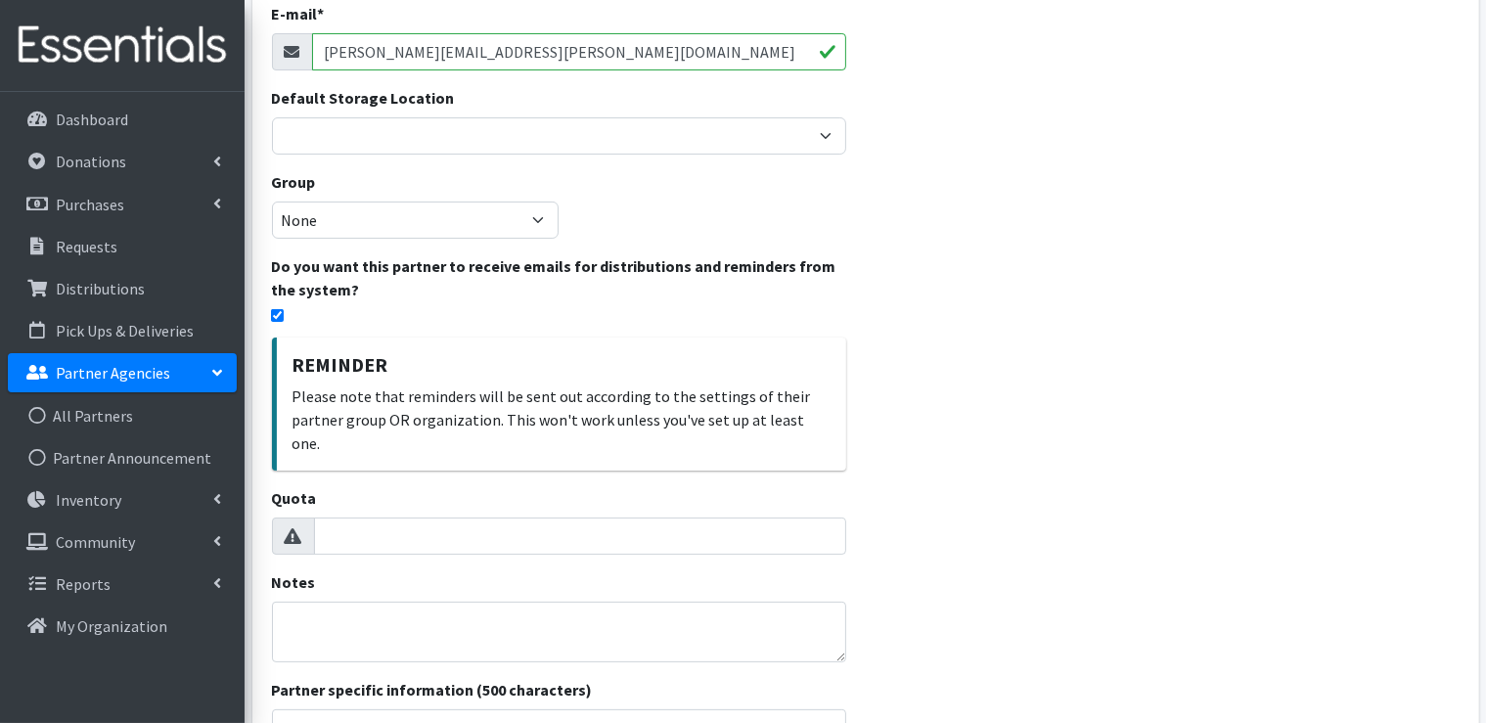
scroll to position [293, 0]
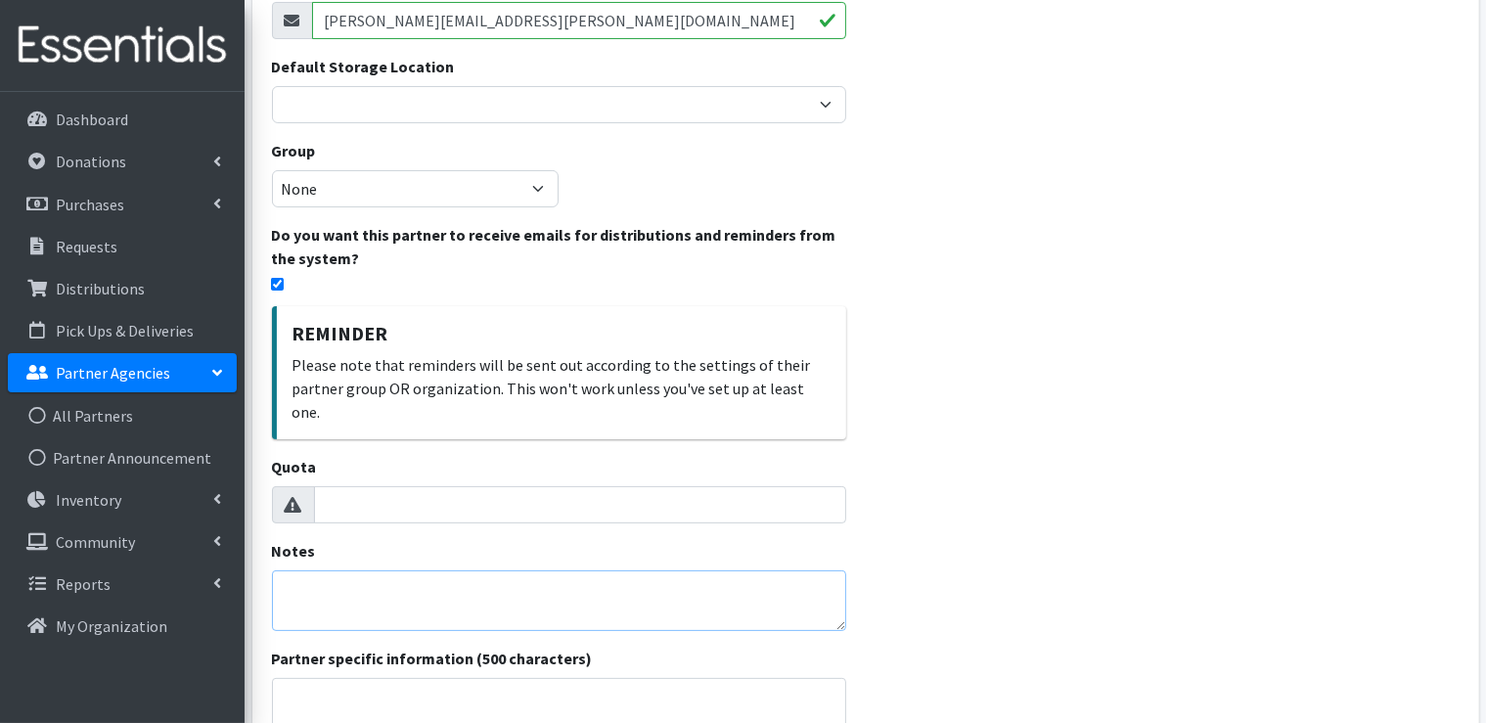
click at [340, 570] on textarea "Notes" at bounding box center [559, 600] width 574 height 61
click at [282, 570] on textarea "St. Joseph's pick up their products" at bounding box center [559, 600] width 574 height 61
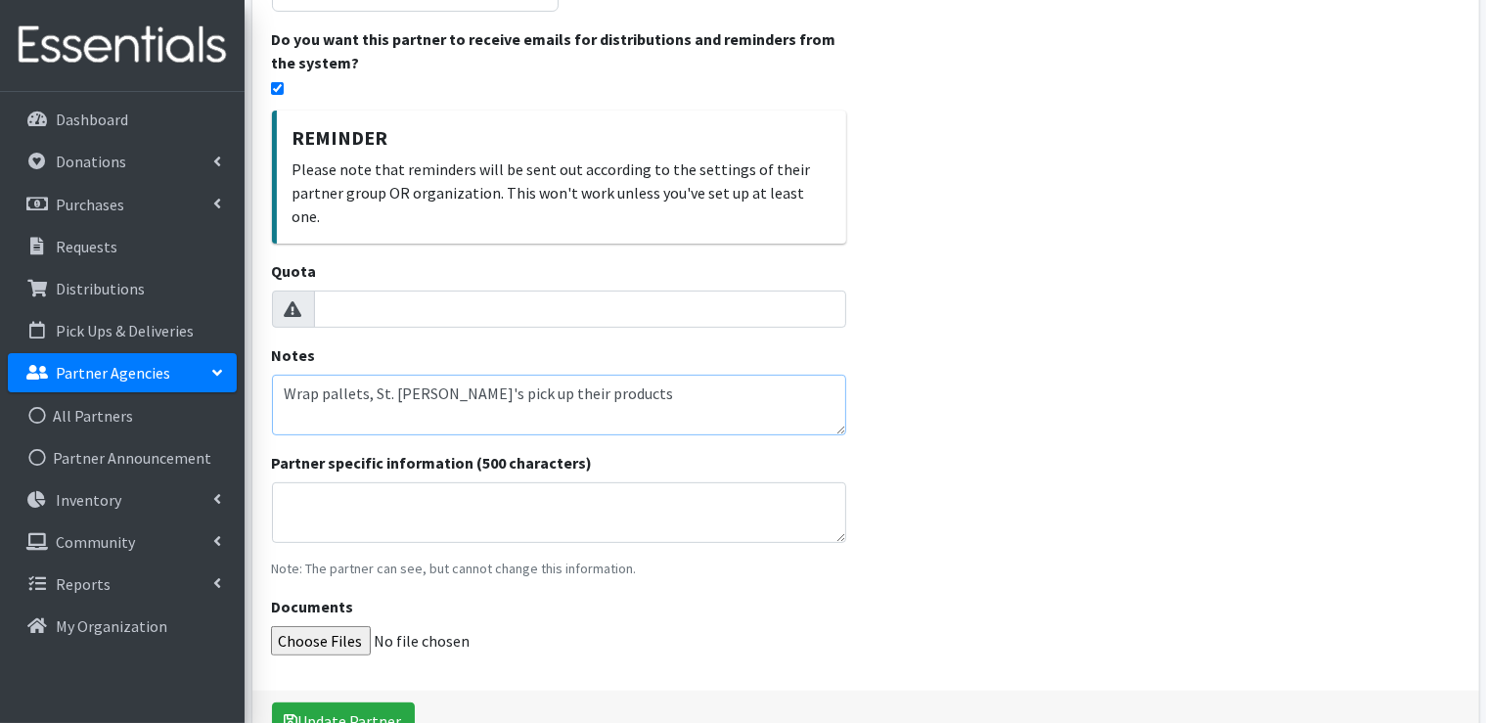
scroll to position [580, 0]
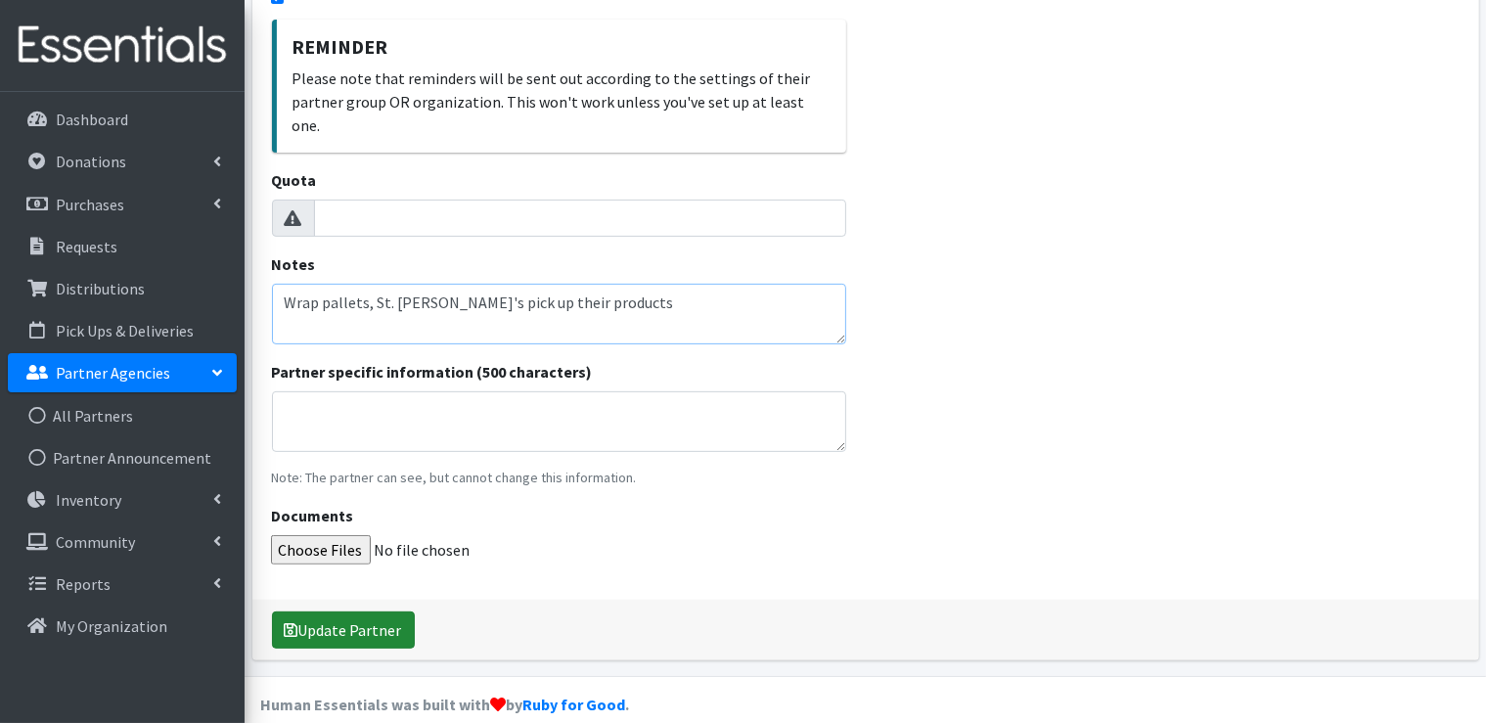
type textarea "Wrap pallets, St. Joseph's pick up their products"
click at [334, 614] on button "Update Partner" at bounding box center [343, 629] width 143 height 37
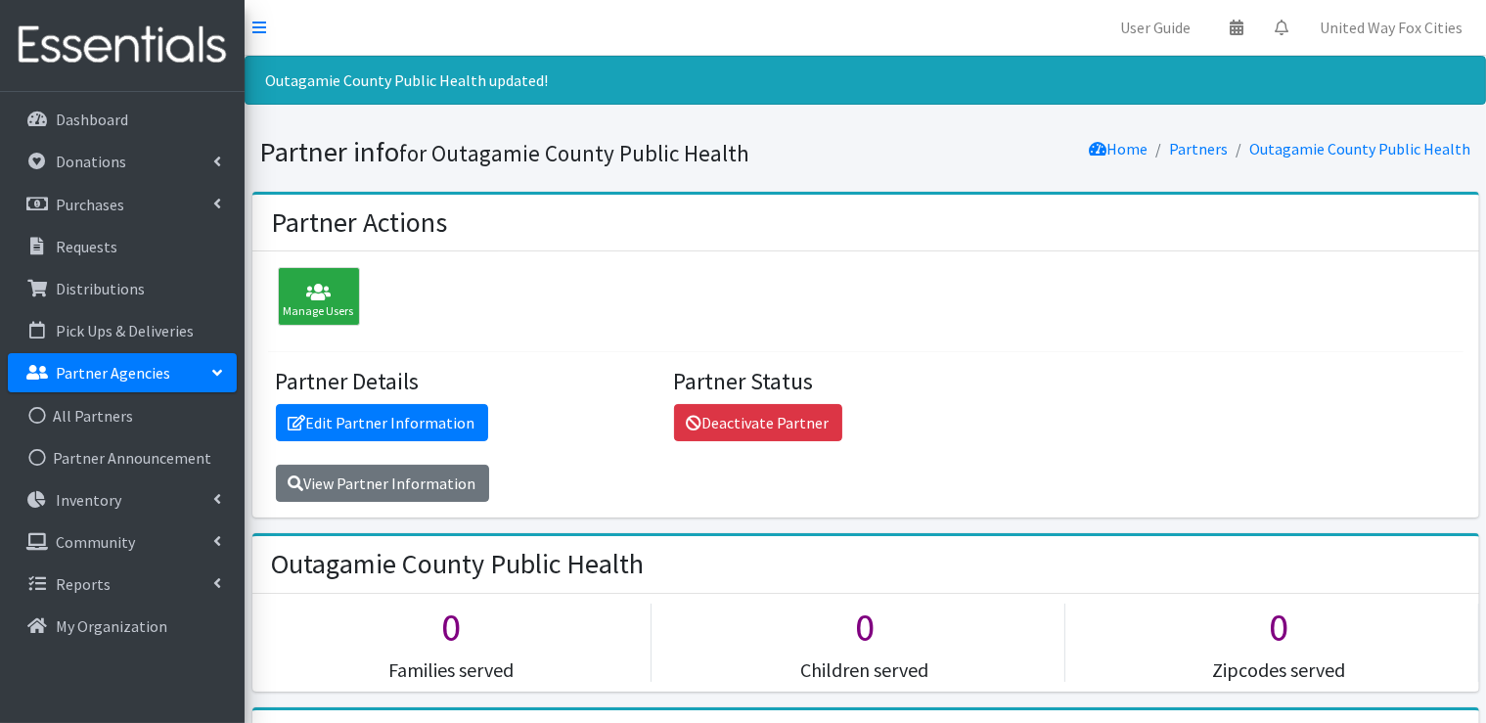
click at [105, 377] on p "Partner Agencies" at bounding box center [113, 373] width 114 height 20
click at [103, 373] on p "Partner Agencies" at bounding box center [113, 373] width 114 height 20
click at [94, 414] on link "All Partners" at bounding box center [122, 415] width 229 height 39
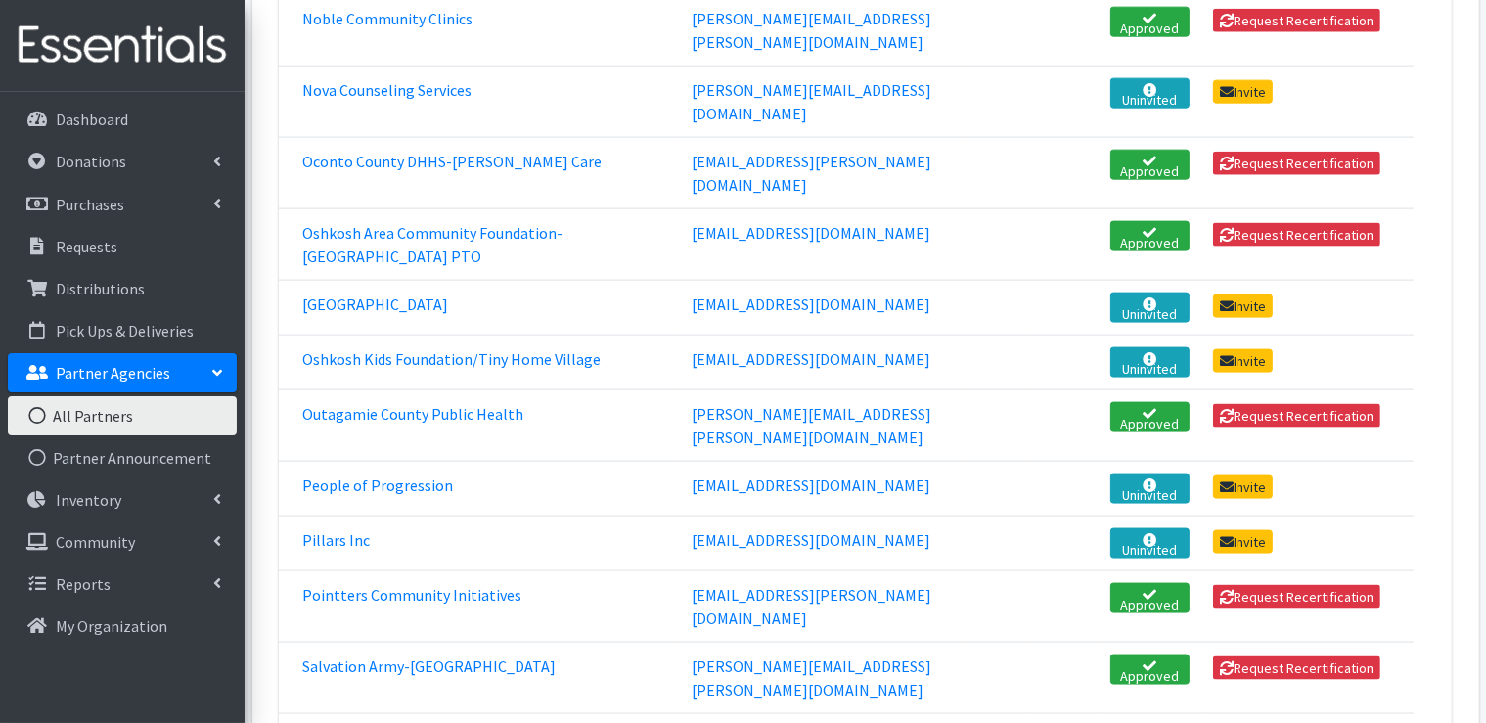
scroll to position [2641, 0]
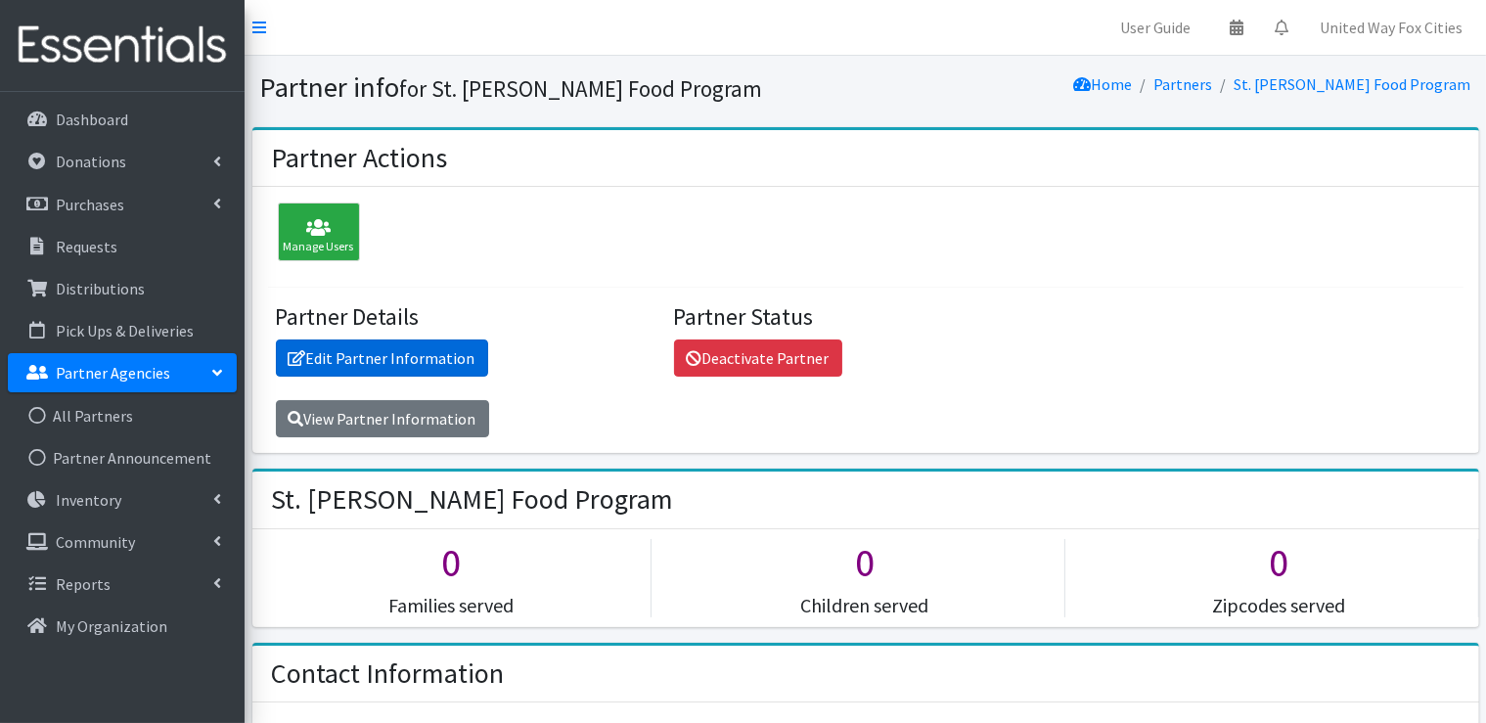
click at [358, 365] on link "Edit Partner Information" at bounding box center [382, 357] width 212 height 37
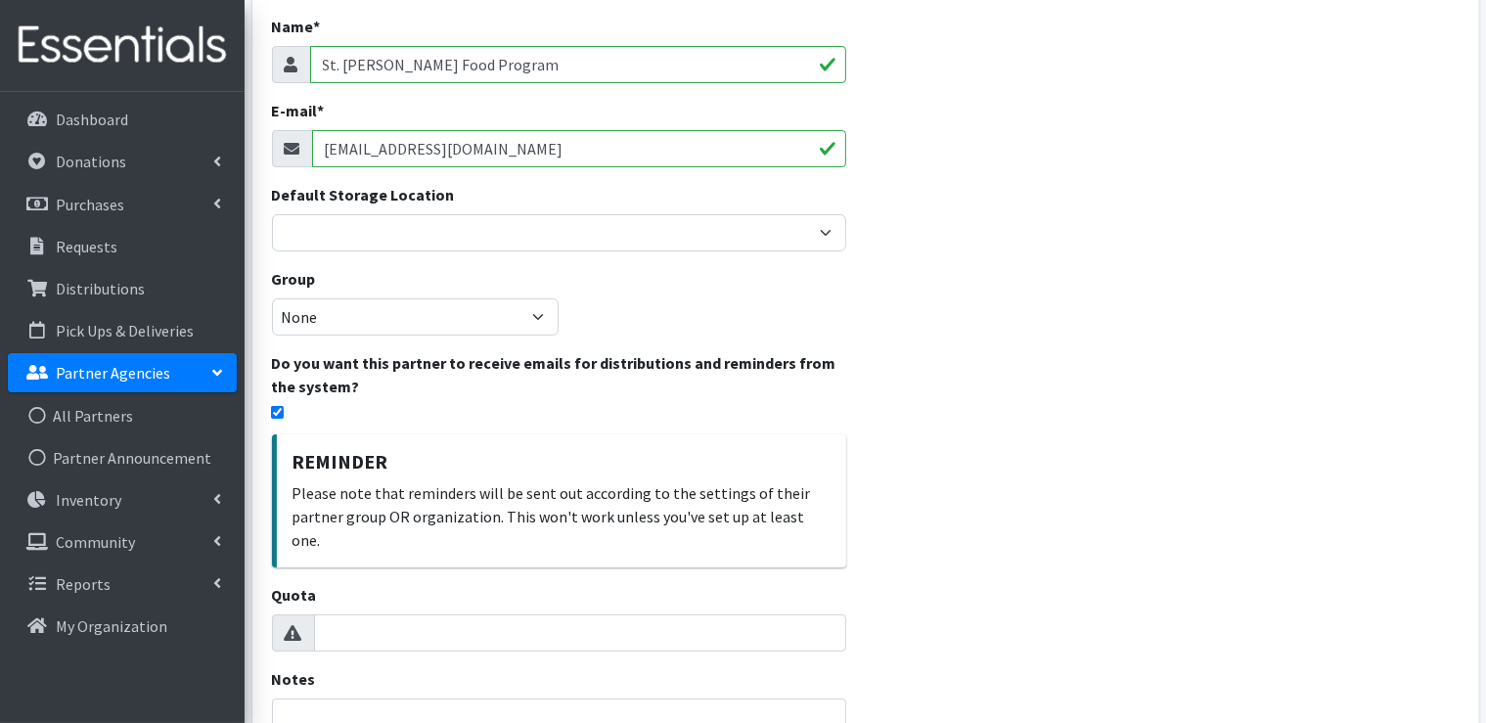
scroll to position [293, 0]
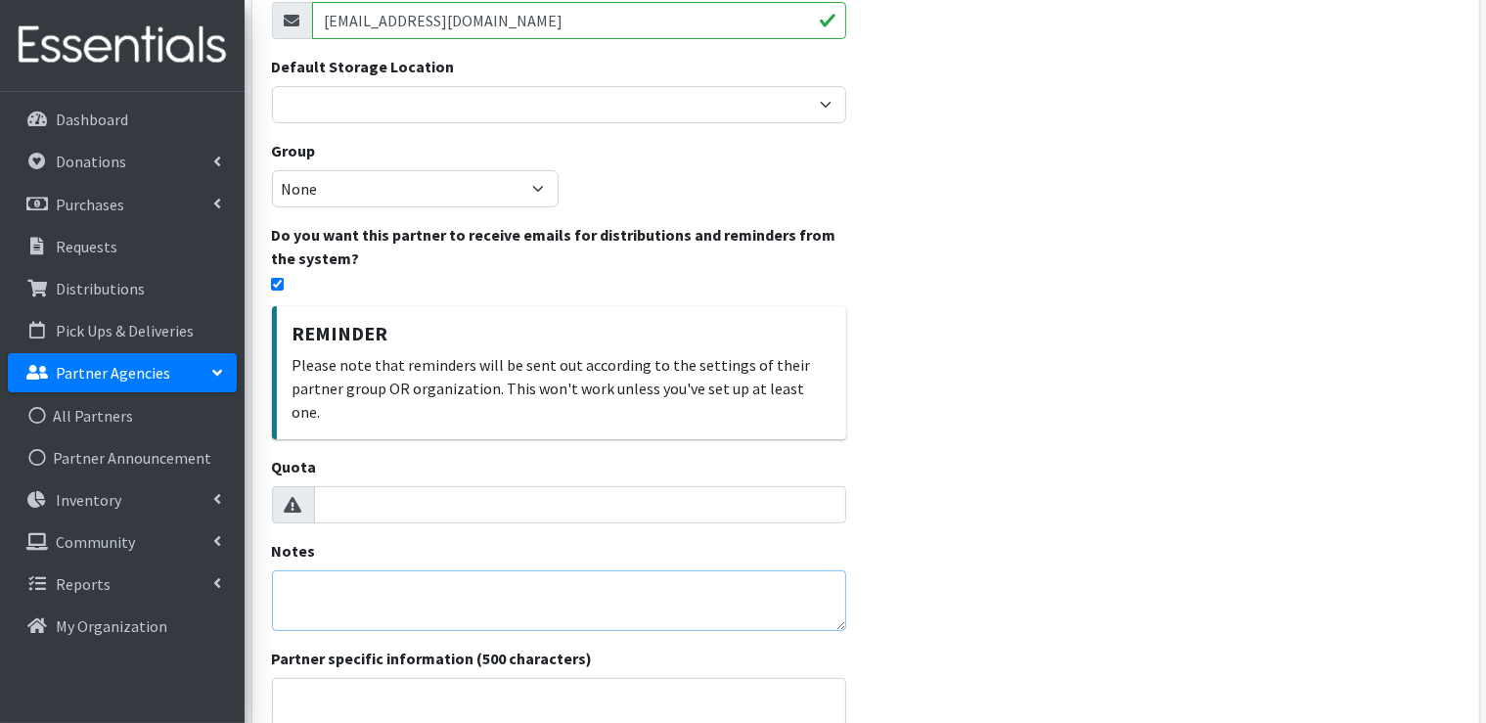
click at [338, 570] on textarea "Notes" at bounding box center [559, 600] width 574 height 61
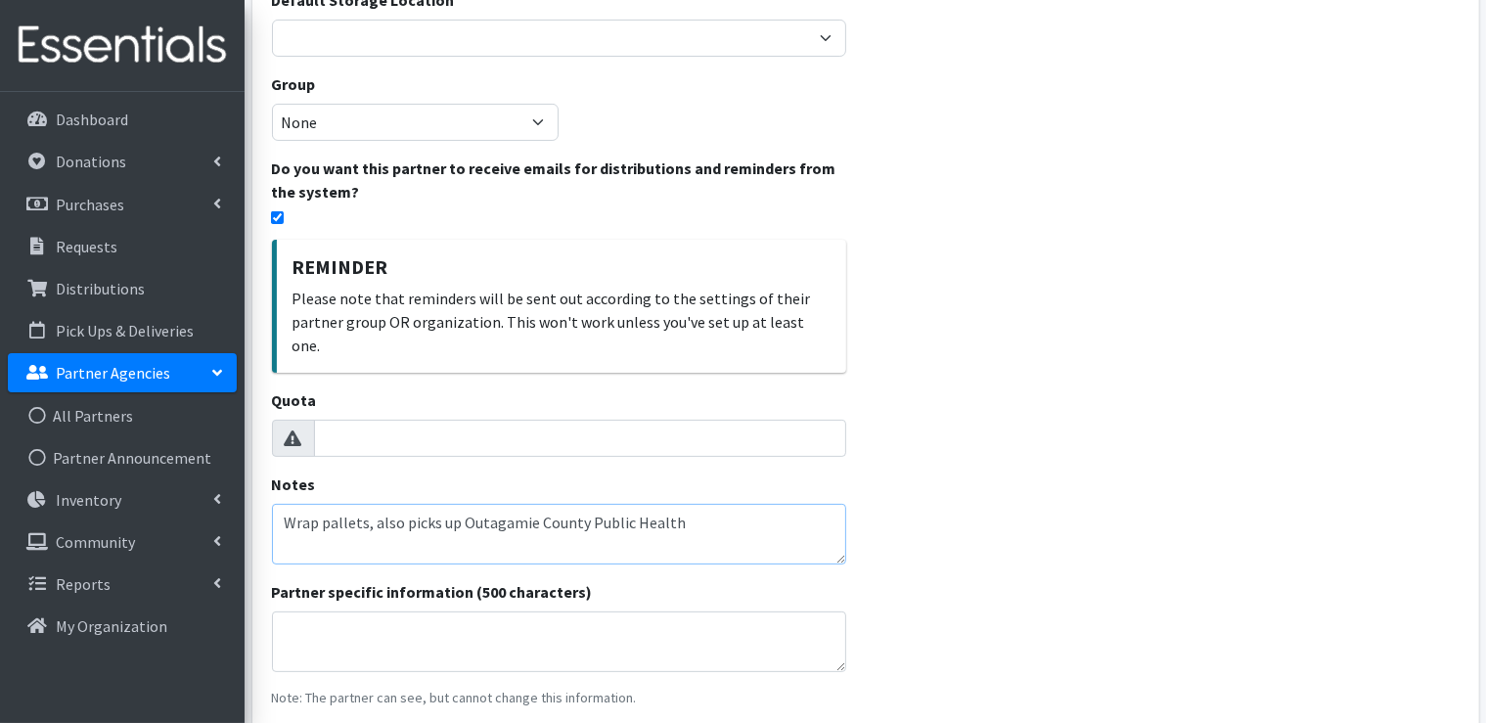
scroll to position [580, 0]
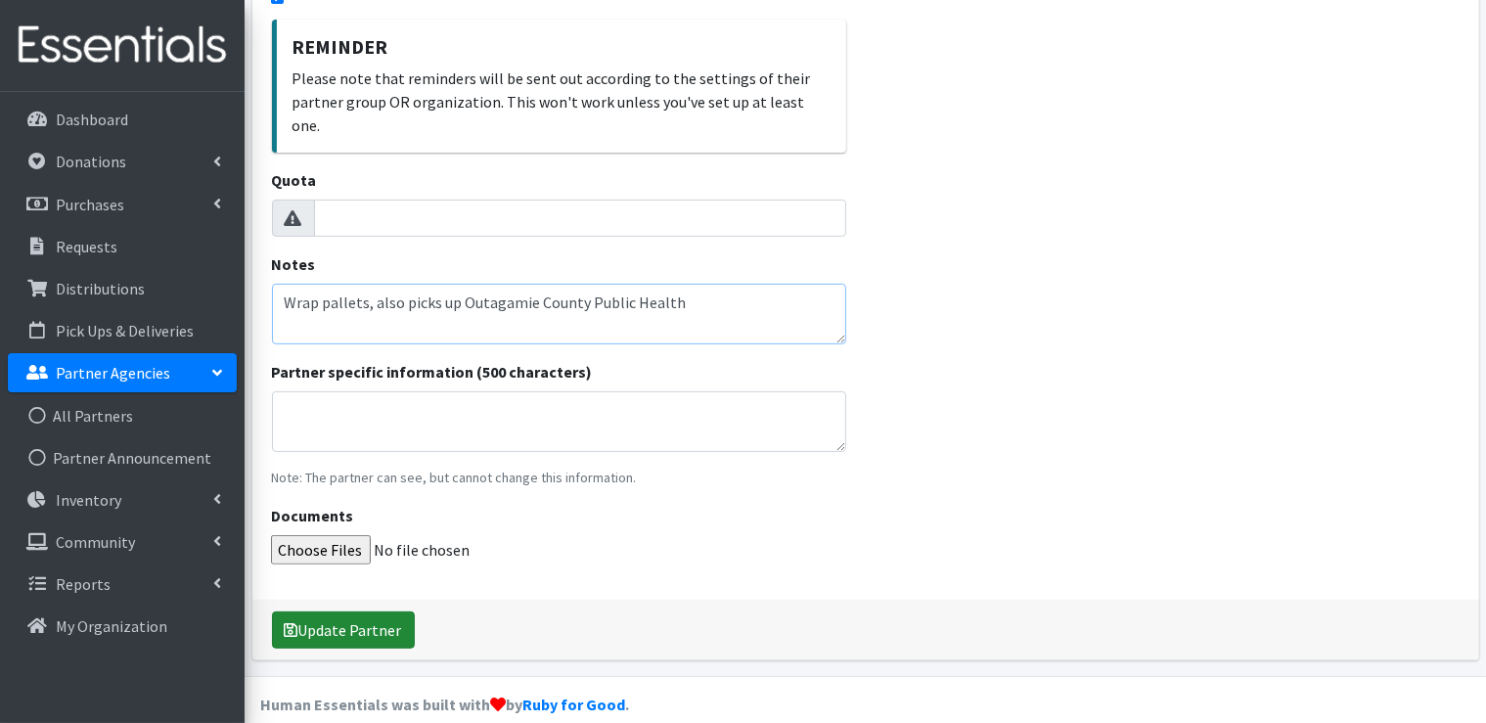
type textarea "Wrap pallets, also picks up Outagamie County Public Health"
click at [324, 611] on button "Update Partner" at bounding box center [343, 629] width 143 height 37
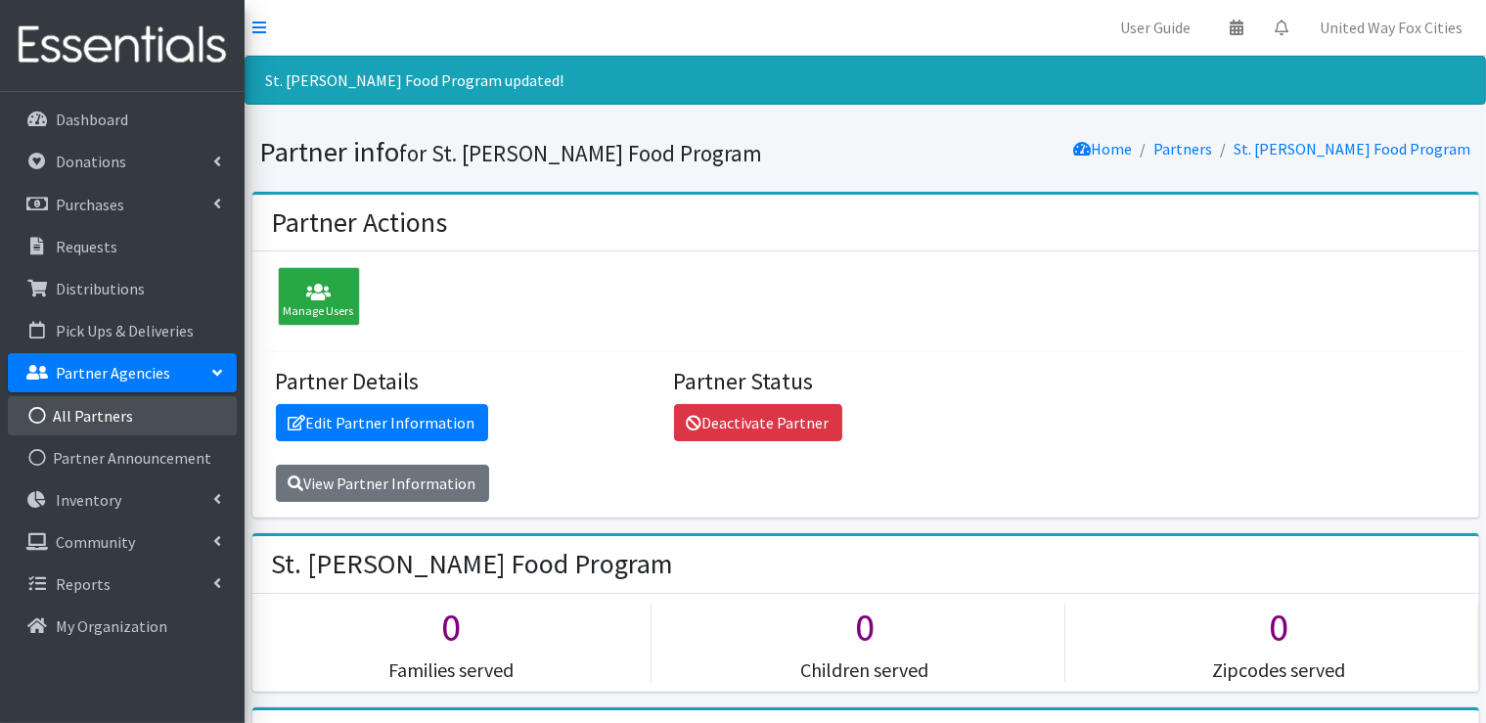
click at [117, 406] on link "All Partners" at bounding box center [122, 415] width 229 height 39
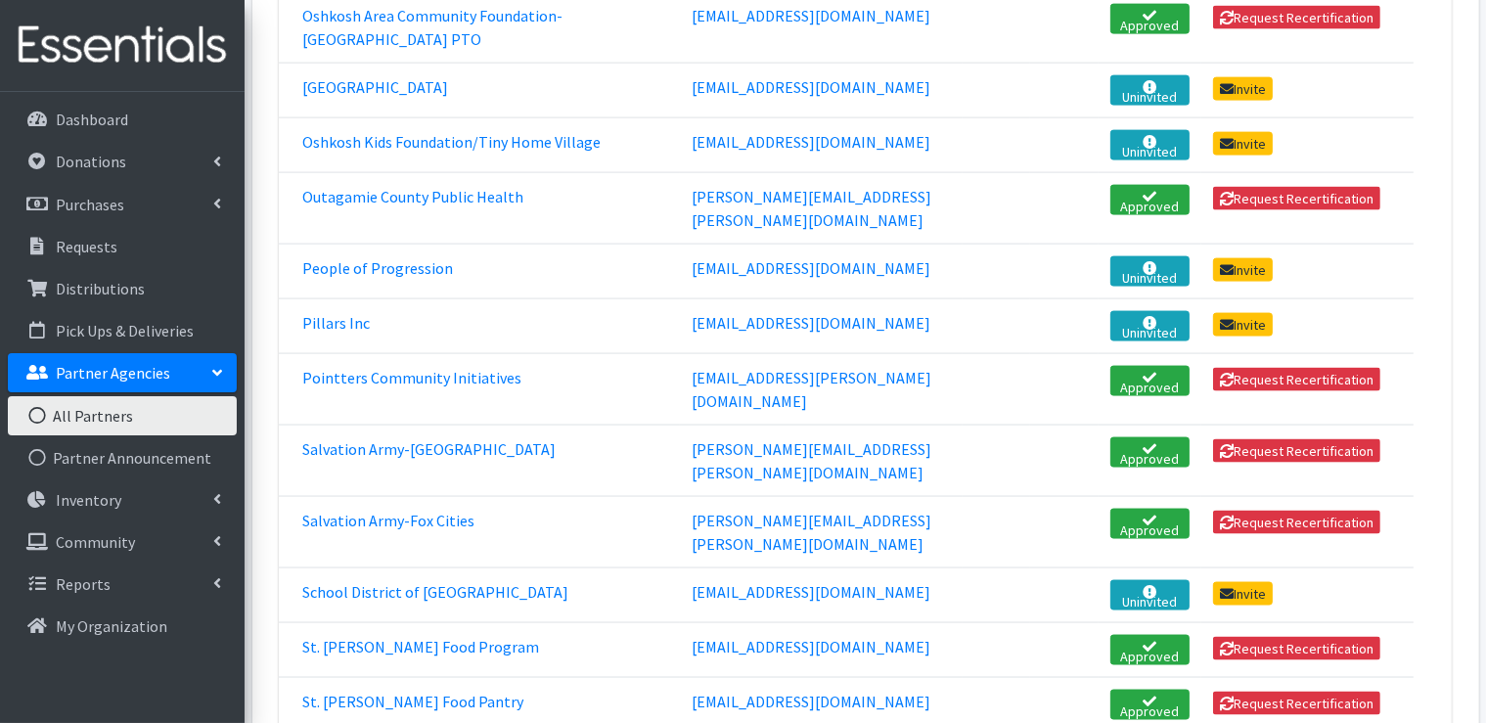
scroll to position [2836, 0]
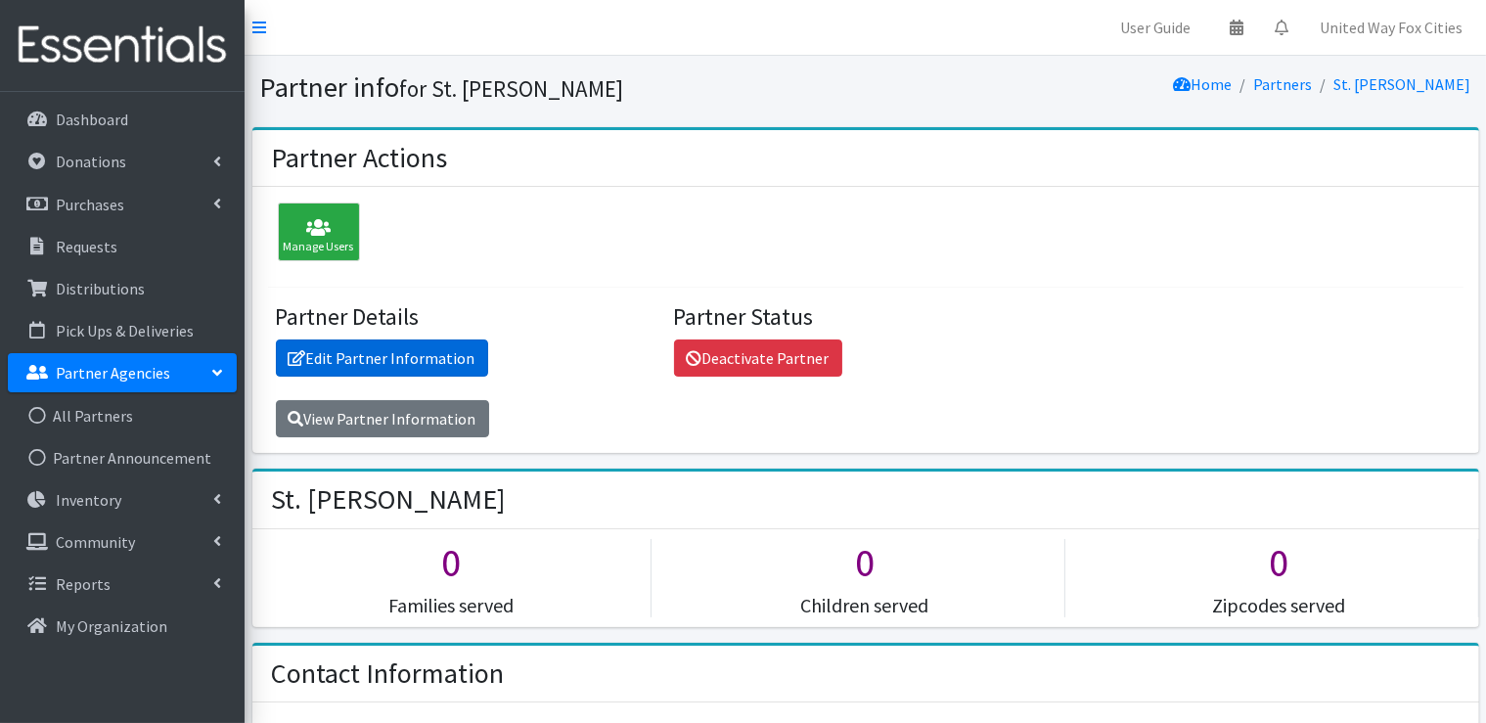
click at [381, 363] on link "Edit Partner Information" at bounding box center [382, 357] width 212 height 37
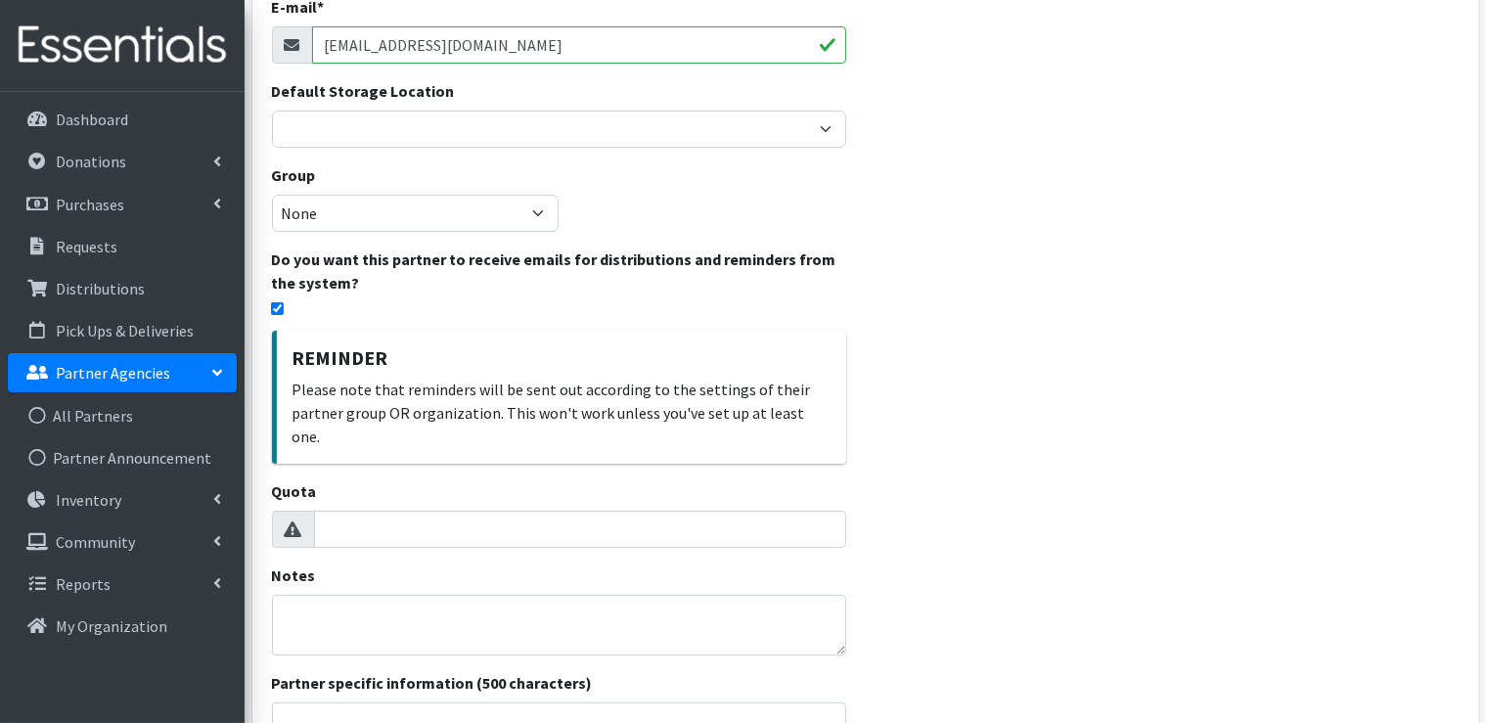
scroll to position [391, 0]
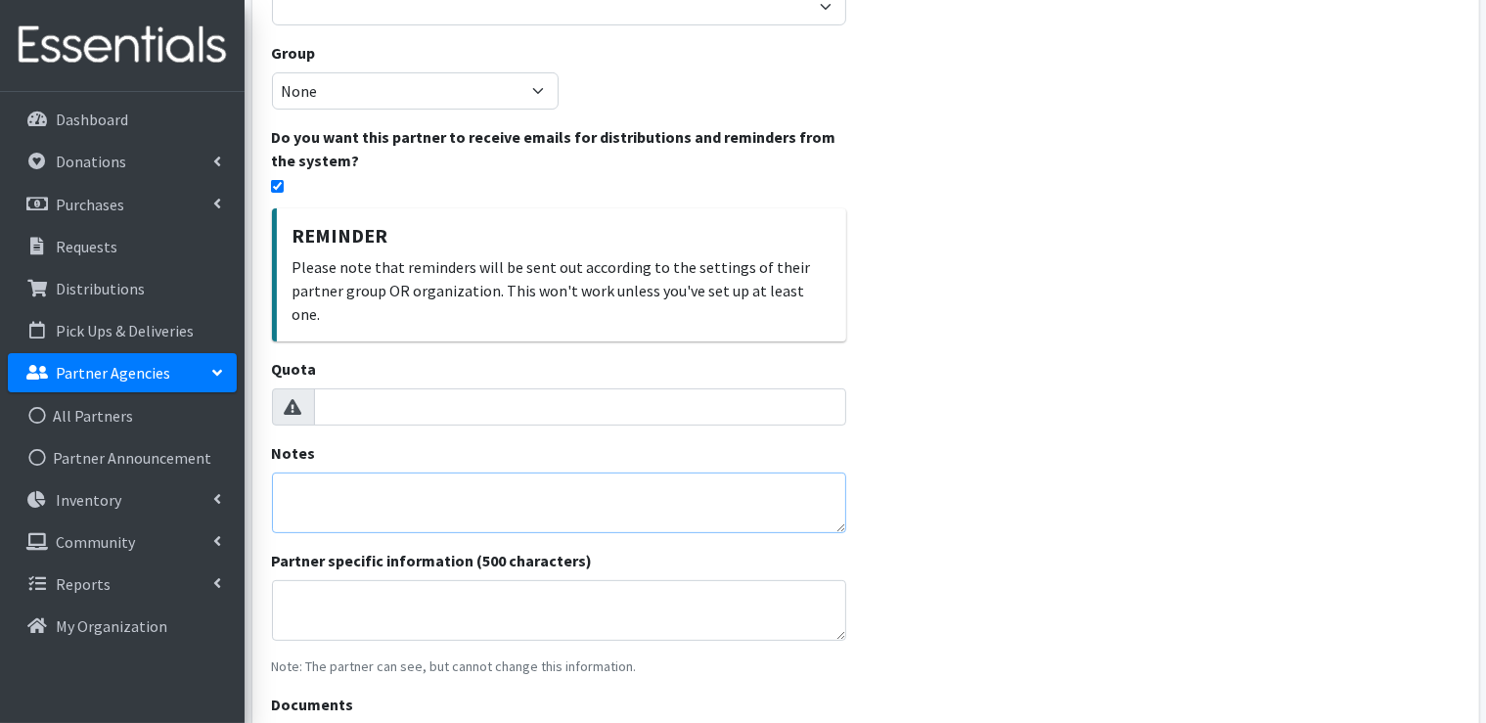
click at [353, 472] on textarea "Notes" at bounding box center [559, 502] width 574 height 61
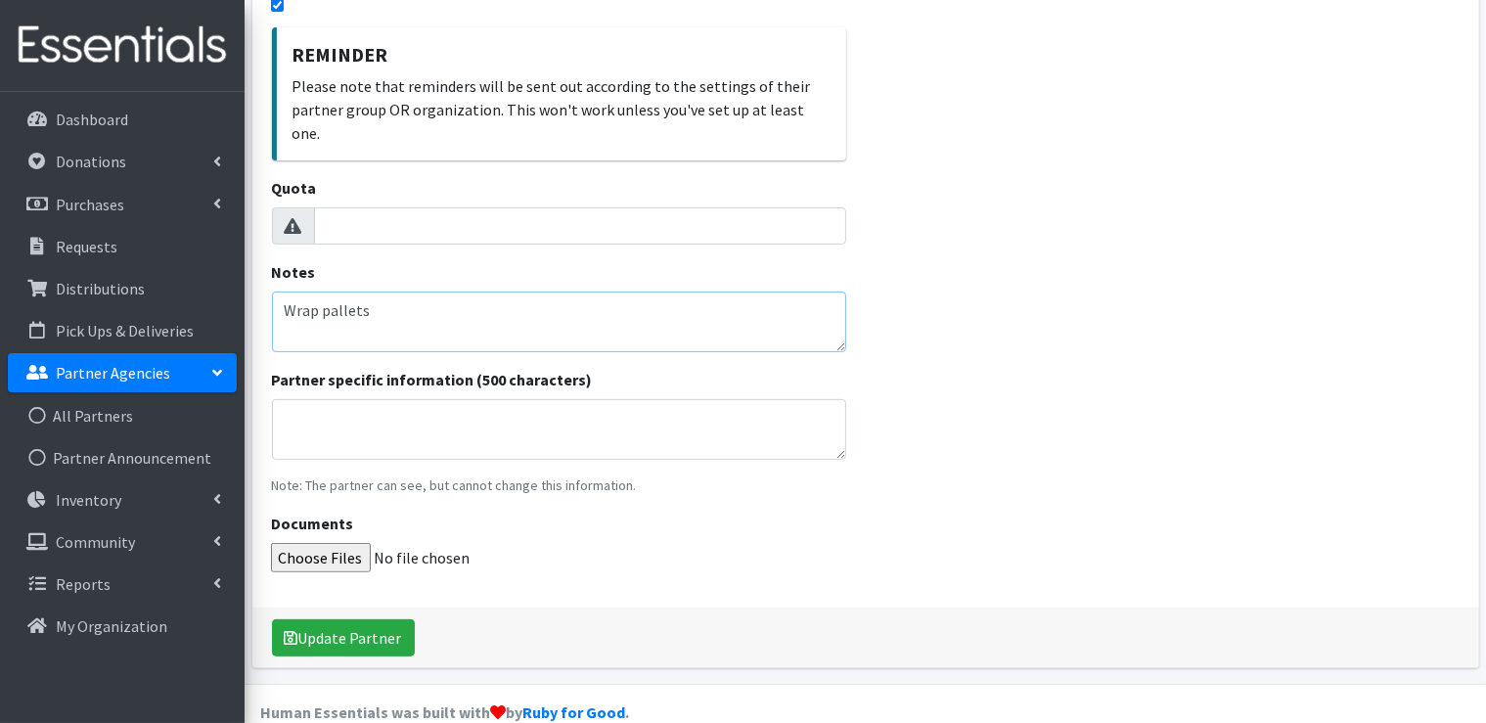
scroll to position [580, 0]
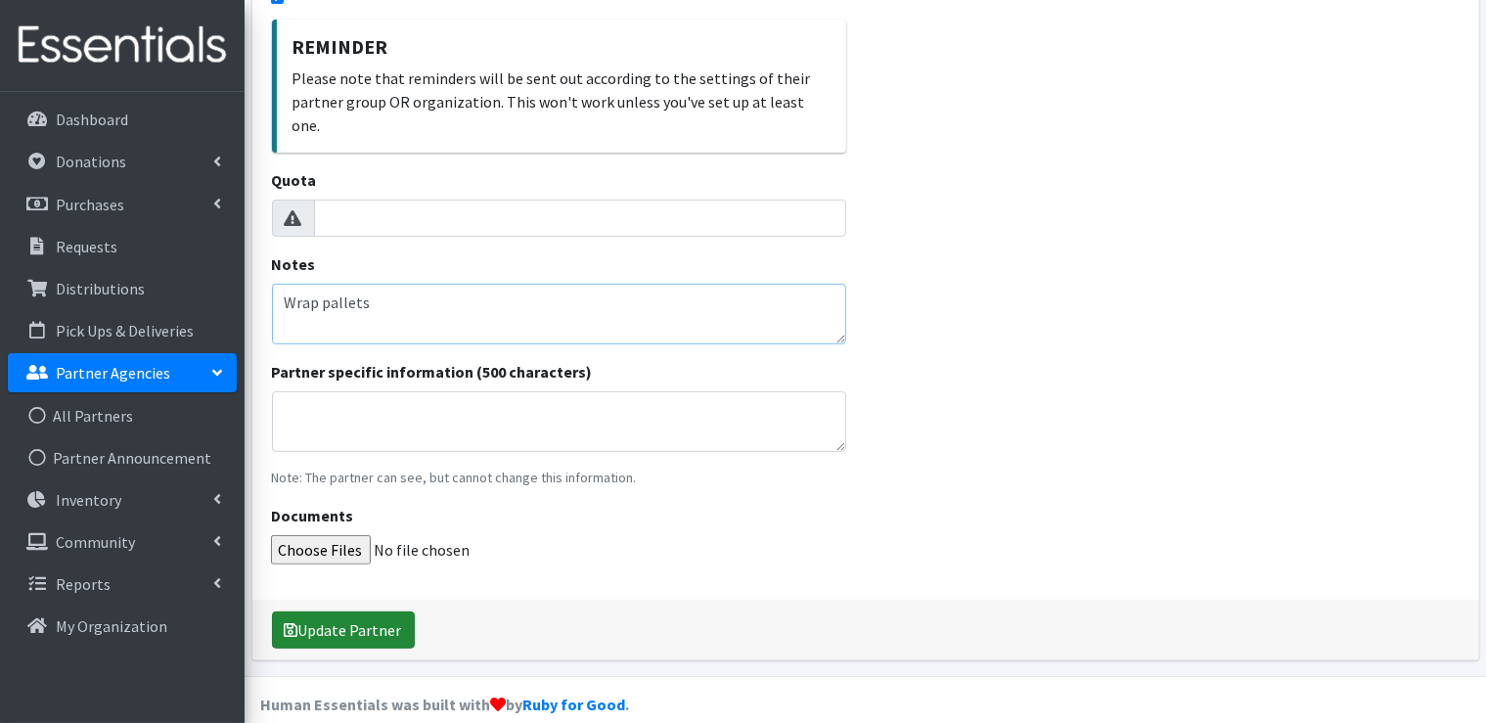
type textarea "Wrap pallets"
click at [351, 611] on button "Update Partner" at bounding box center [343, 629] width 143 height 37
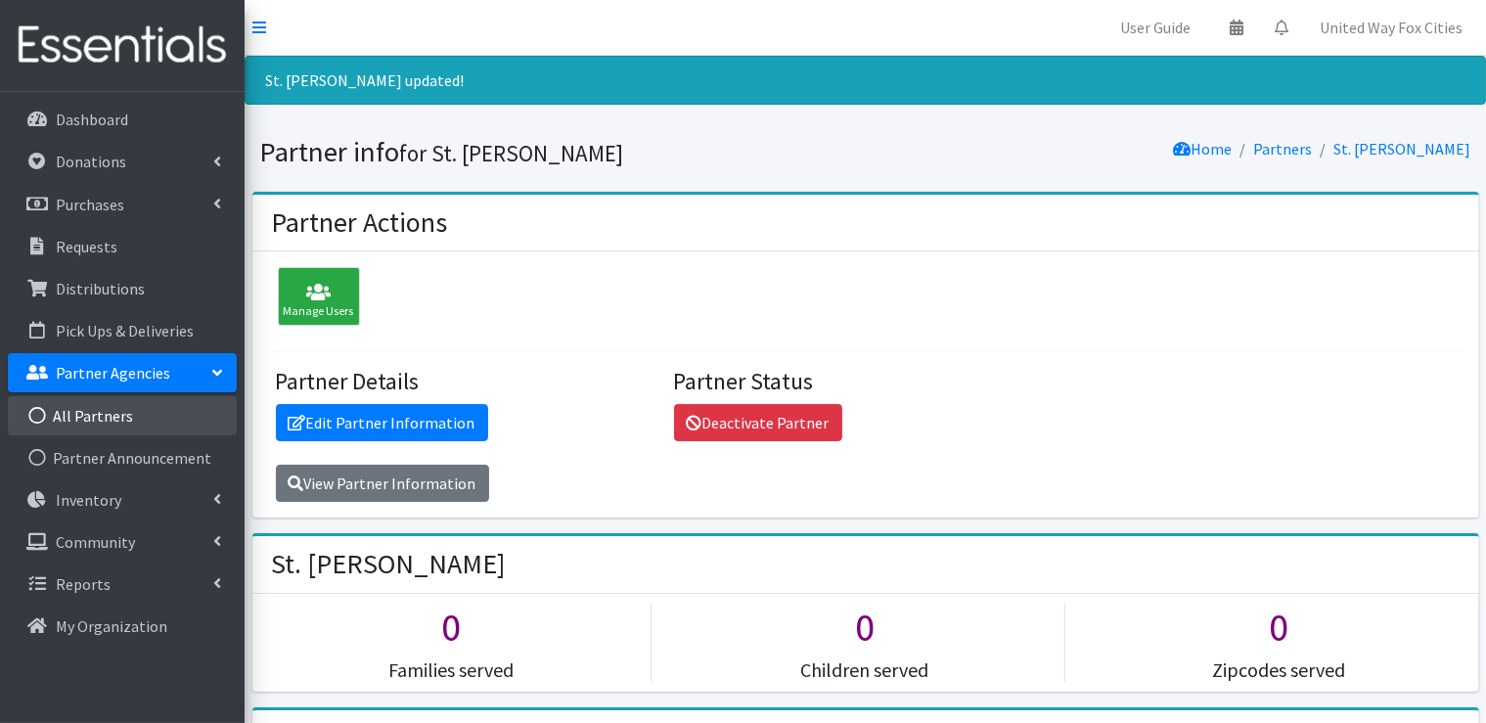
click at [119, 425] on link "All Partners" at bounding box center [122, 415] width 229 height 39
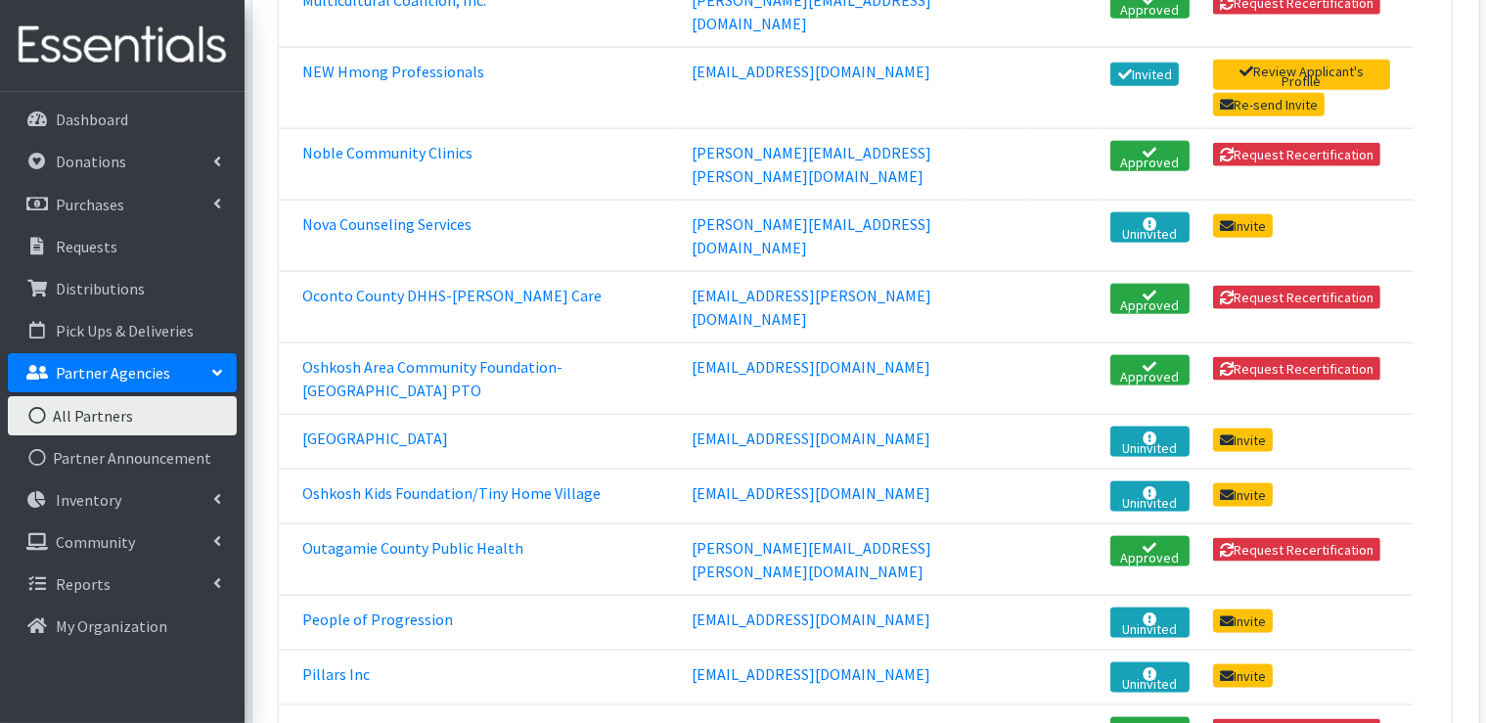
scroll to position [2543, 0]
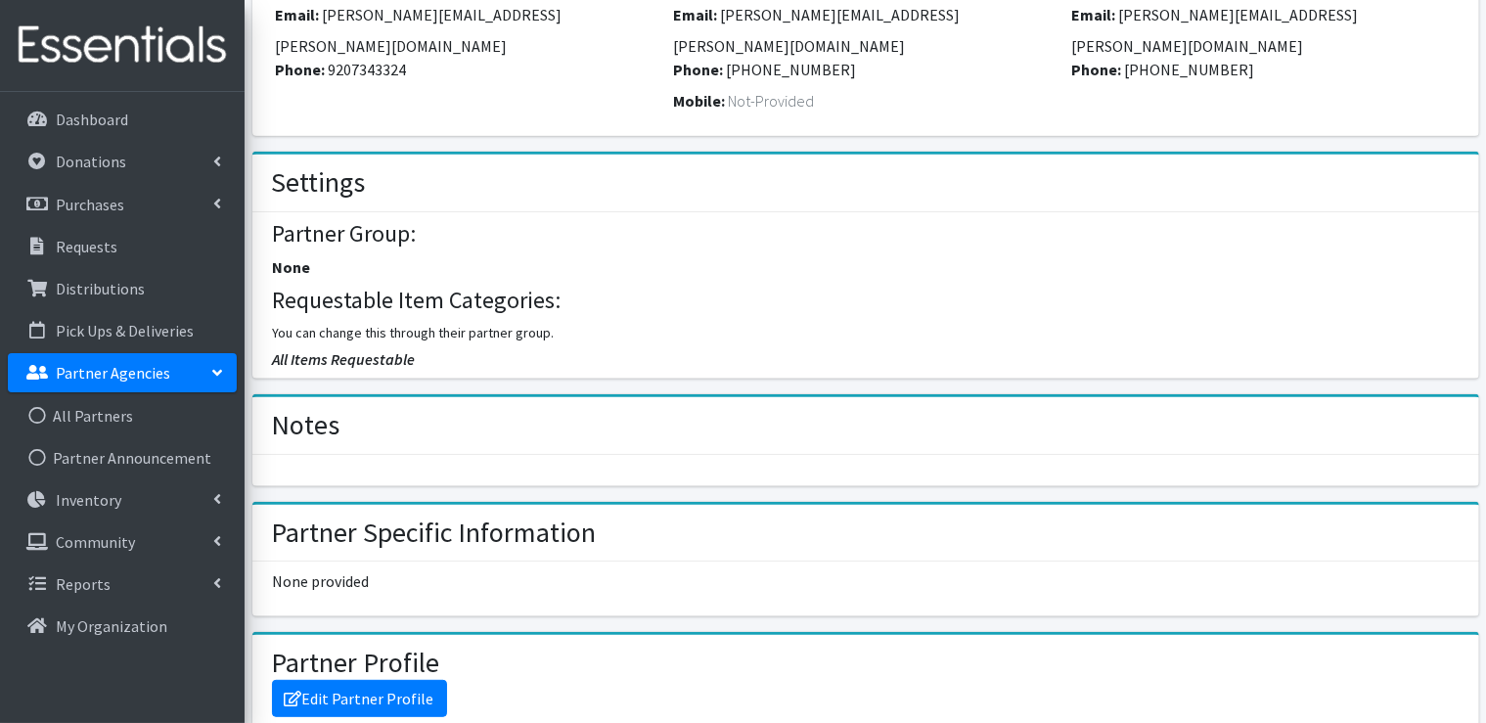
scroll to position [196, 0]
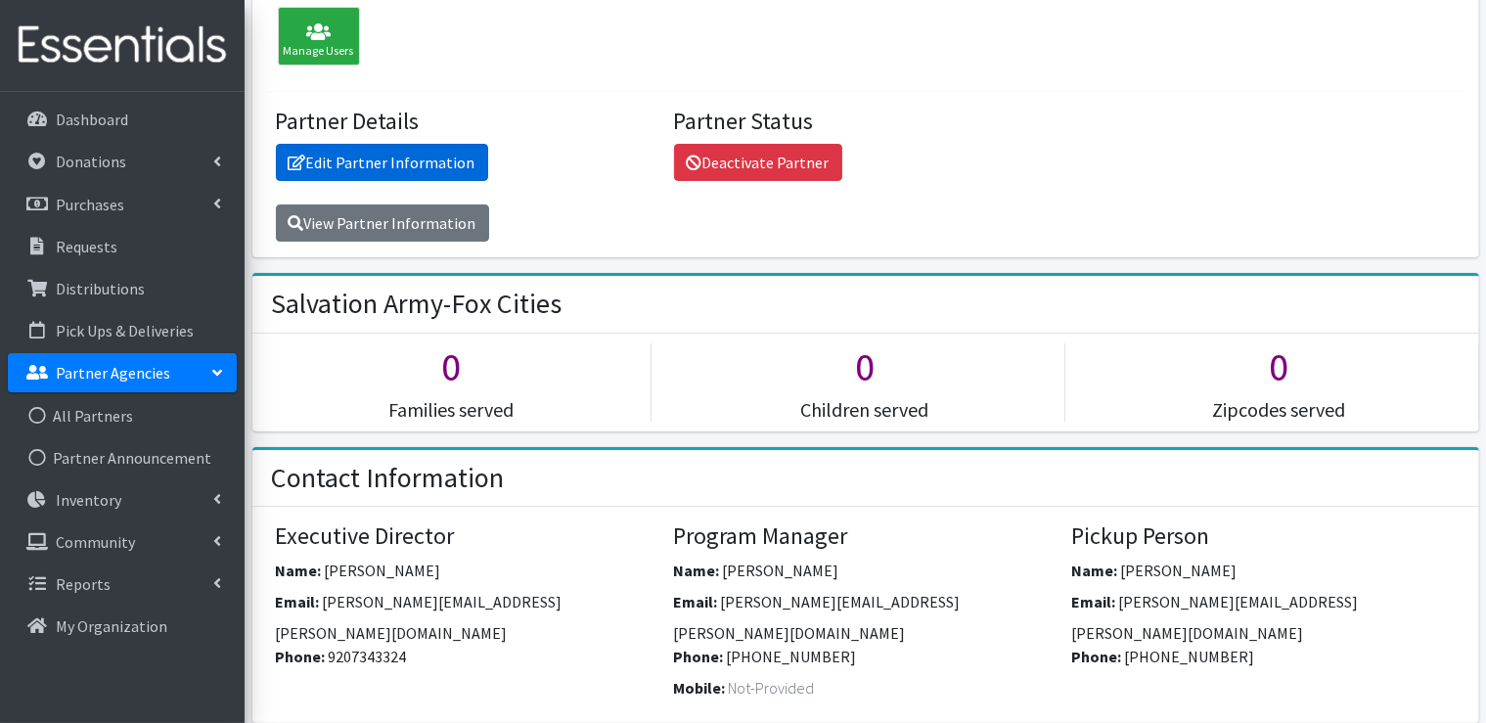
click at [377, 159] on link "Edit Partner Information" at bounding box center [382, 162] width 212 height 37
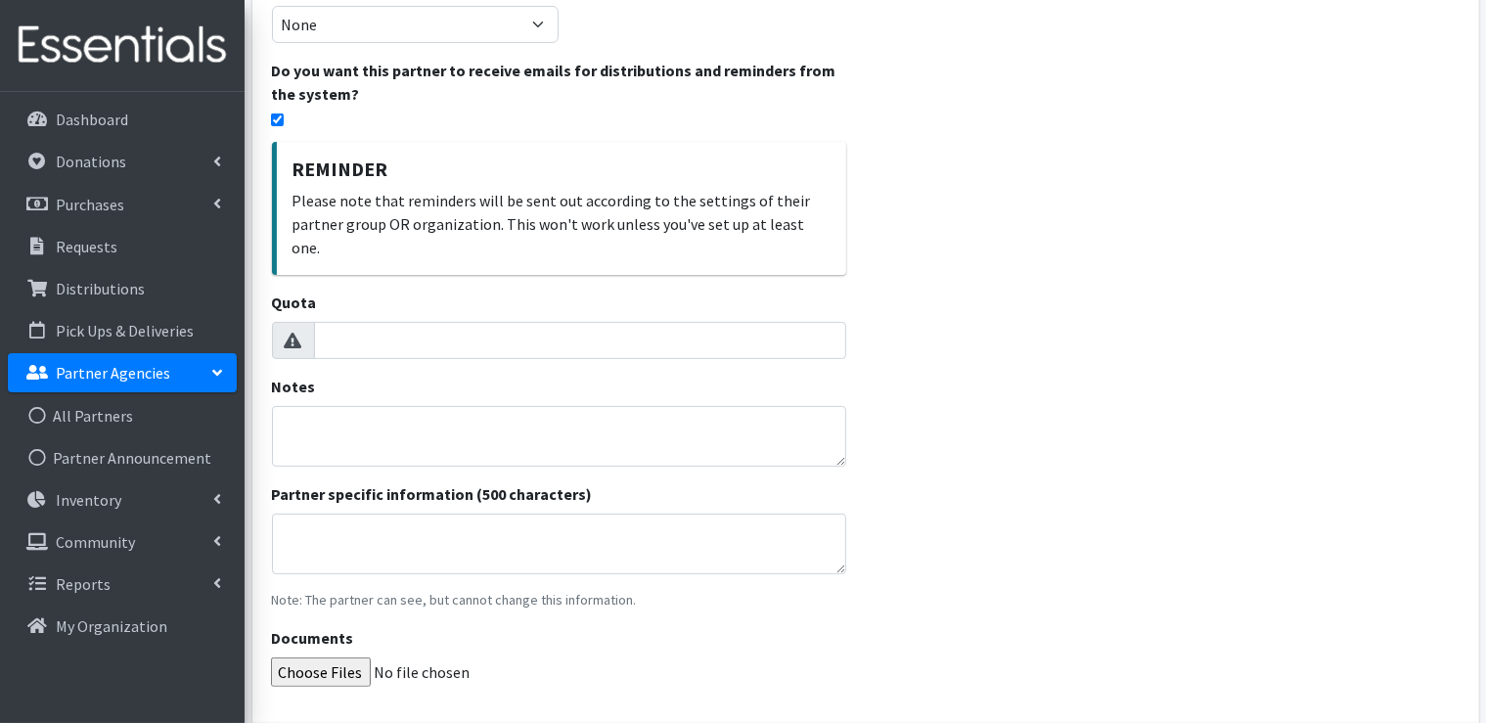
scroll to position [489, 0]
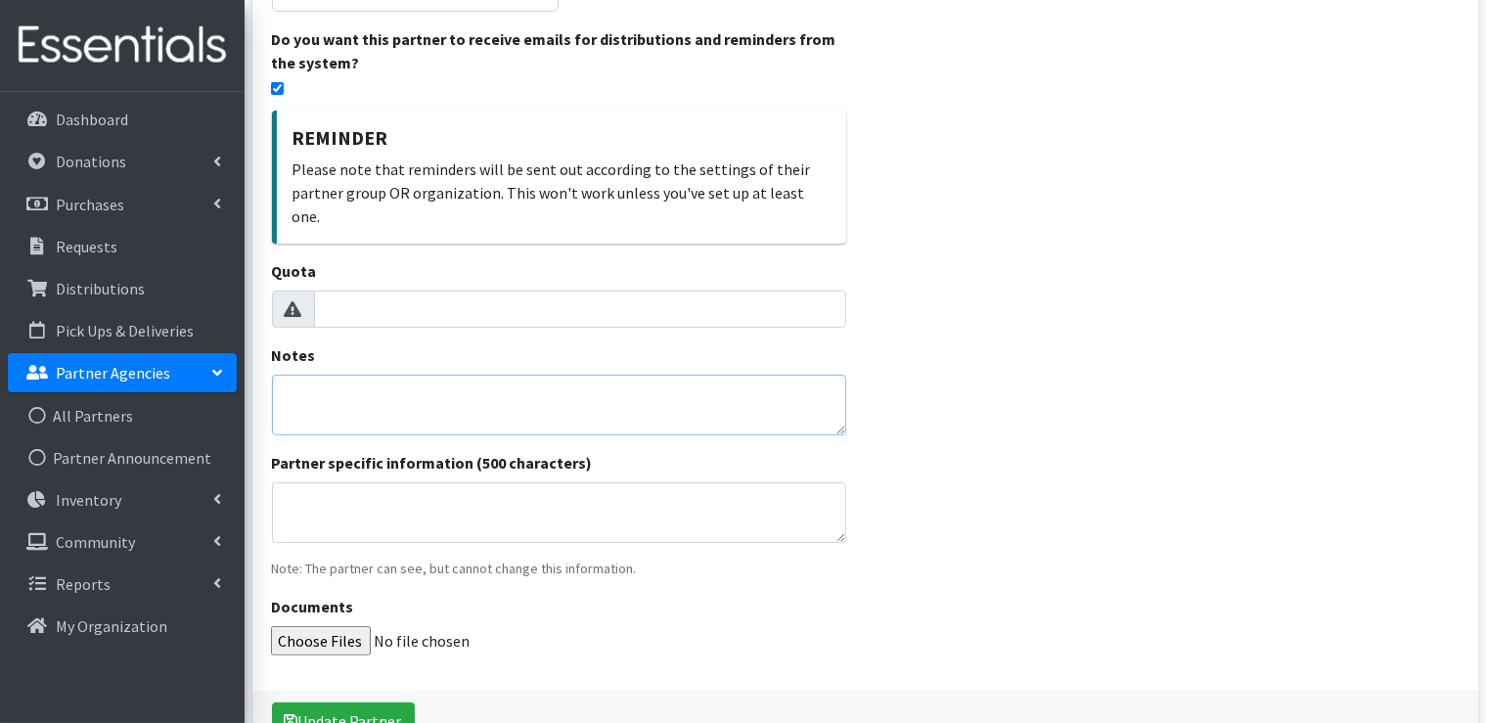
click at [368, 375] on textarea "Notes" at bounding box center [559, 405] width 574 height 61
type textarea "Wrap pallets"
click at [353, 702] on button "Update Partner" at bounding box center [343, 720] width 143 height 37
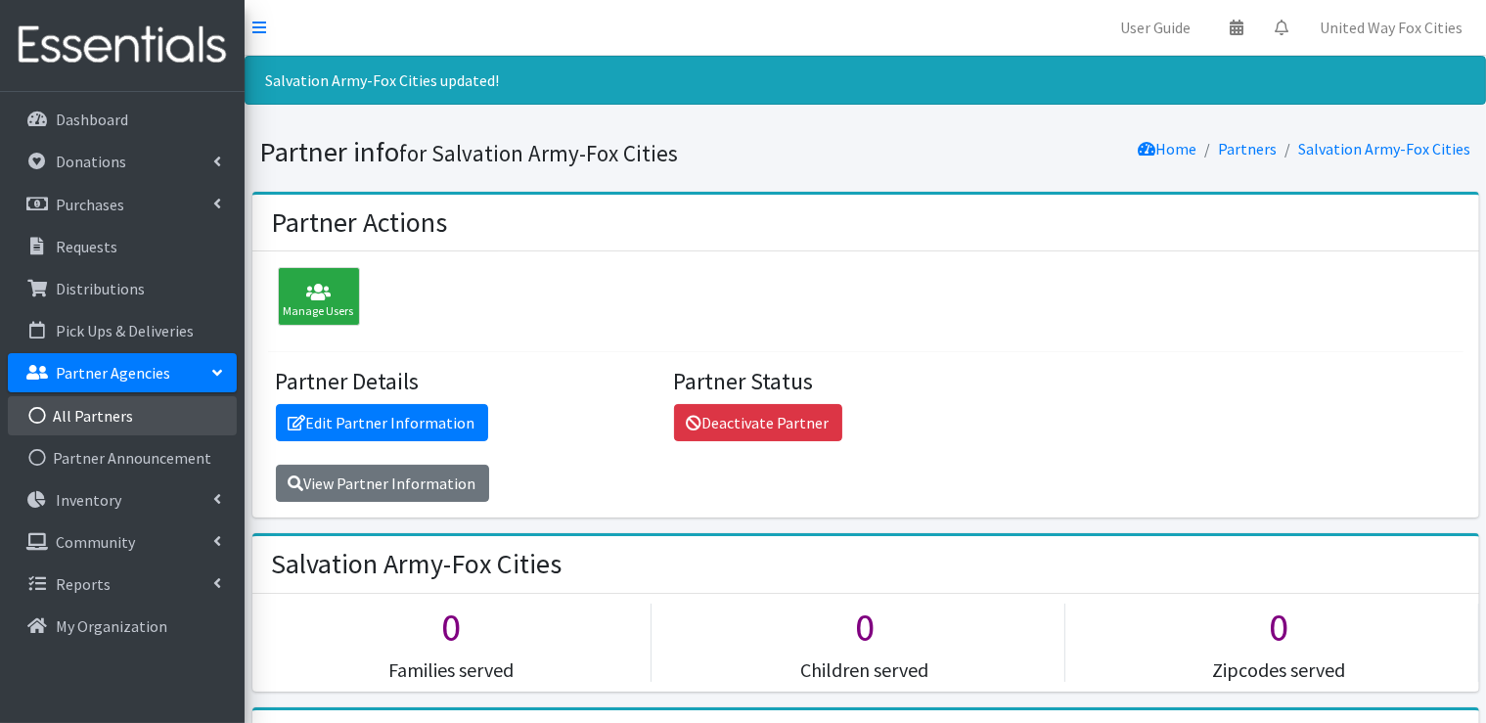
click at [108, 422] on link "All Partners" at bounding box center [122, 415] width 229 height 39
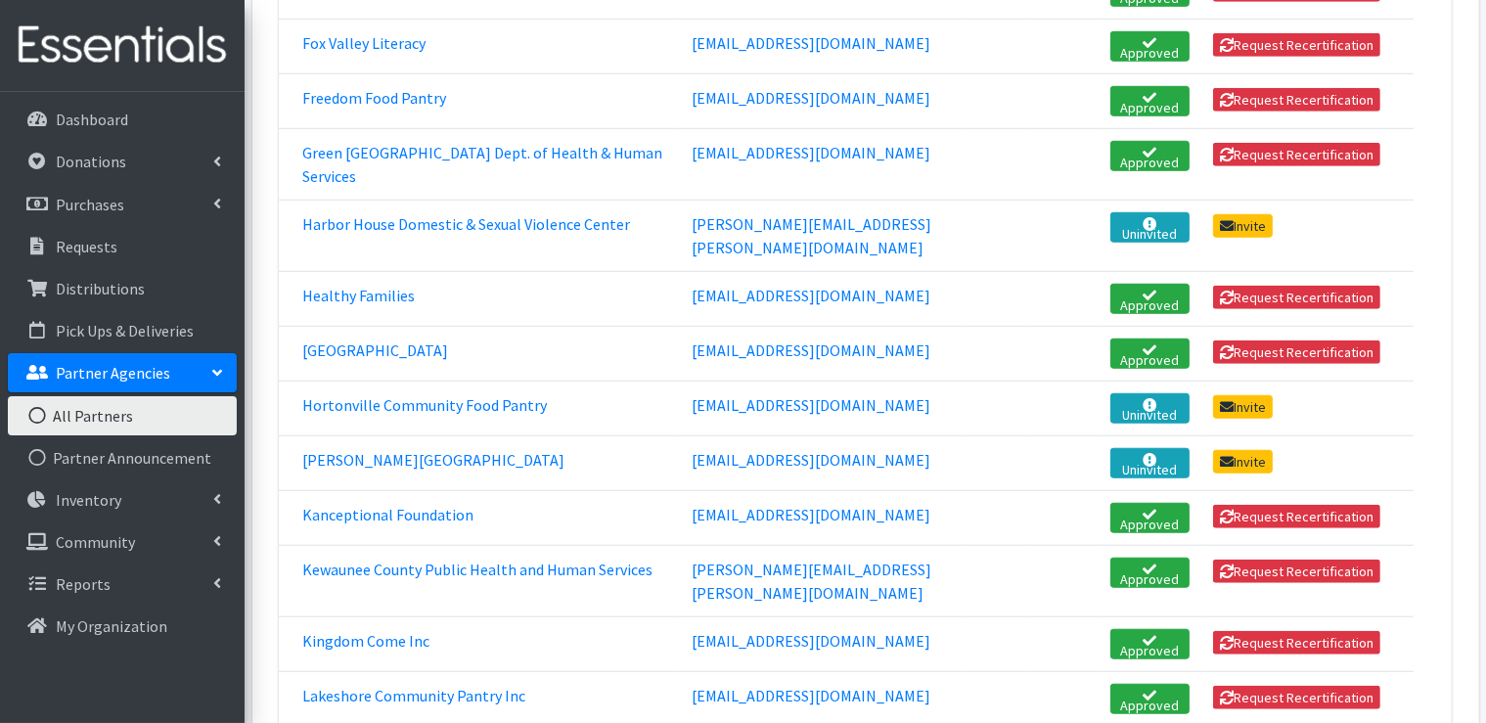
scroll to position [1467, 0]
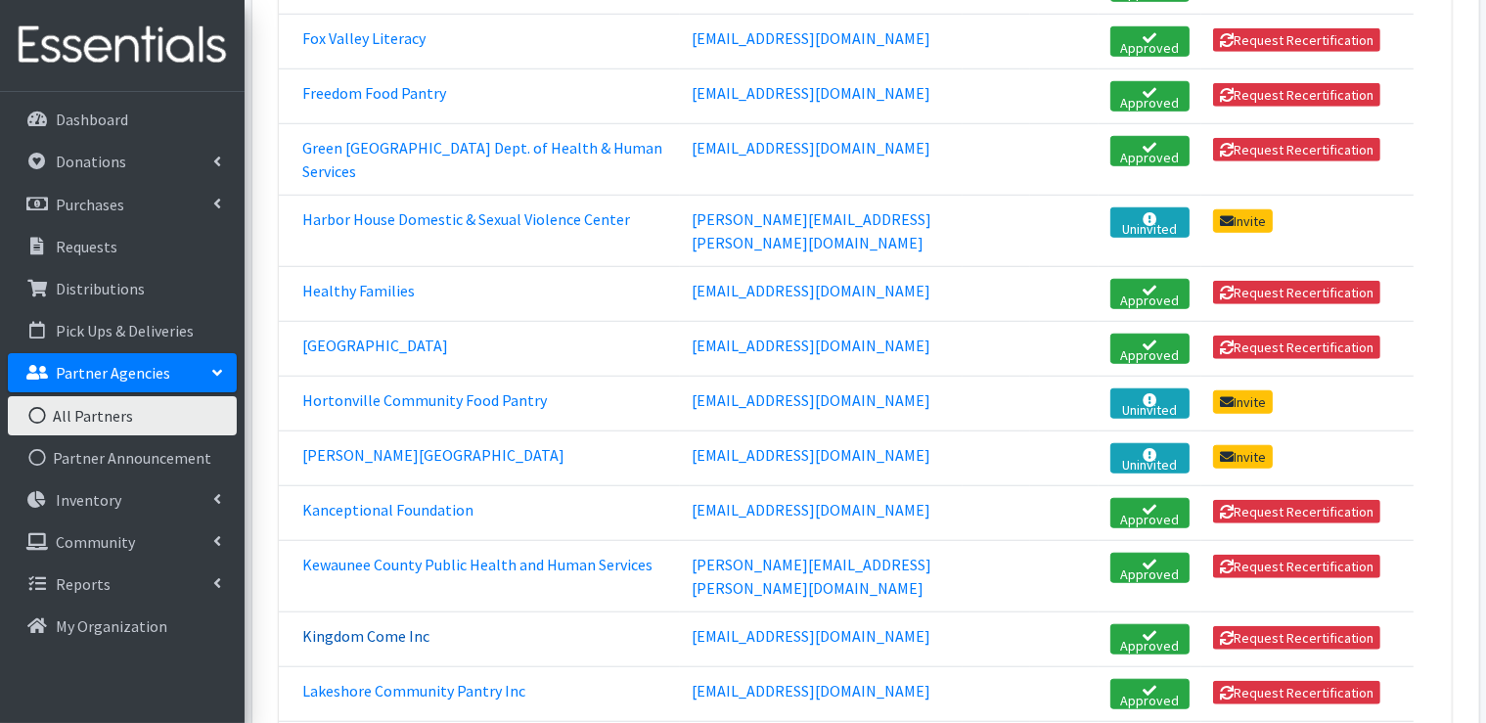
click at [362, 626] on link "Kingdom Come Inc" at bounding box center [365, 636] width 127 height 20
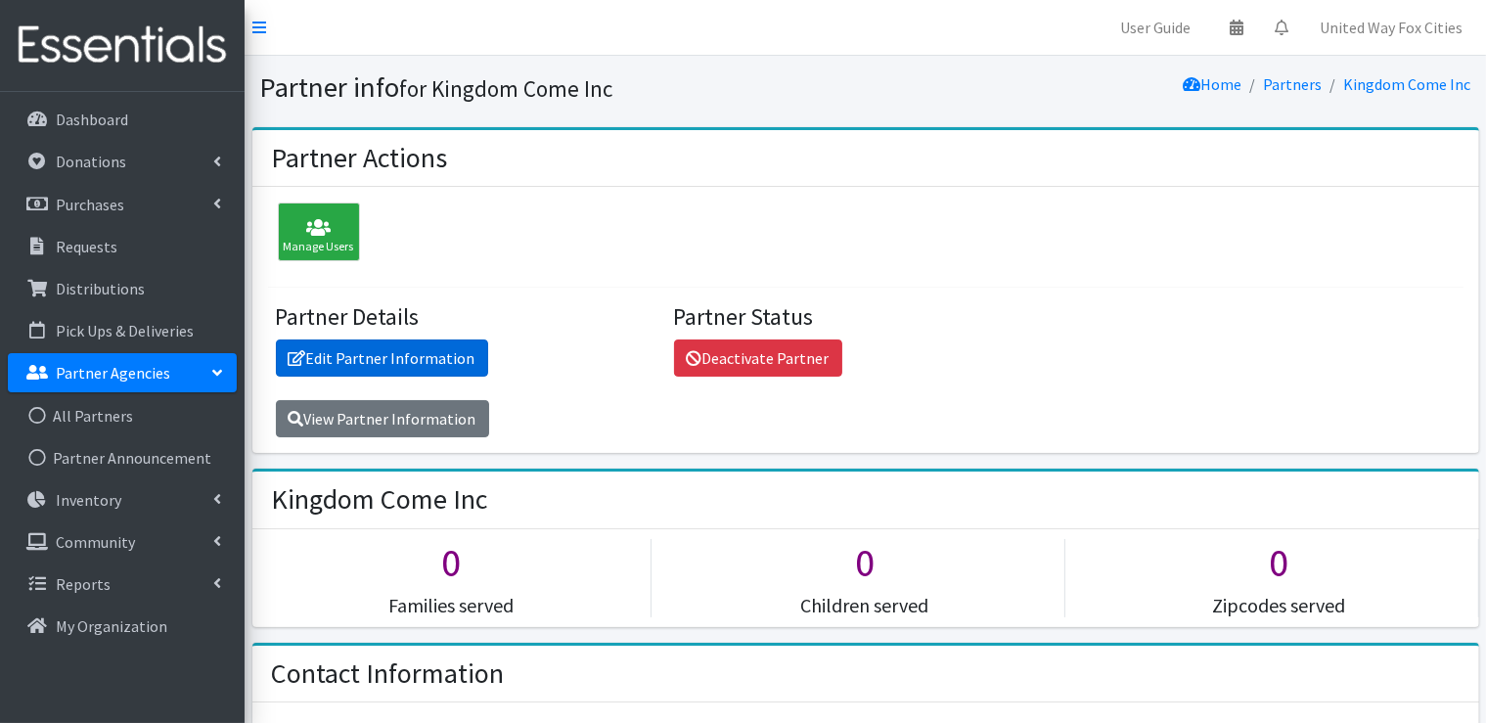
click at [344, 363] on link "Edit Partner Information" at bounding box center [382, 357] width 212 height 37
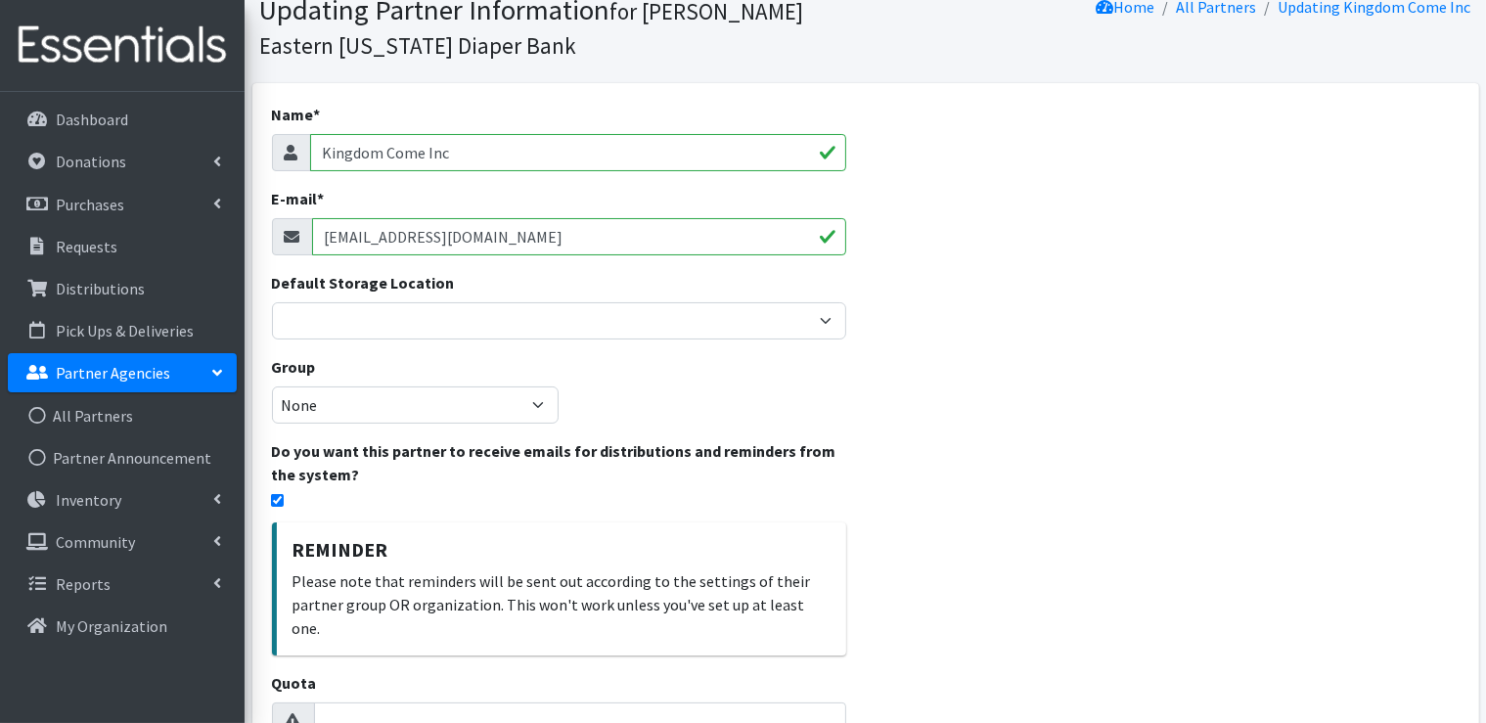
scroll to position [391, 0]
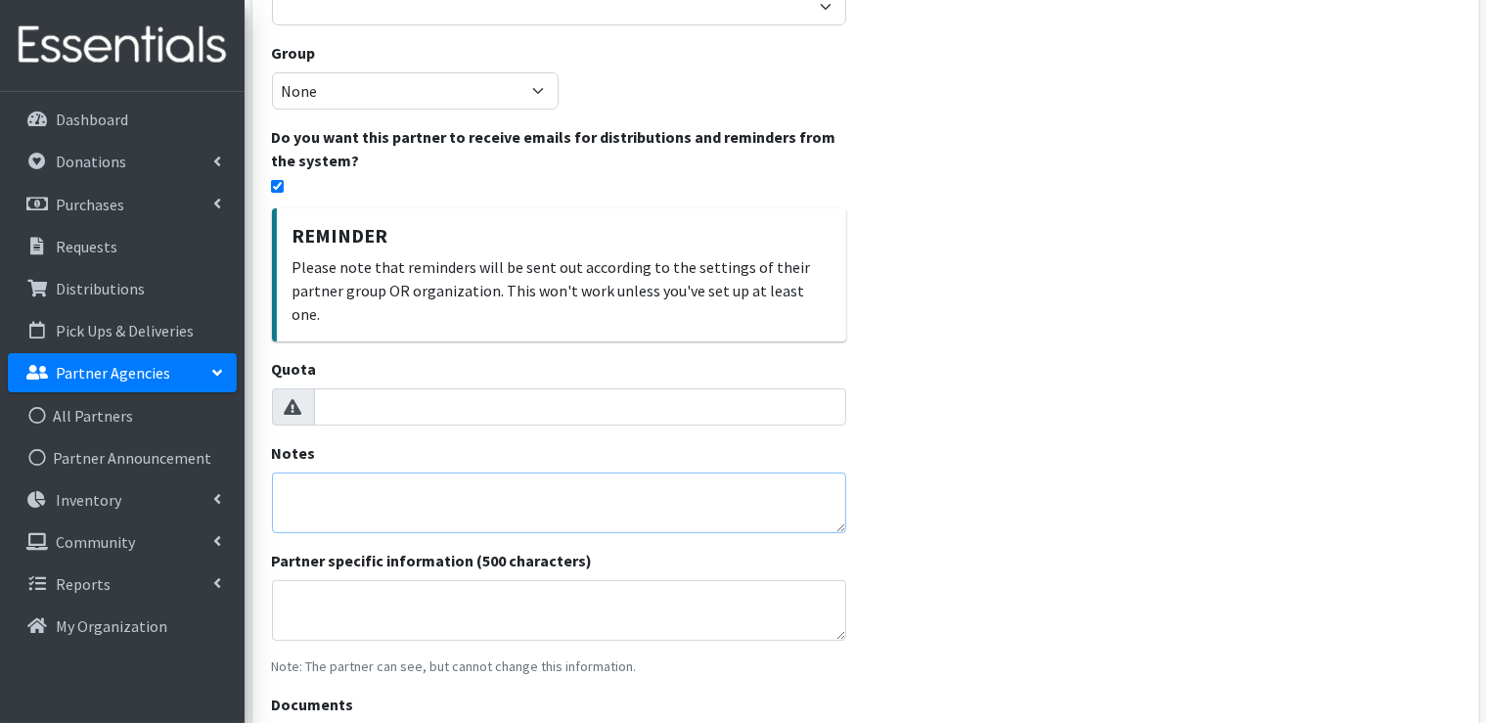
click at [360, 472] on textarea "Notes" at bounding box center [559, 502] width 574 height 61
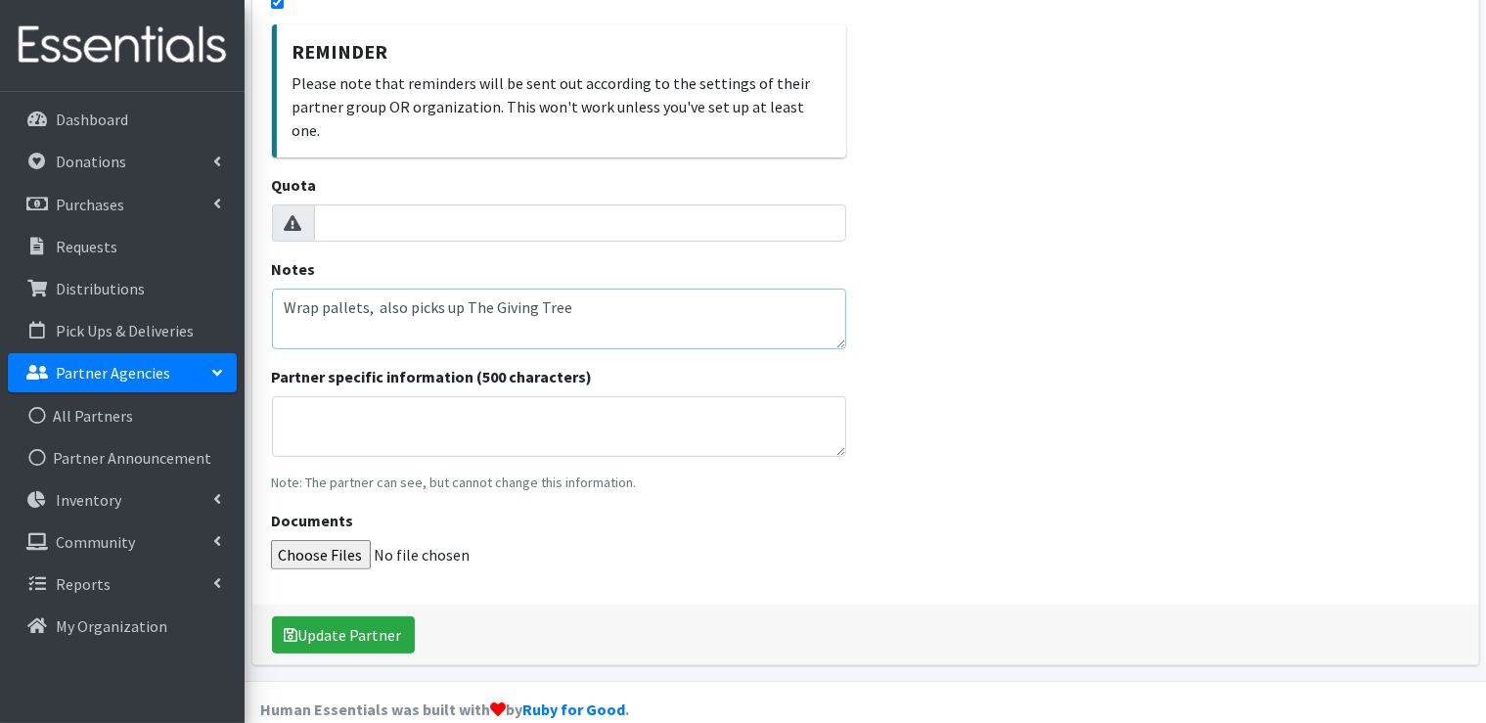
scroll to position [580, 0]
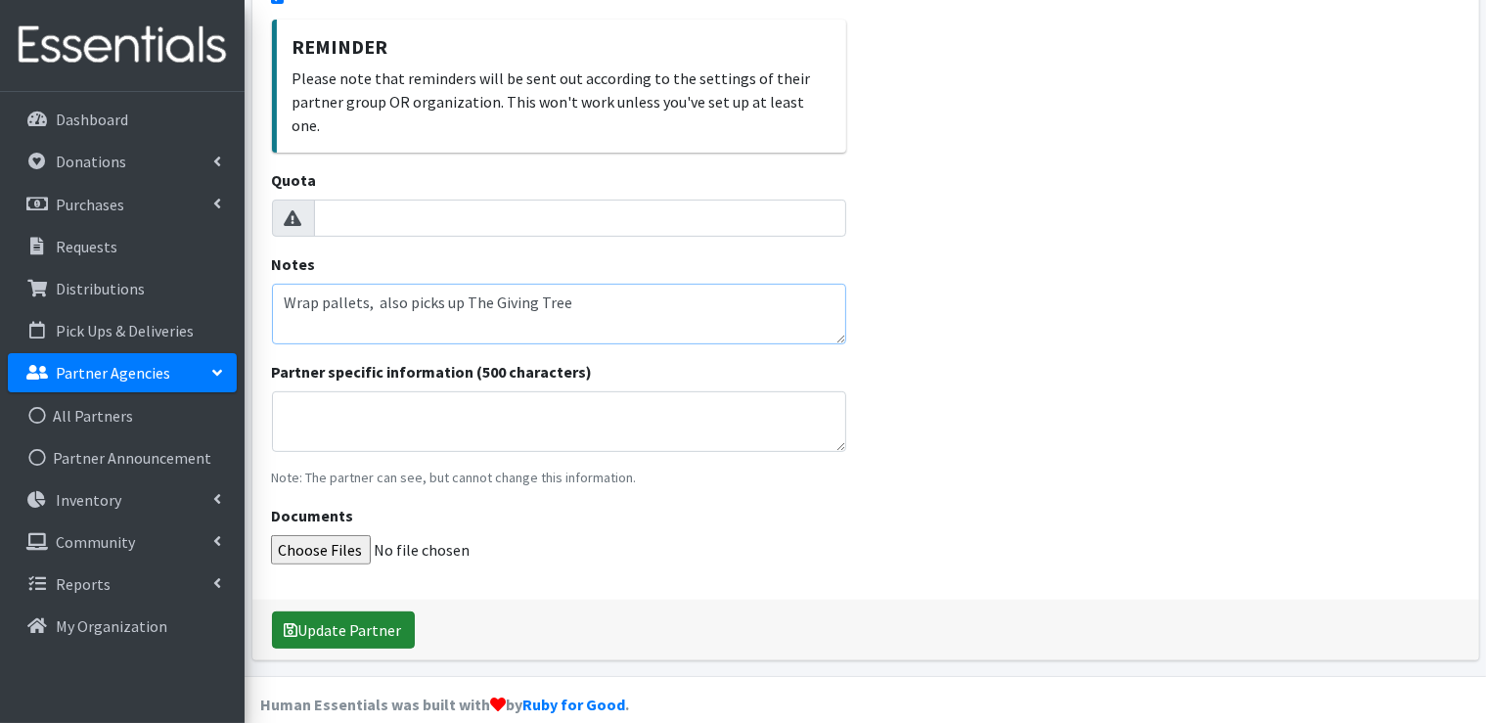
type textarea "Wrap pallets, also picks up The Giving Tree"
click at [341, 611] on button "Update Partner" at bounding box center [343, 629] width 143 height 37
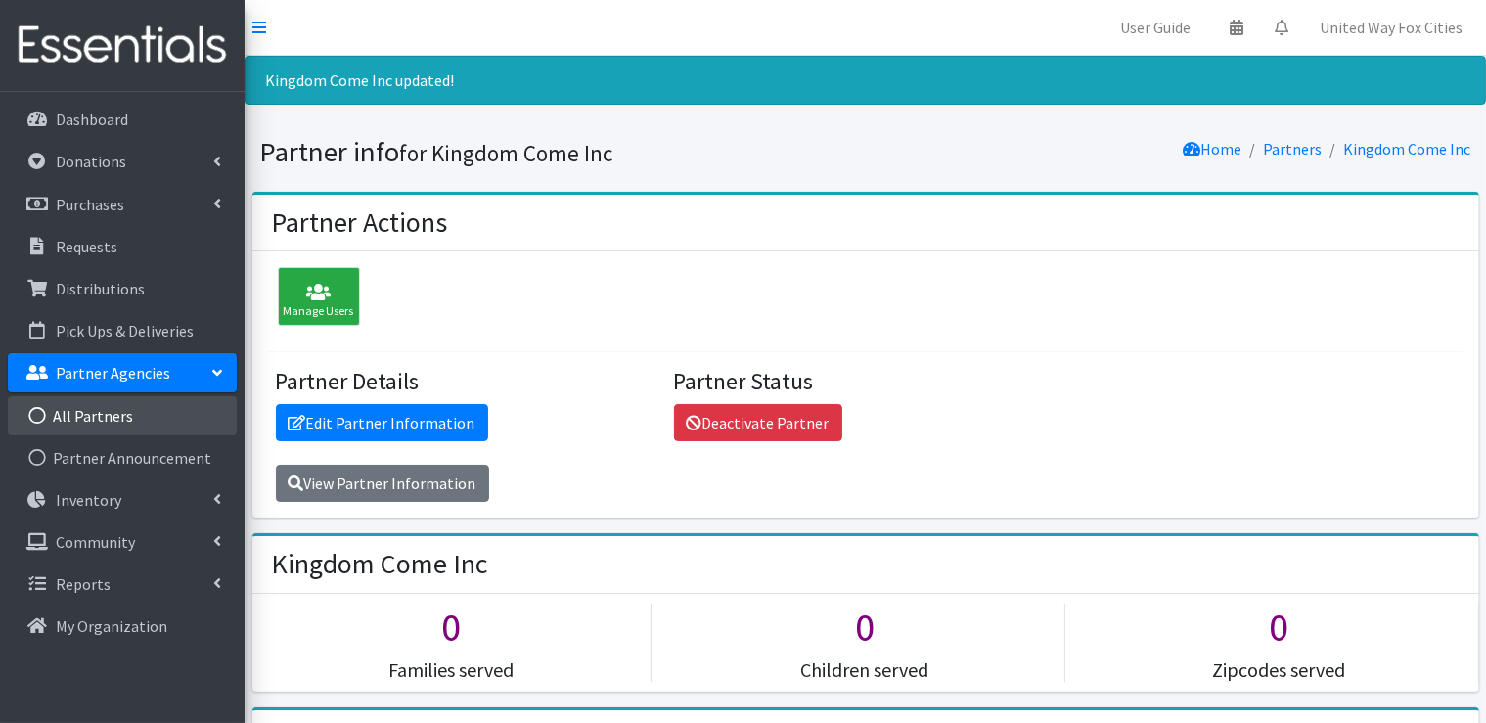
click at [103, 418] on link "All Partners" at bounding box center [122, 415] width 229 height 39
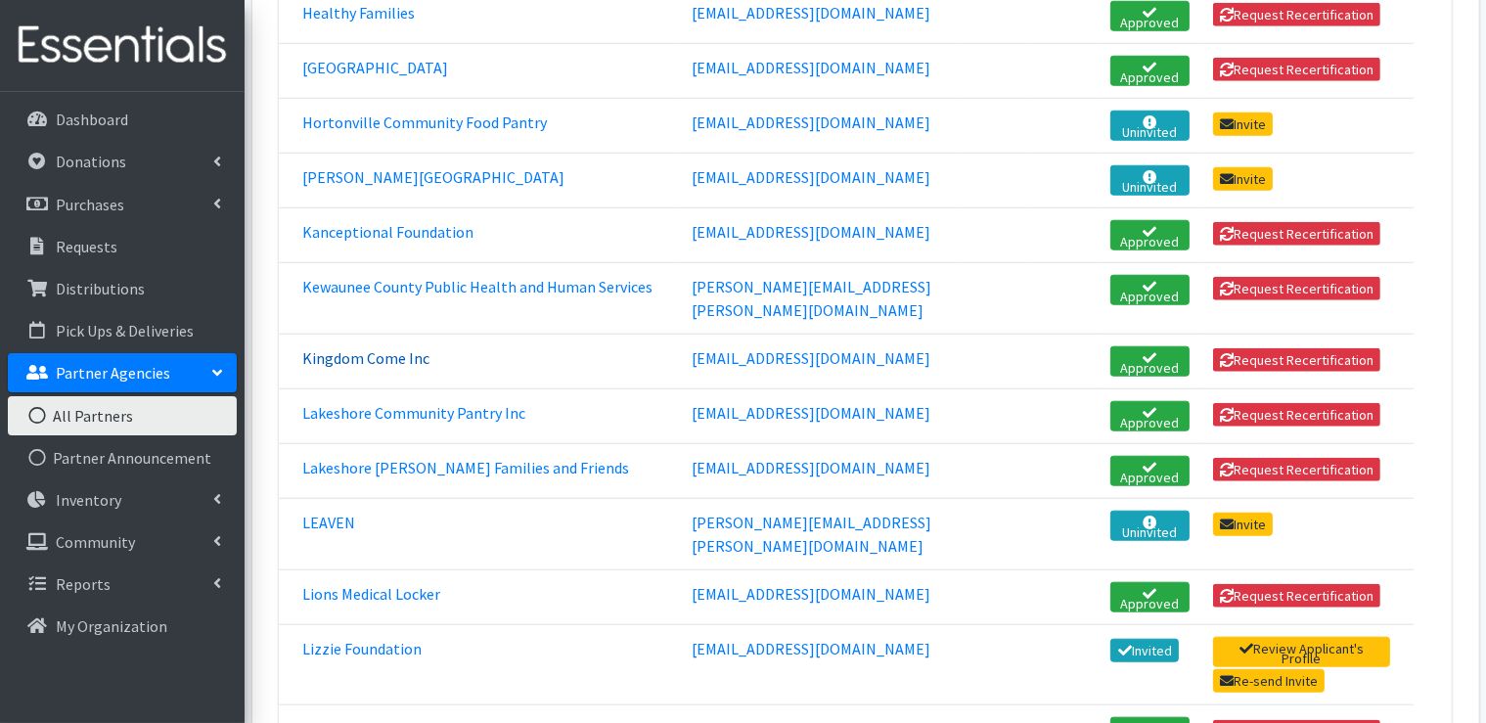
scroll to position [1761, 0]
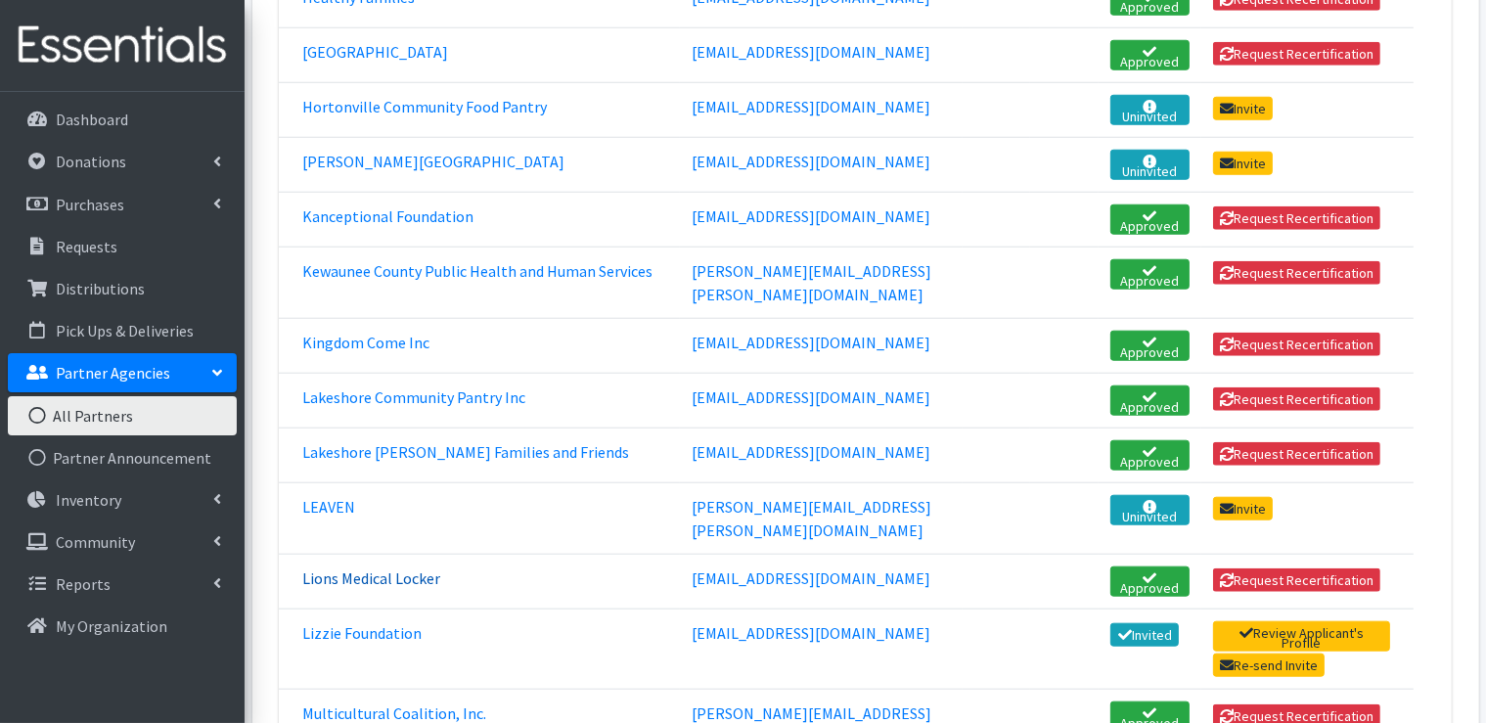
click at [372, 568] on link "Lions Medical Locker" at bounding box center [371, 578] width 138 height 20
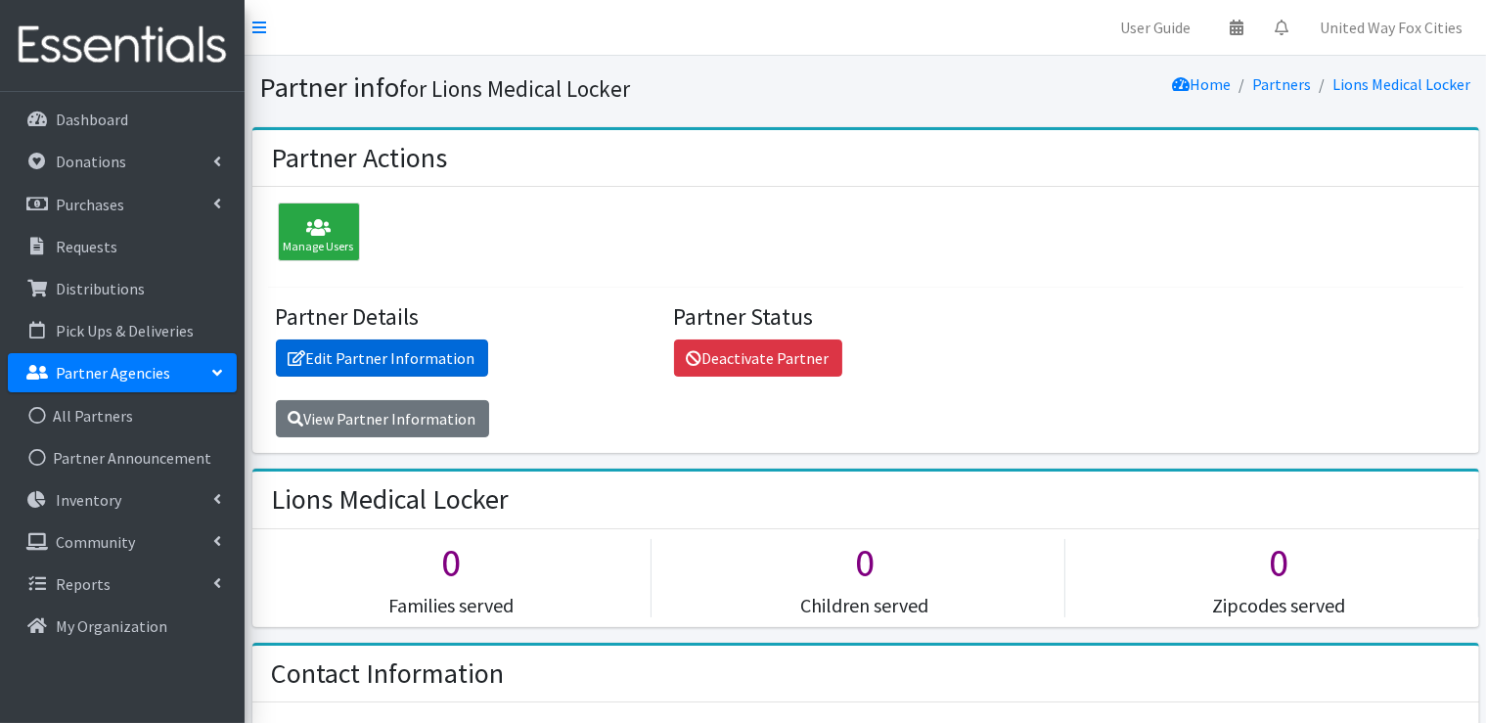
click at [368, 355] on link "Edit Partner Information" at bounding box center [382, 357] width 212 height 37
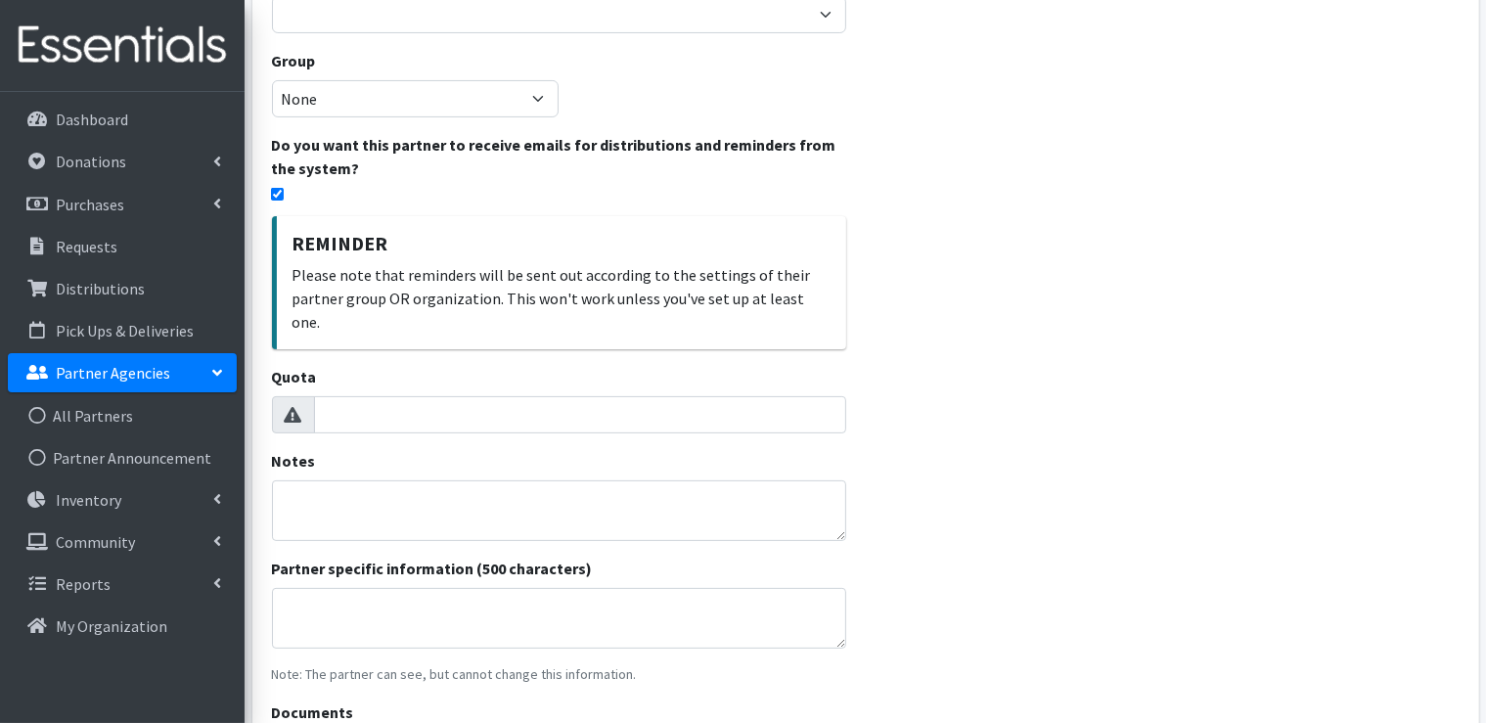
scroll to position [391, 0]
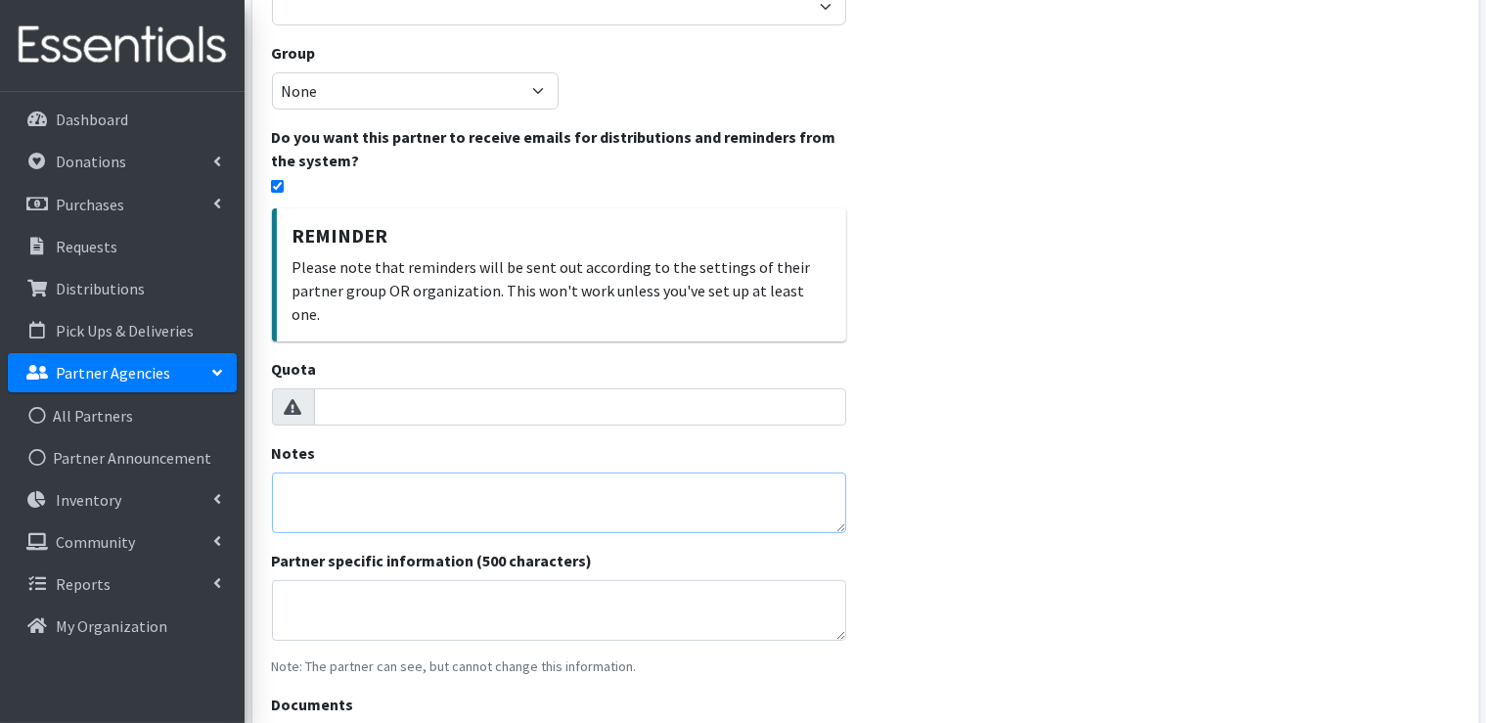
click at [361, 472] on textarea "Notes" at bounding box center [559, 502] width 574 height 61
type textarea "L"
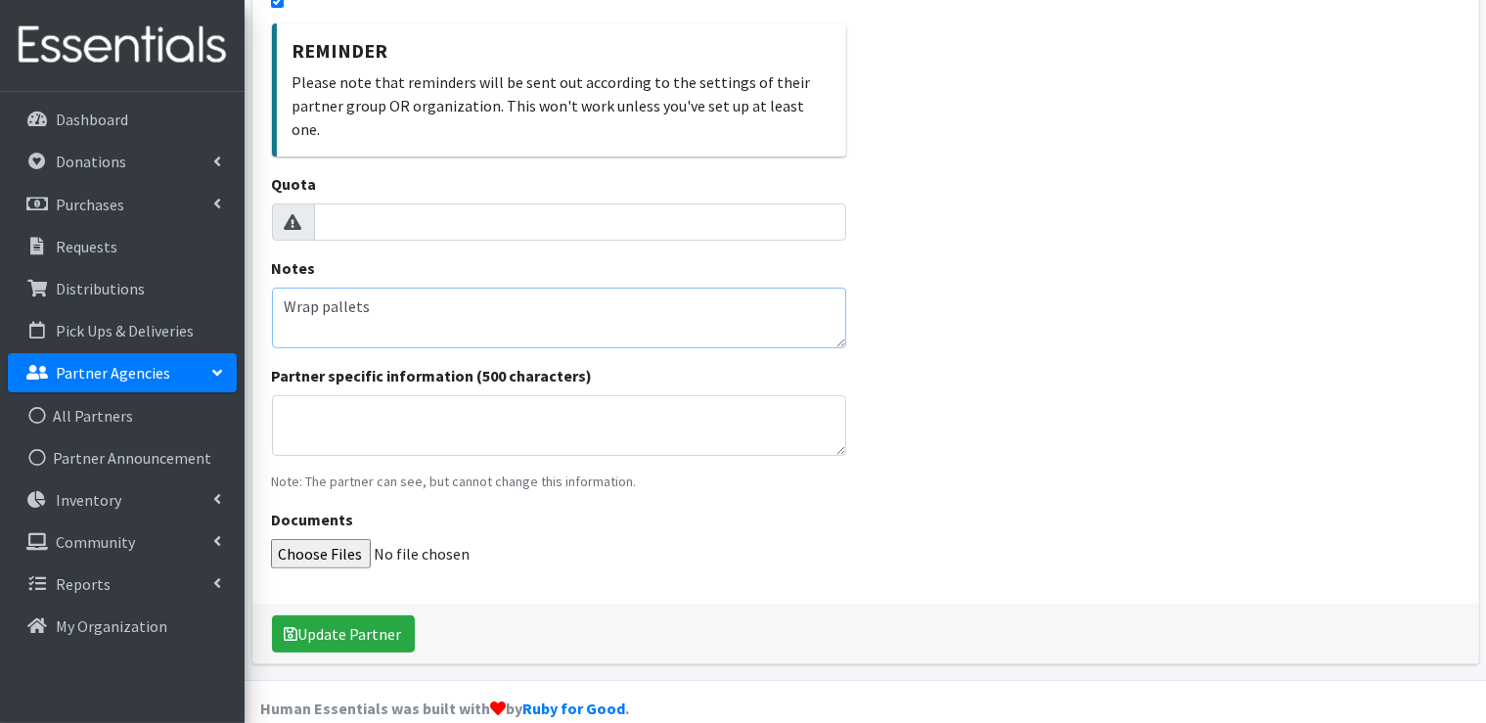
scroll to position [580, 0]
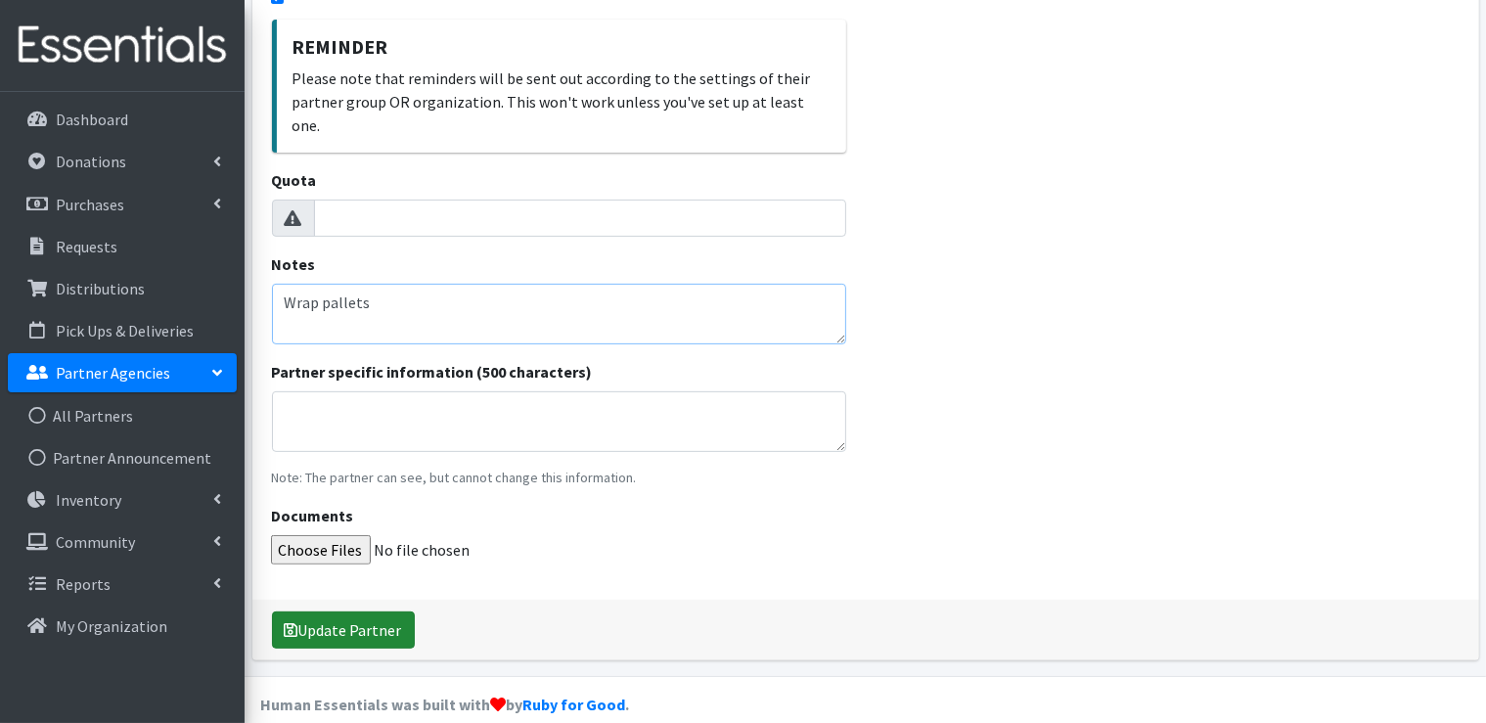
type textarea "Wrap pallets"
click at [355, 613] on button "Update Partner" at bounding box center [343, 629] width 143 height 37
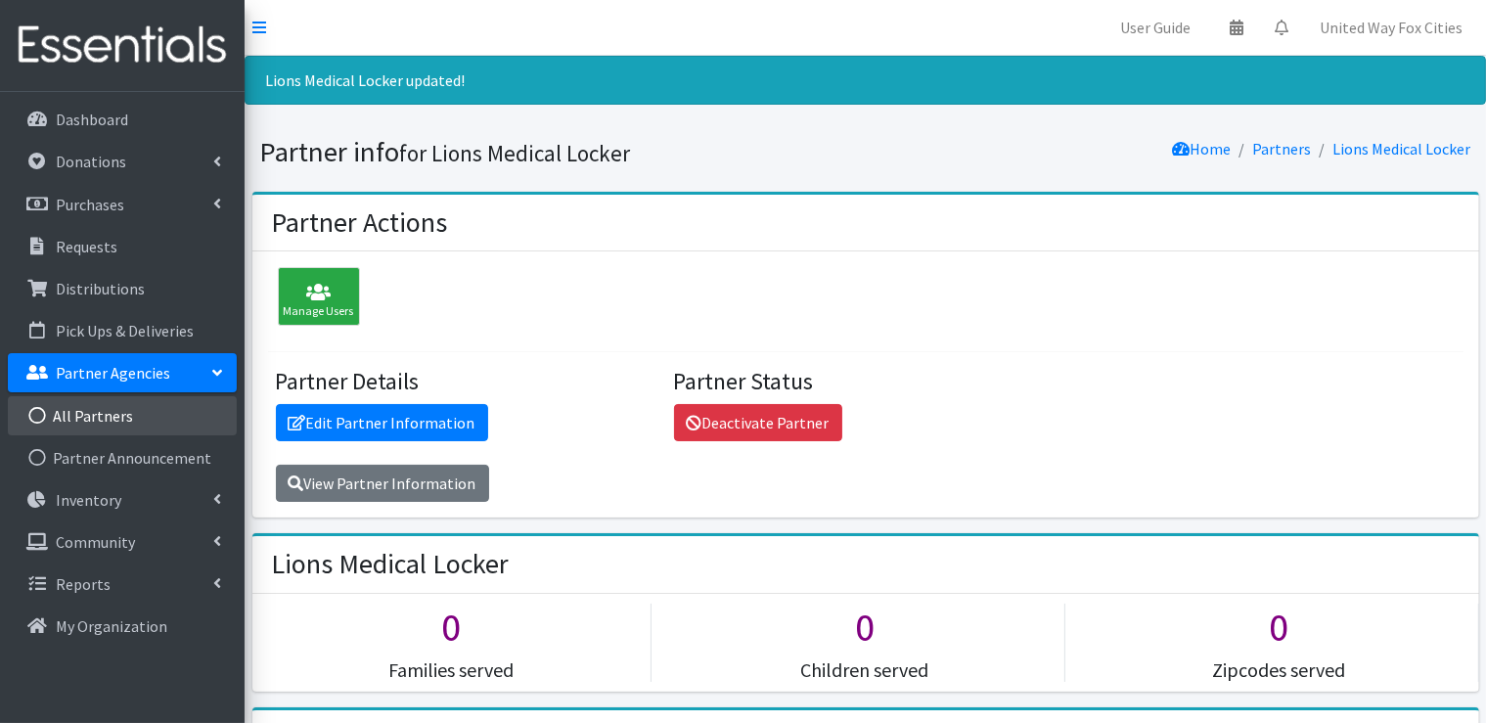
click at [92, 419] on link "All Partners" at bounding box center [122, 415] width 229 height 39
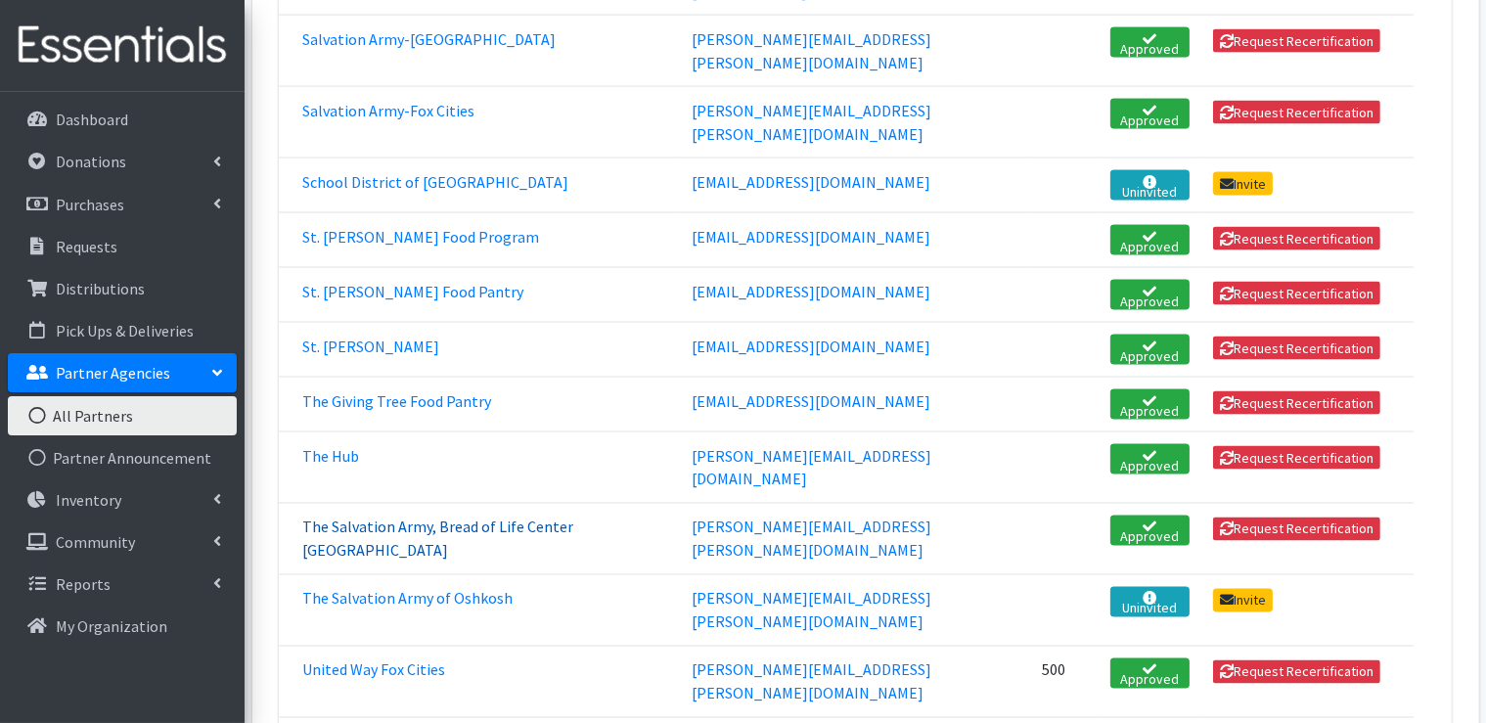
scroll to position [3228, 0]
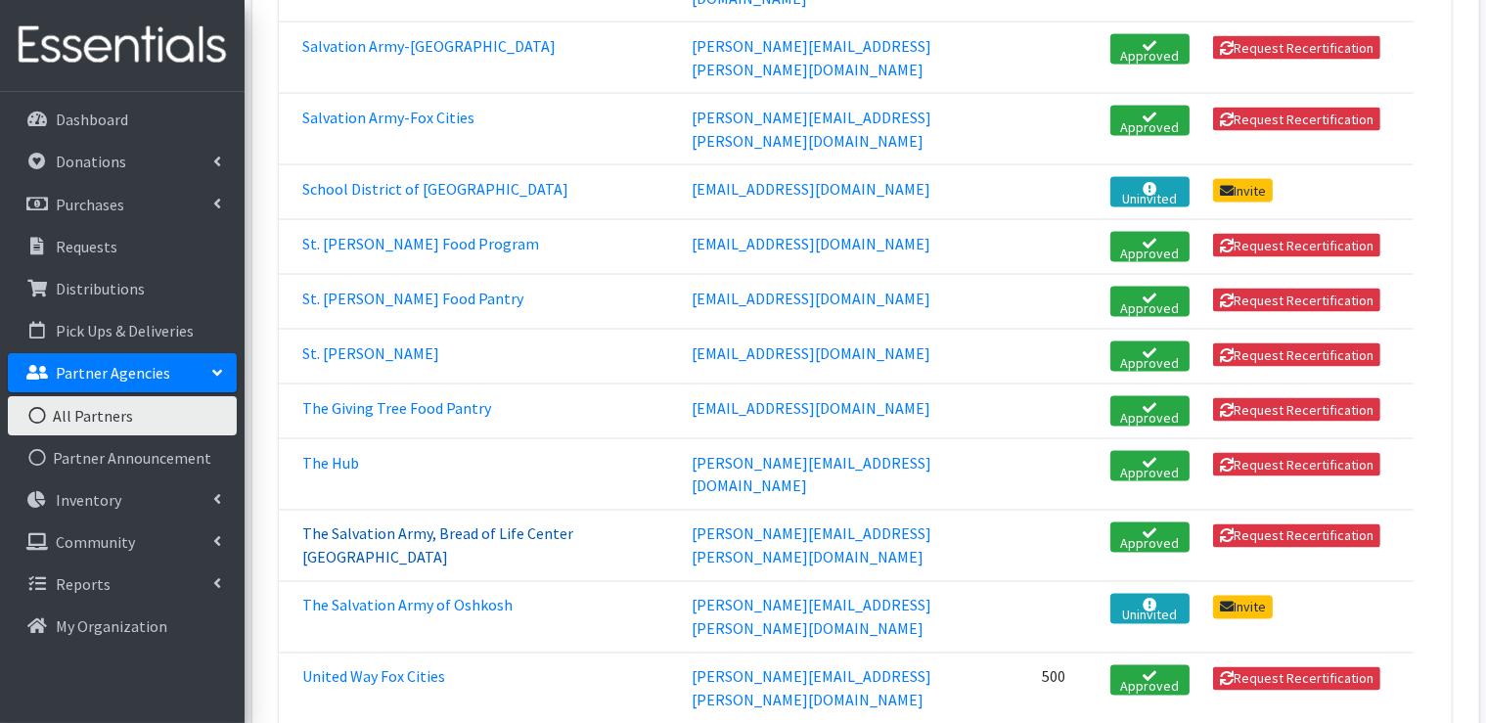
click at [424, 524] on link "The Salvation Army, Bread of Life Center Black Creek" at bounding box center [437, 545] width 271 height 43
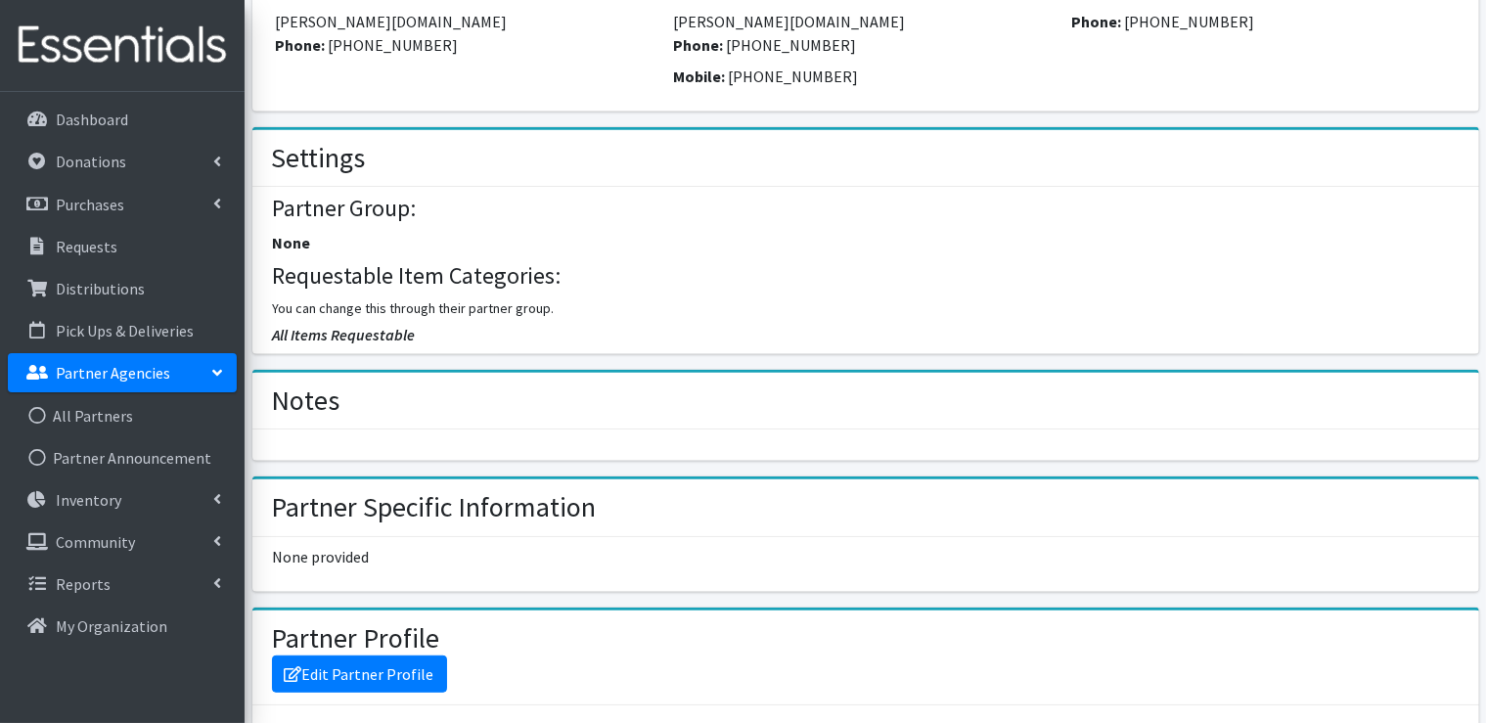
scroll to position [391, 0]
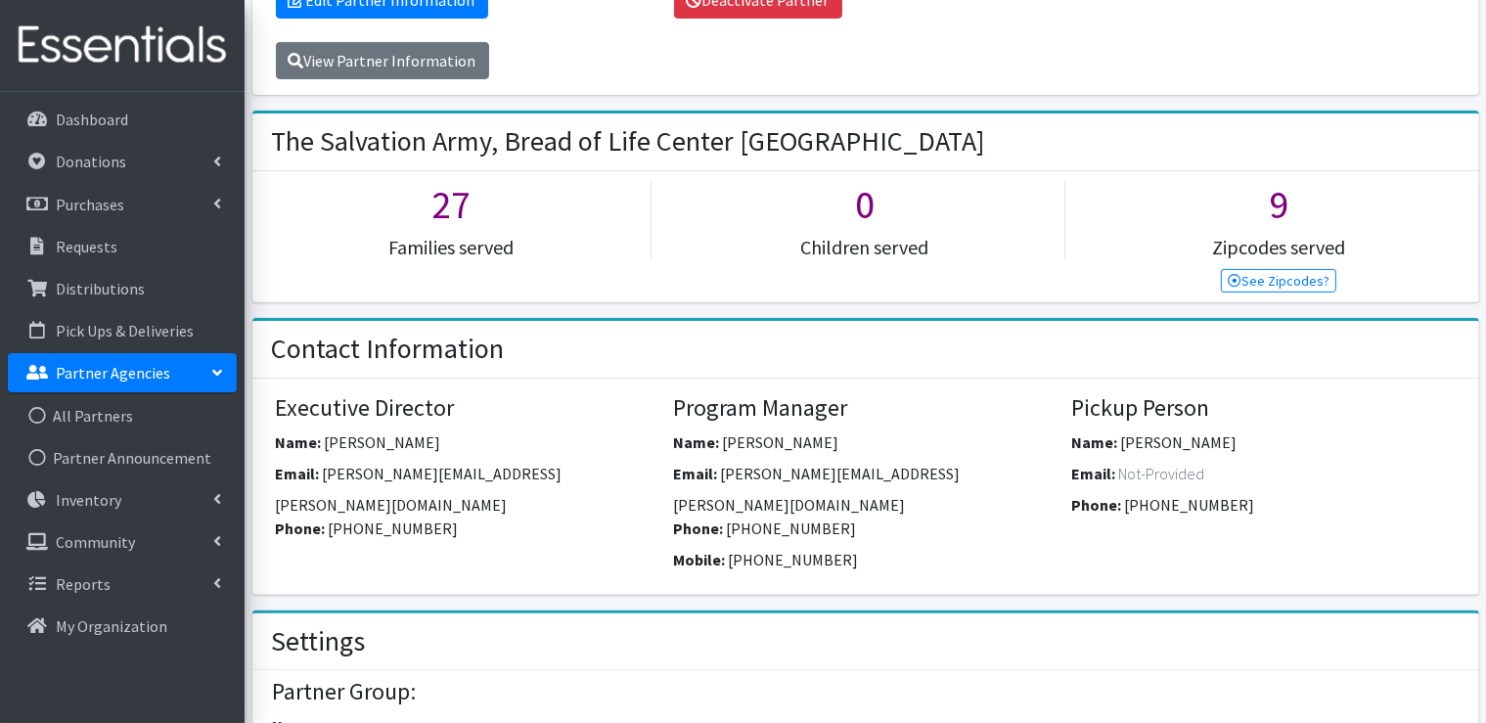
click at [129, 378] on p "Partner Agencies" at bounding box center [113, 373] width 114 height 20
click at [122, 367] on p "Partner Agencies" at bounding box center [113, 373] width 114 height 20
click at [101, 413] on link "All Partners" at bounding box center [122, 415] width 229 height 39
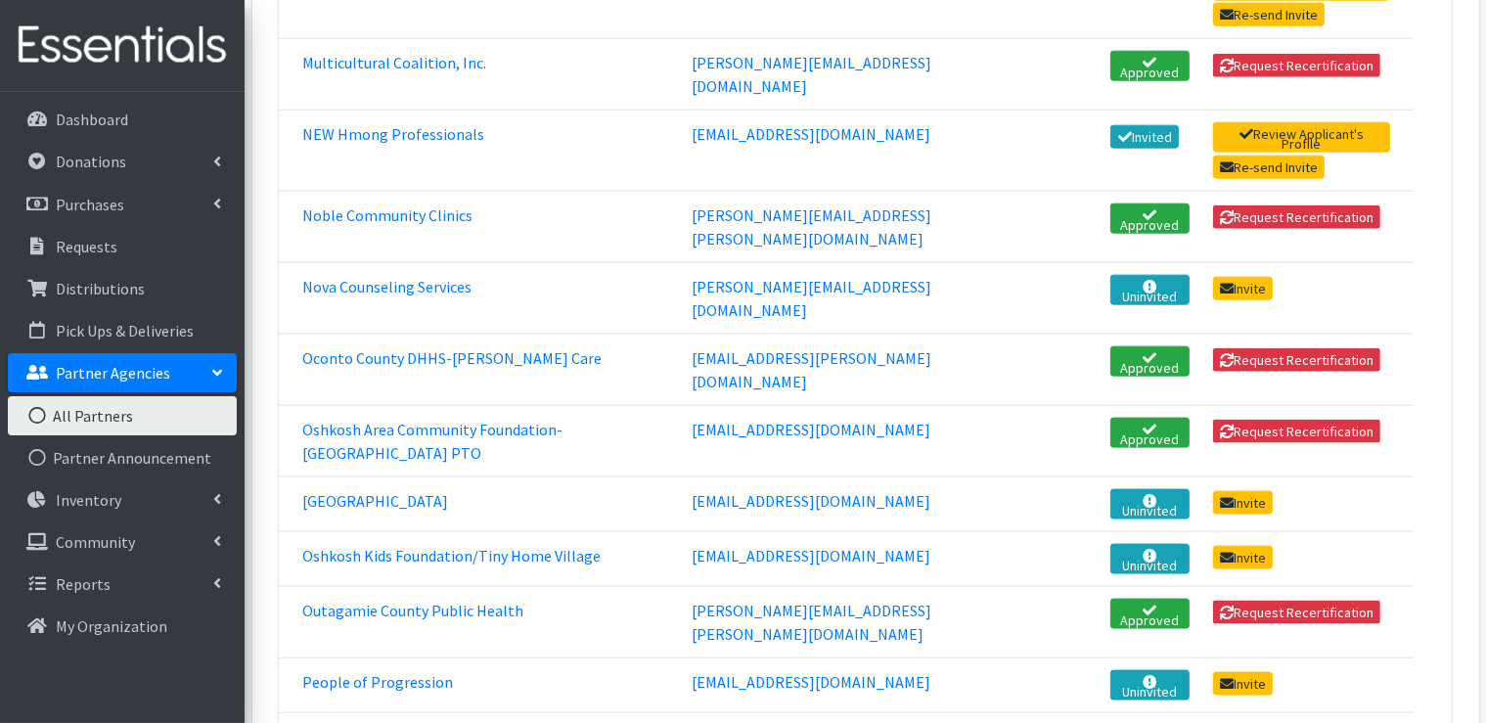
scroll to position [2445, 0]
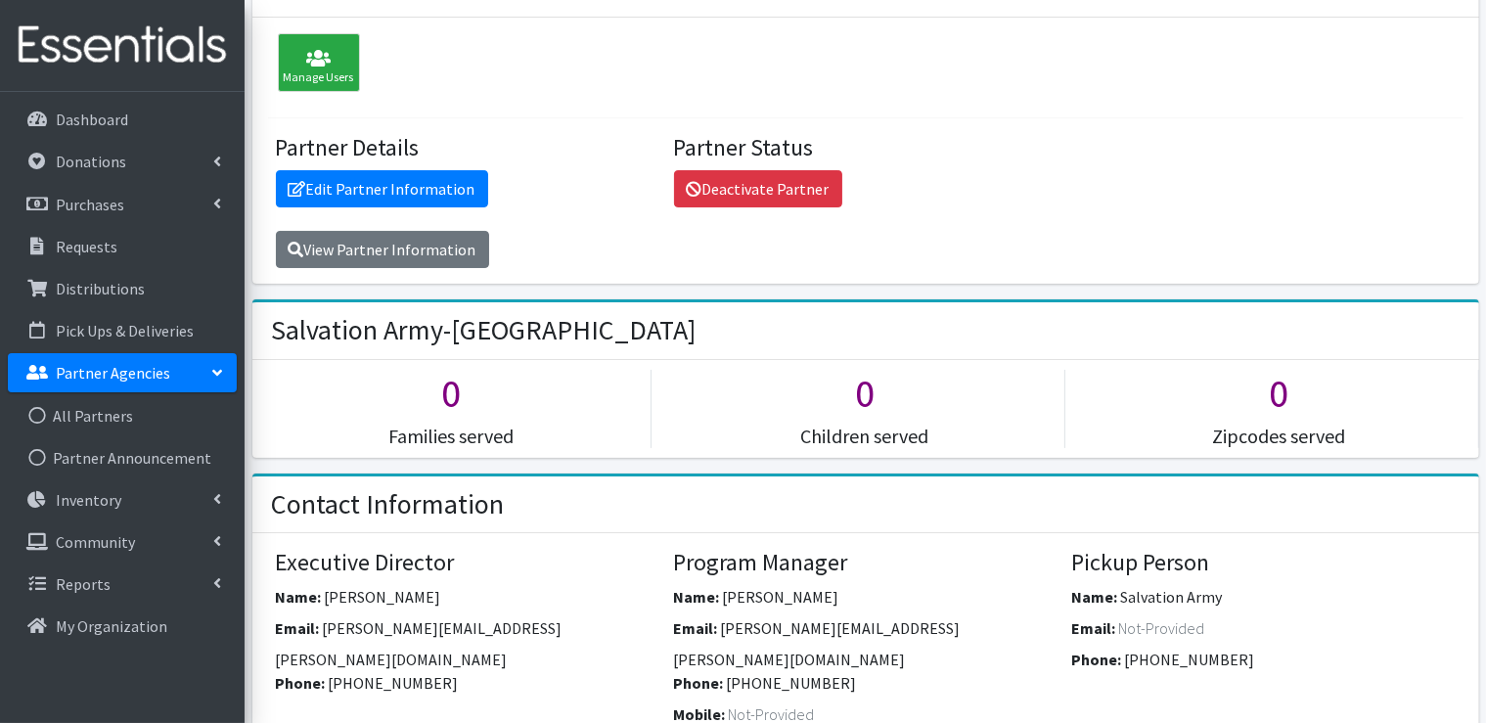
scroll to position [98, 0]
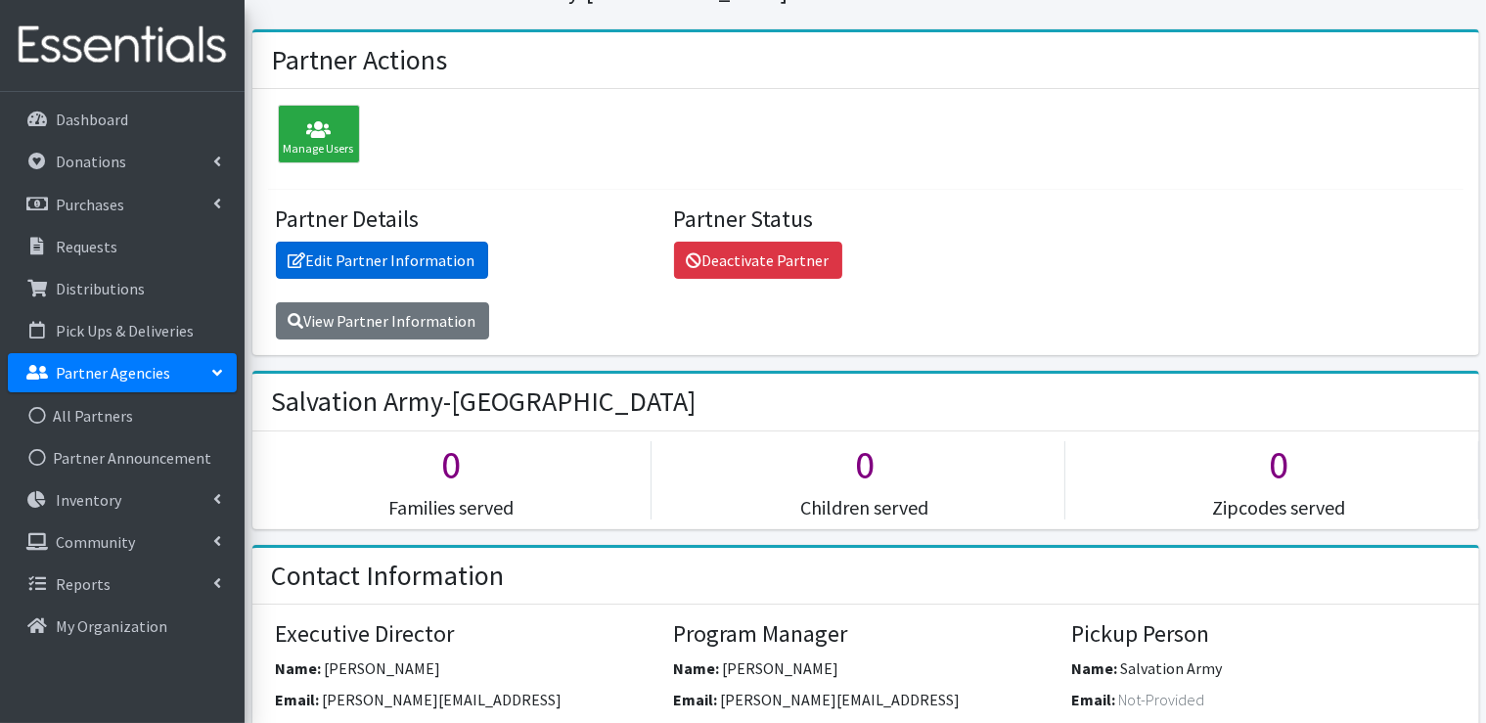
click at [423, 261] on link "Edit Partner Information" at bounding box center [382, 260] width 212 height 37
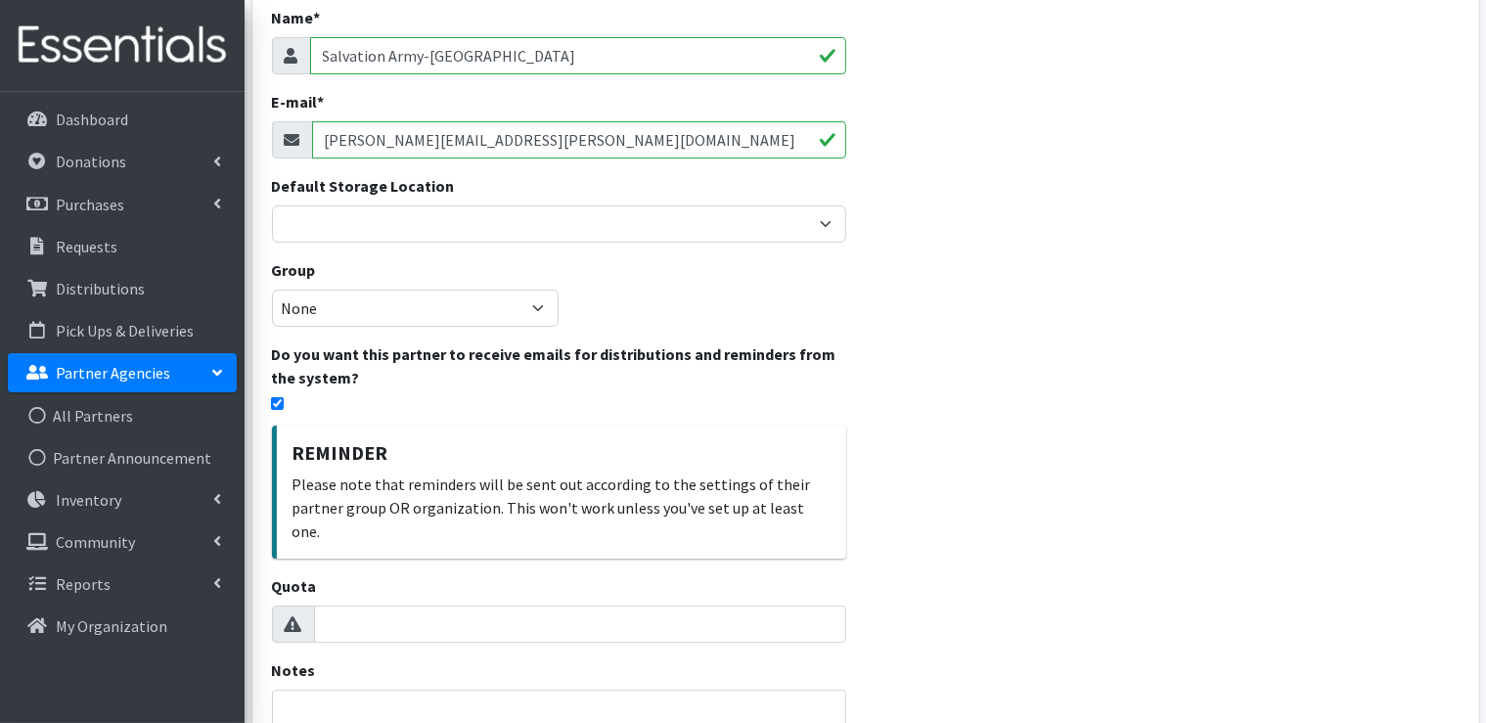
scroll to position [293, 0]
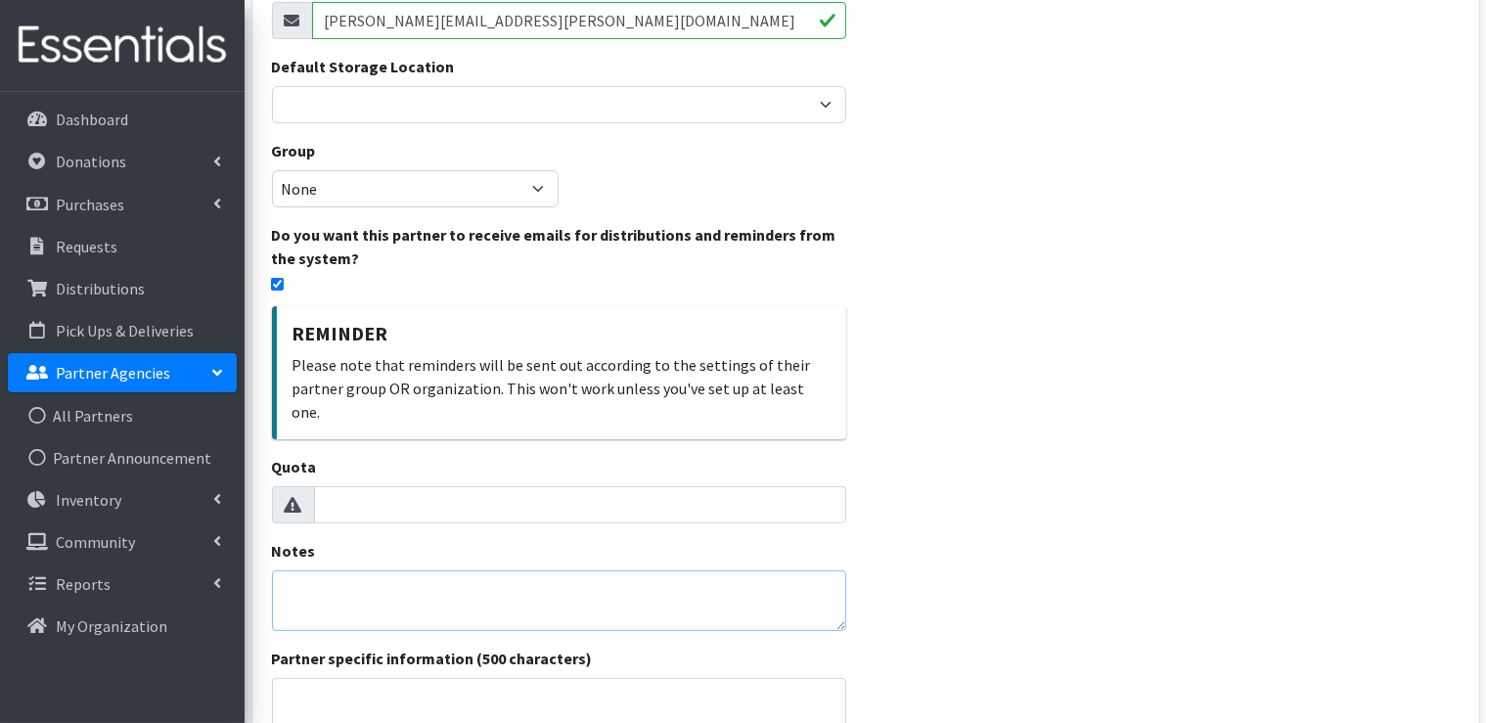
click at [364, 570] on textarea "Notes" at bounding box center [559, 600] width 574 height 61
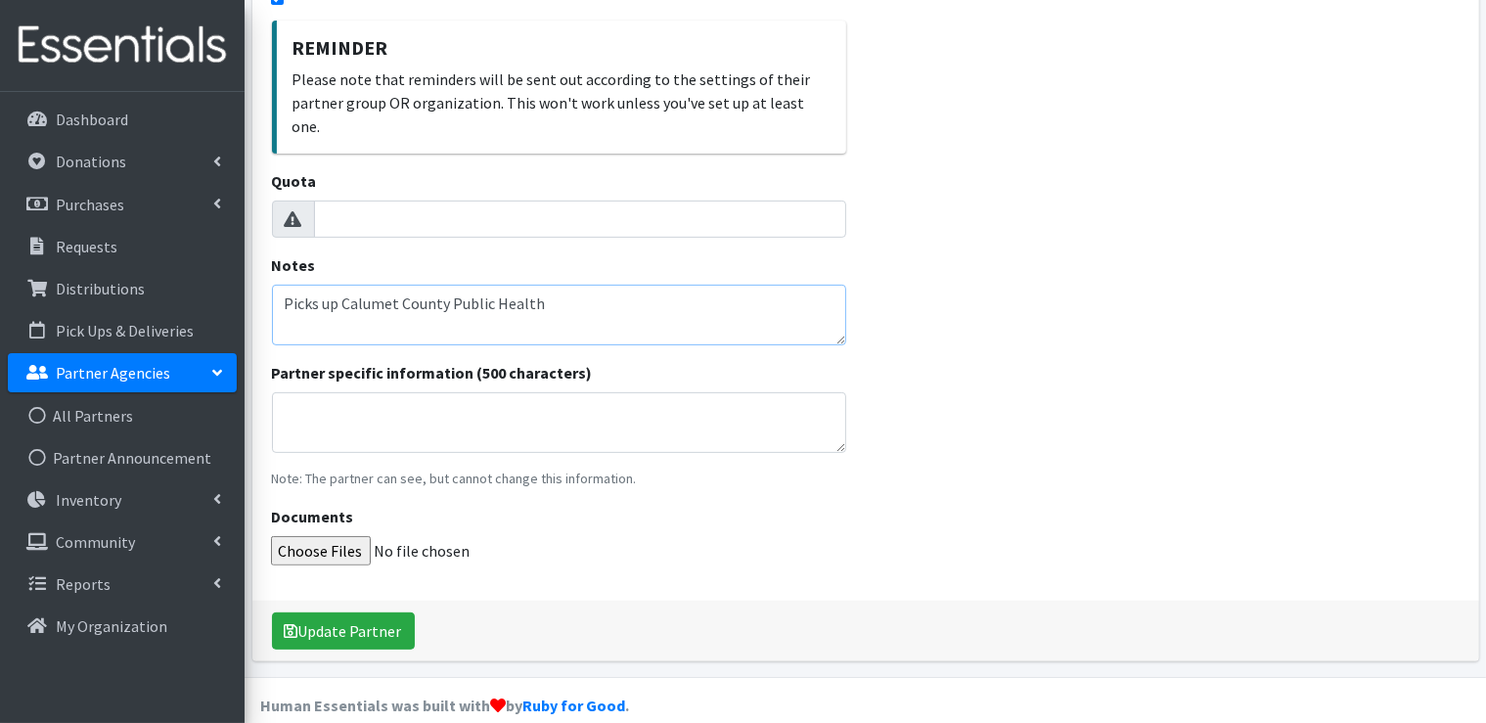
scroll to position [580, 0]
type textarea "Picks up Calumet County Public Health"
click at [373, 615] on button "Update Partner" at bounding box center [343, 629] width 143 height 37
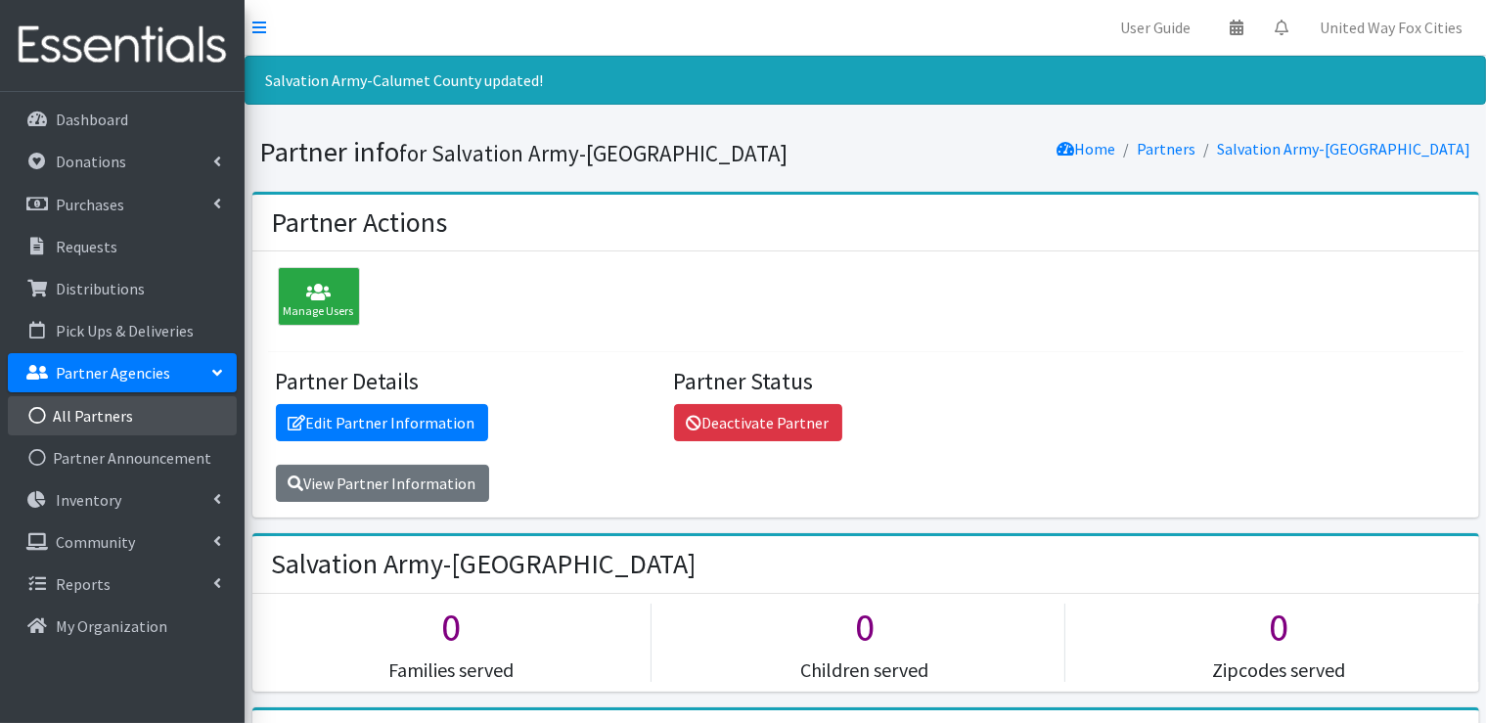
click at [110, 419] on link "All Partners" at bounding box center [122, 415] width 229 height 39
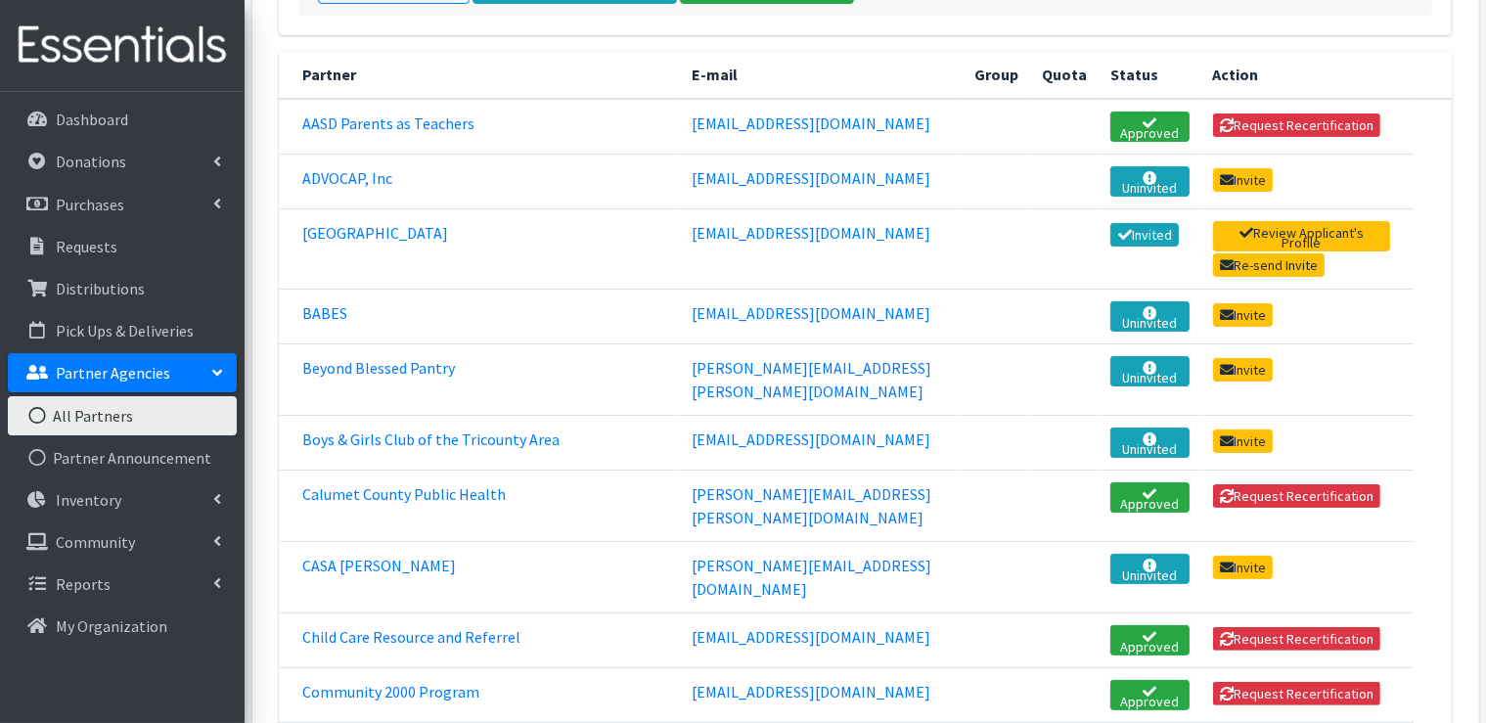
scroll to position [489, 0]
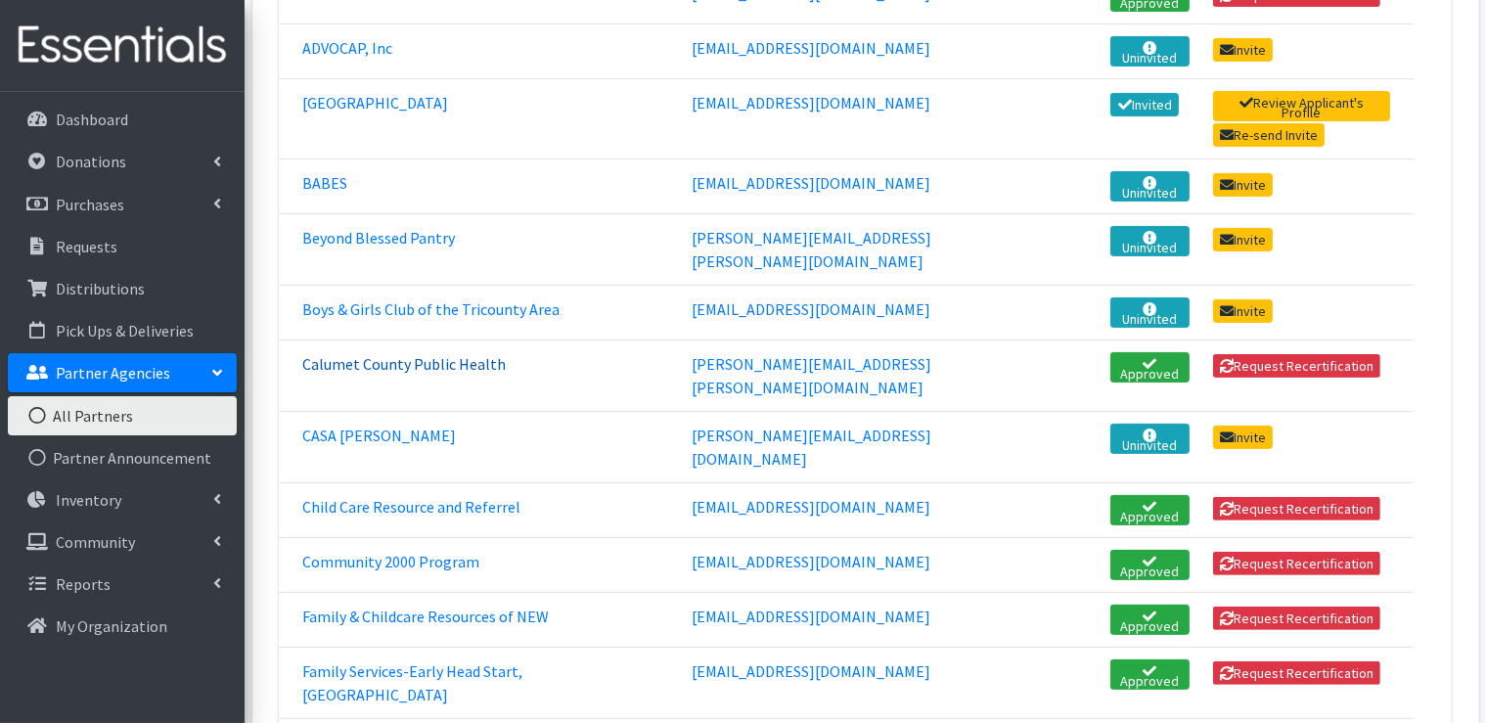
click at [392, 354] on link "Calumet County Public Health" at bounding box center [403, 364] width 203 height 20
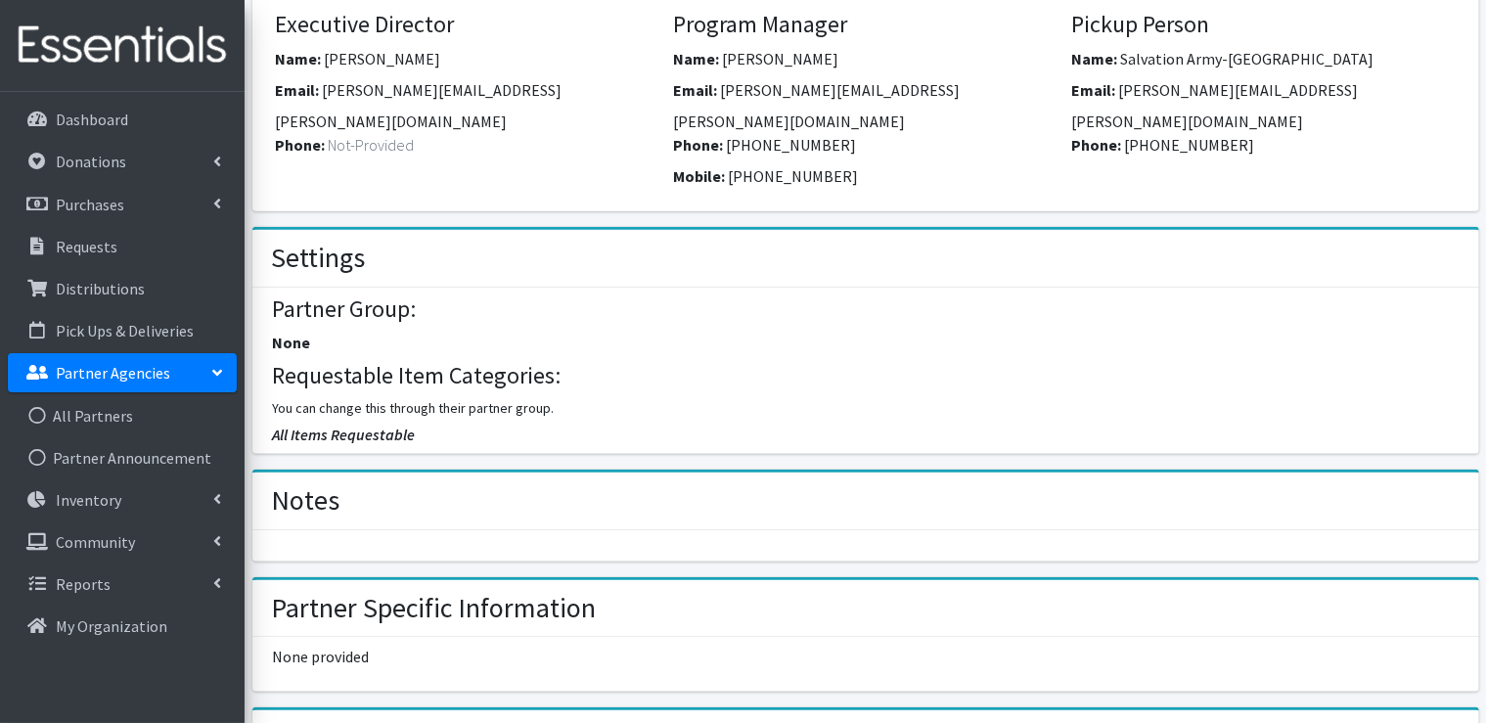
scroll to position [1076, 0]
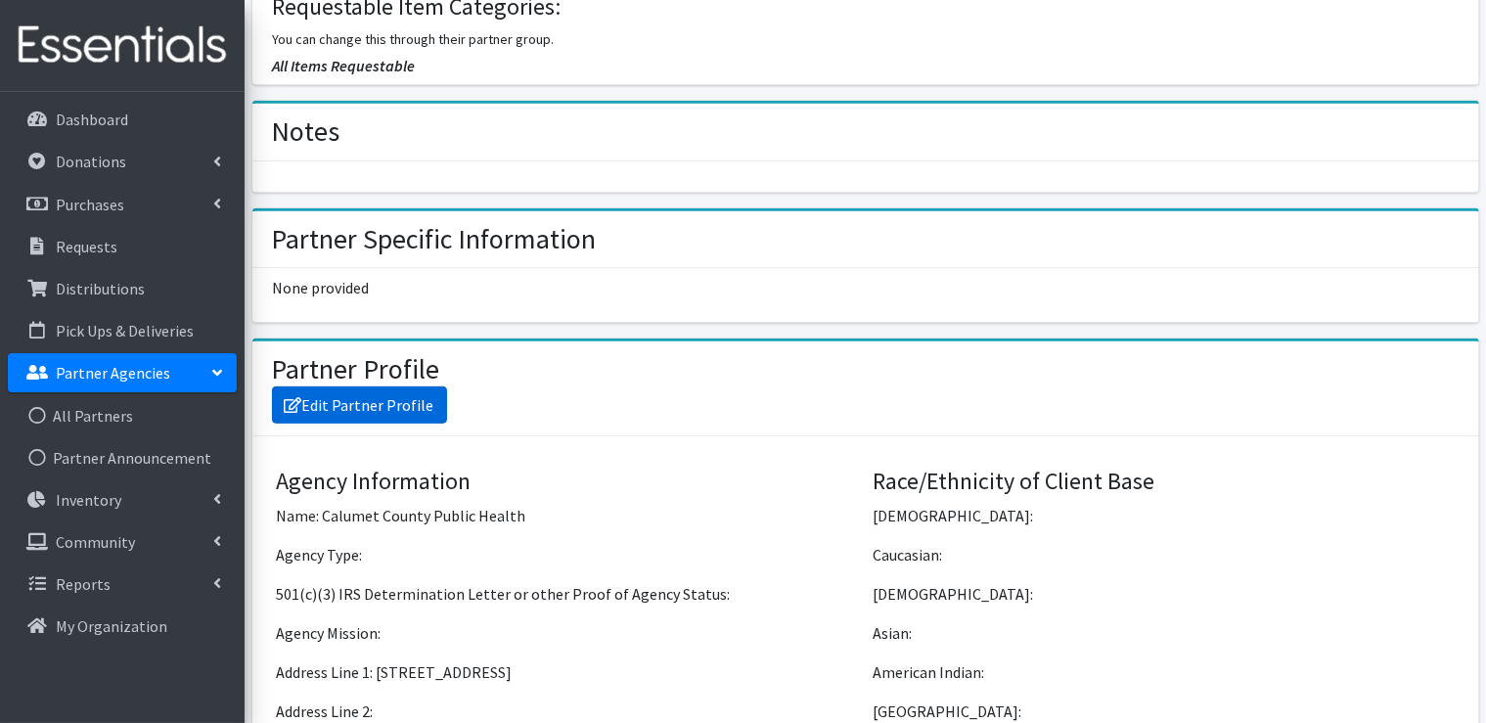
click at [363, 386] on link "Edit Partner Profile" at bounding box center [359, 404] width 175 height 37
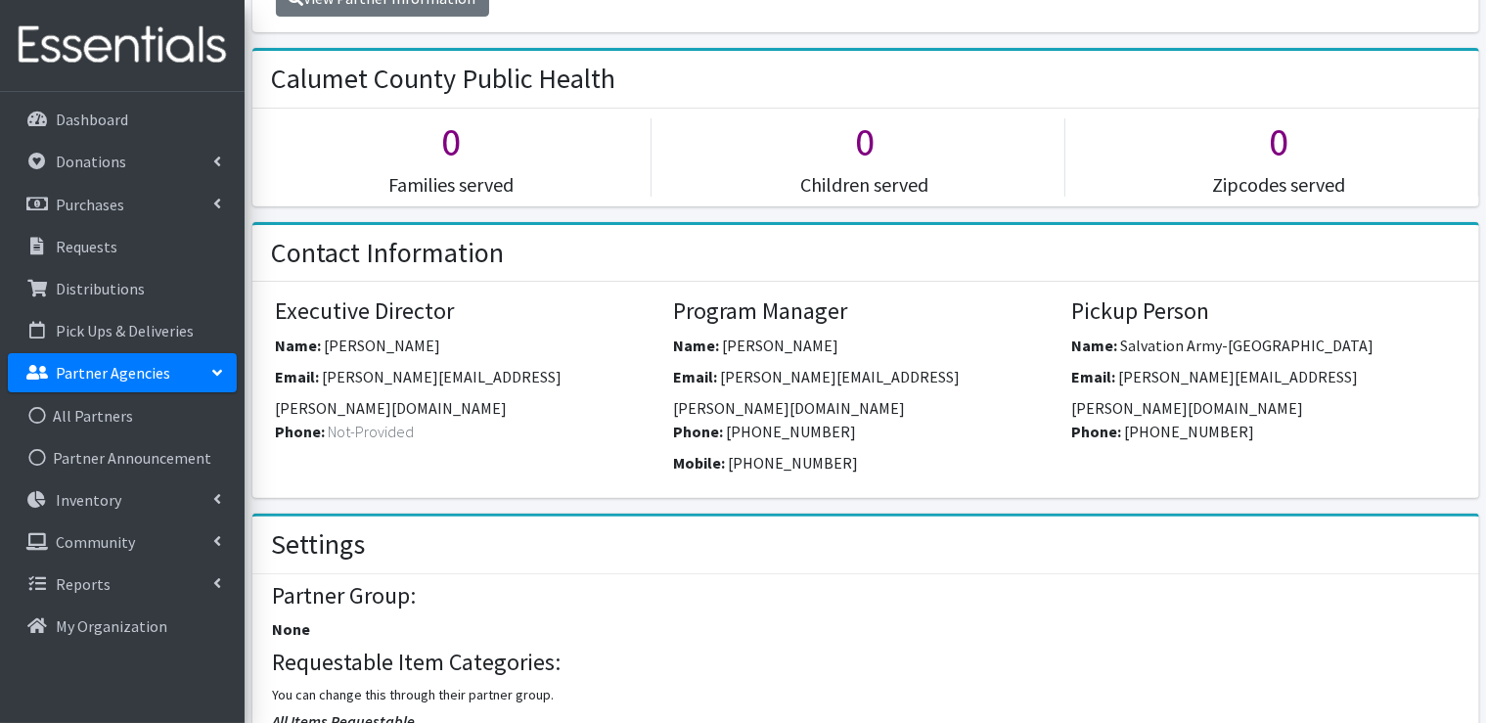
scroll to position [0, 0]
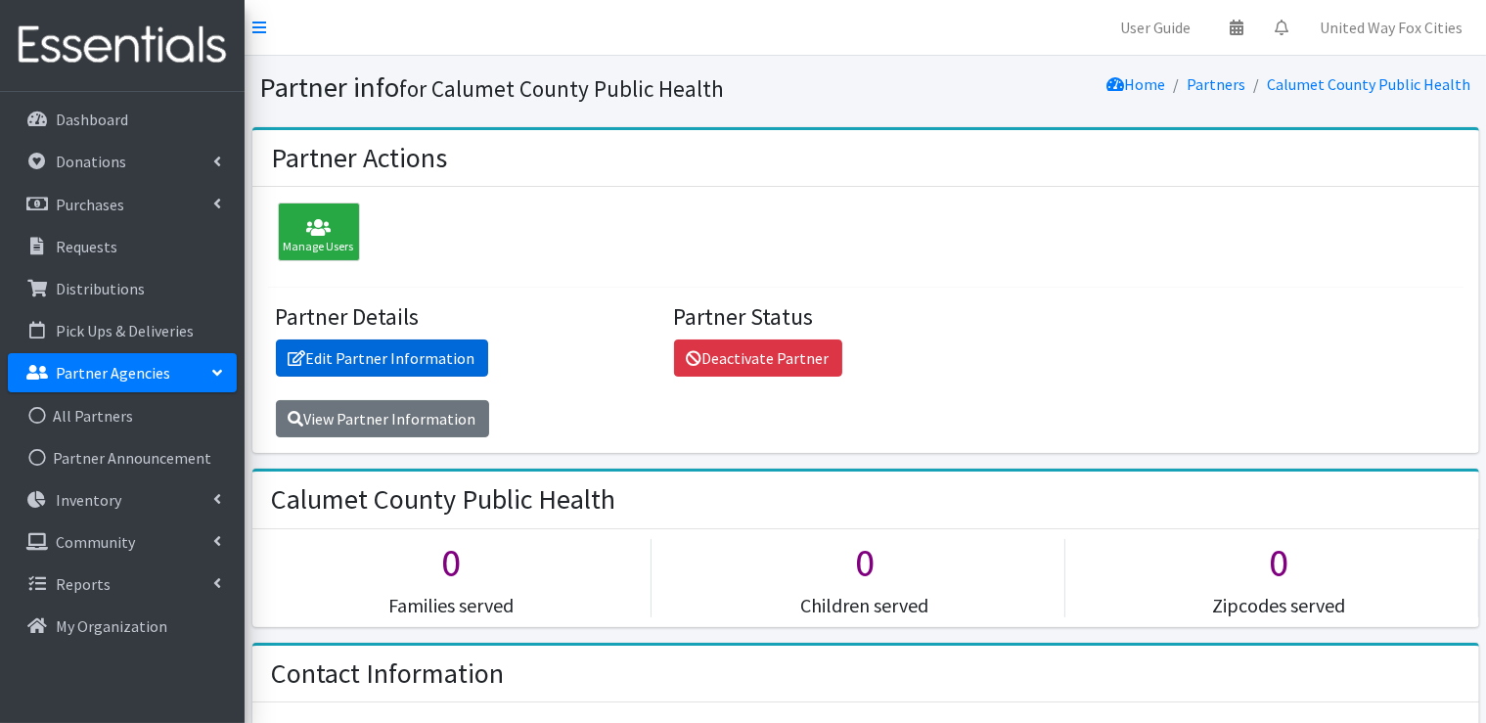
click at [431, 365] on link "Edit Partner Information" at bounding box center [382, 357] width 212 height 37
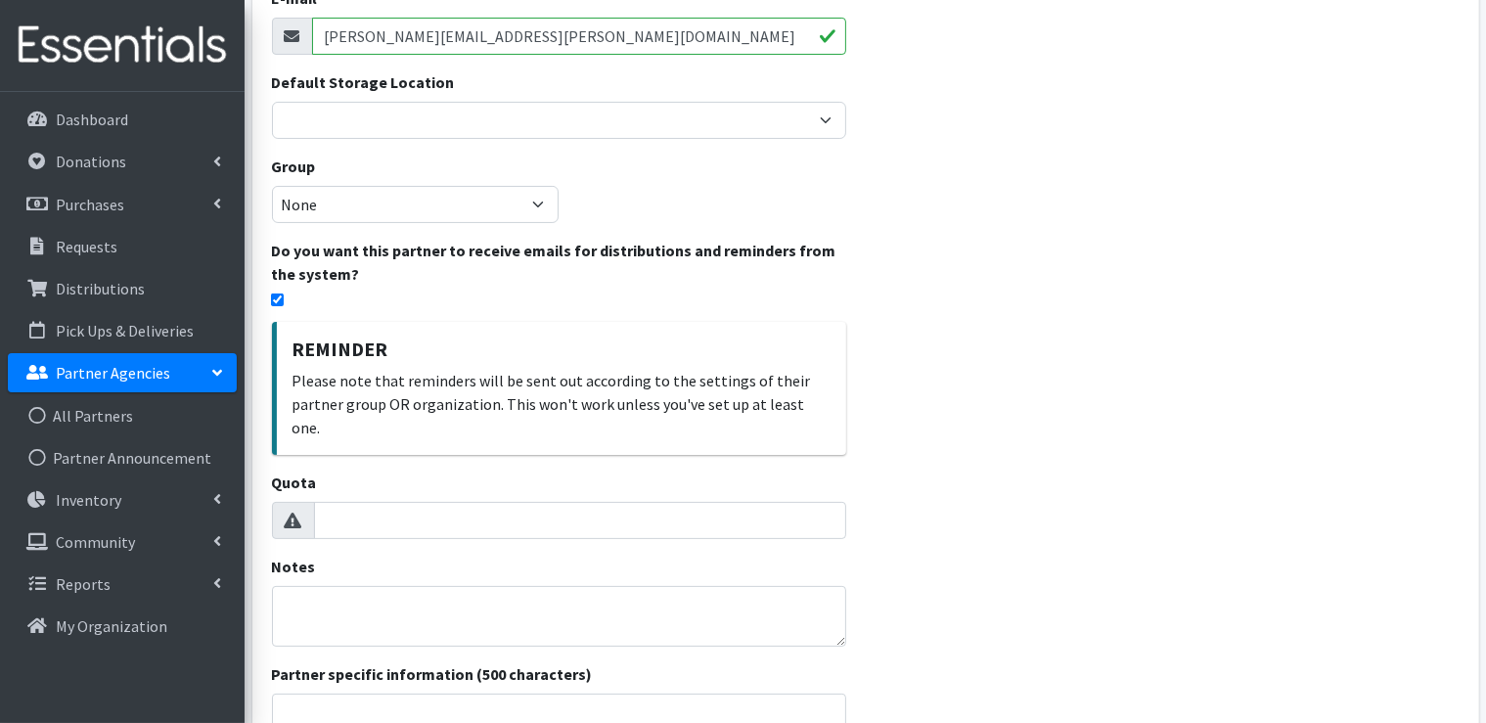
scroll to position [391, 0]
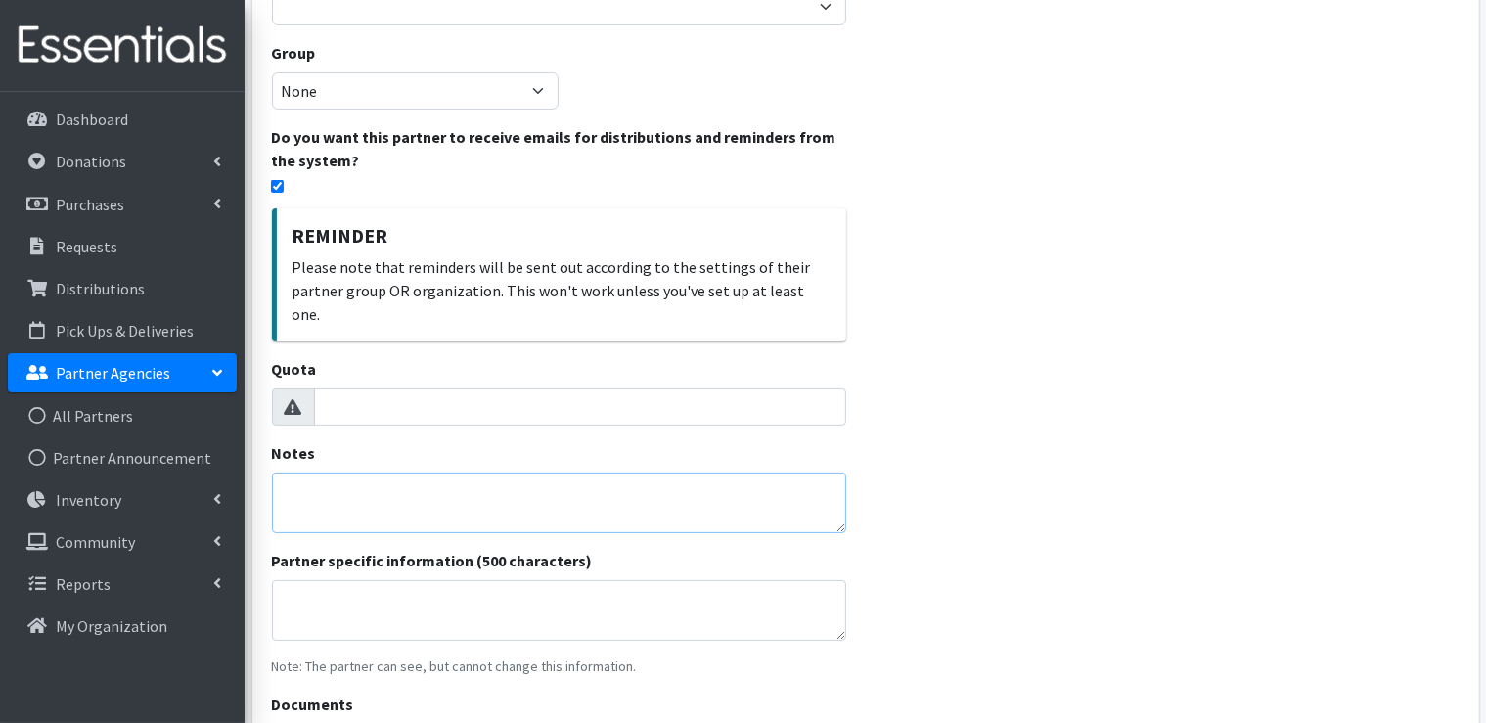
click at [373, 472] on textarea "Notes" at bounding box center [559, 502] width 574 height 61
type textarea "A"
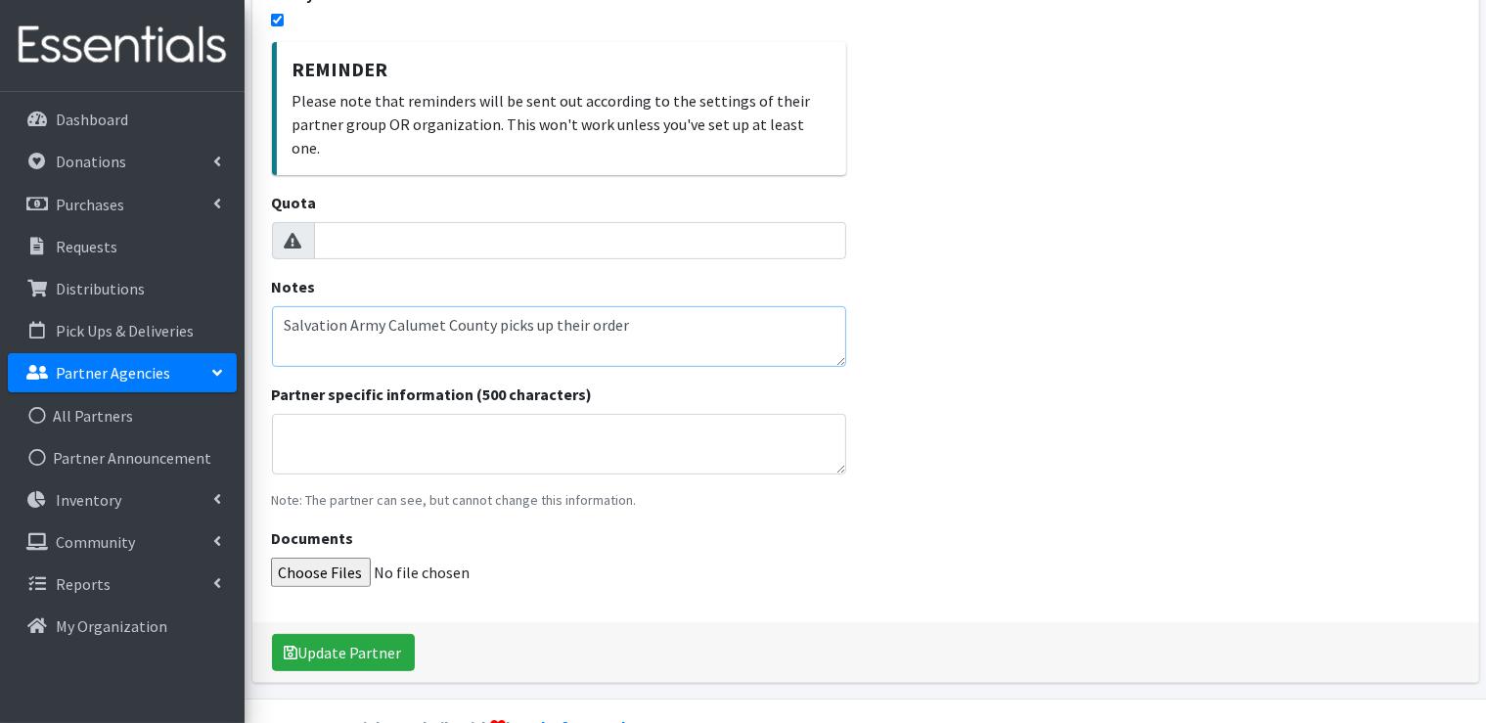
scroll to position [580, 0]
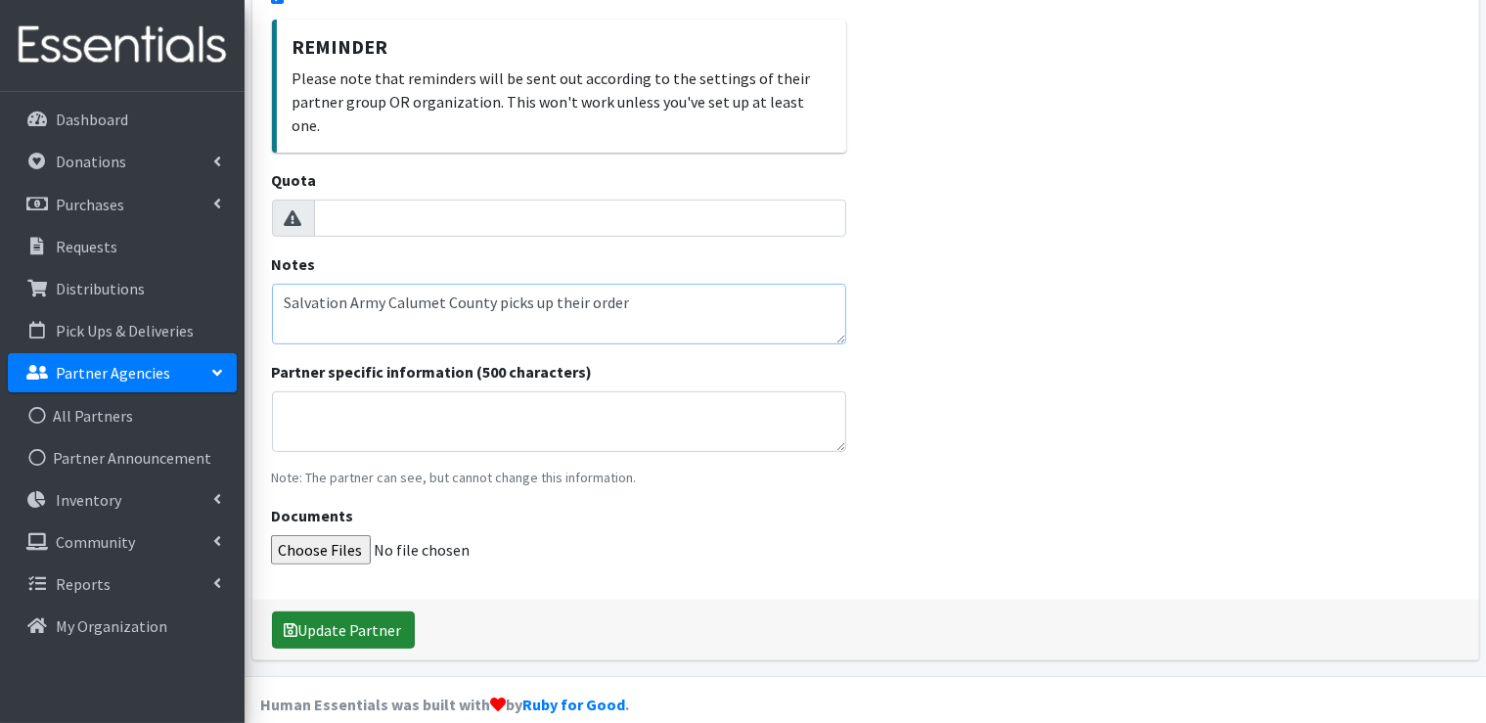
type textarea "Salvation Army Calumet County picks up their order"
click at [335, 611] on button "Update Partner" at bounding box center [343, 629] width 143 height 37
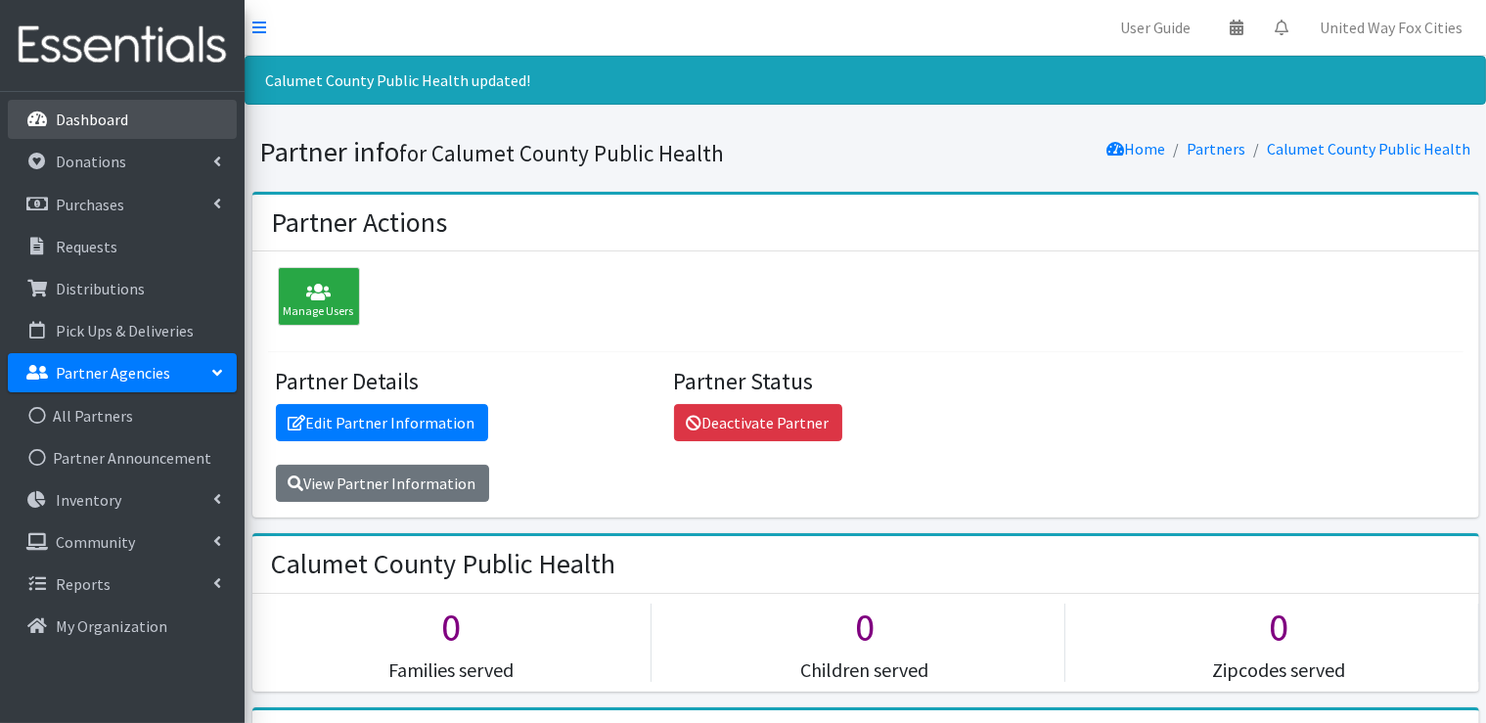
click at [79, 129] on link "Dashboard" at bounding box center [122, 119] width 229 height 39
